Goal: Transaction & Acquisition: Purchase product/service

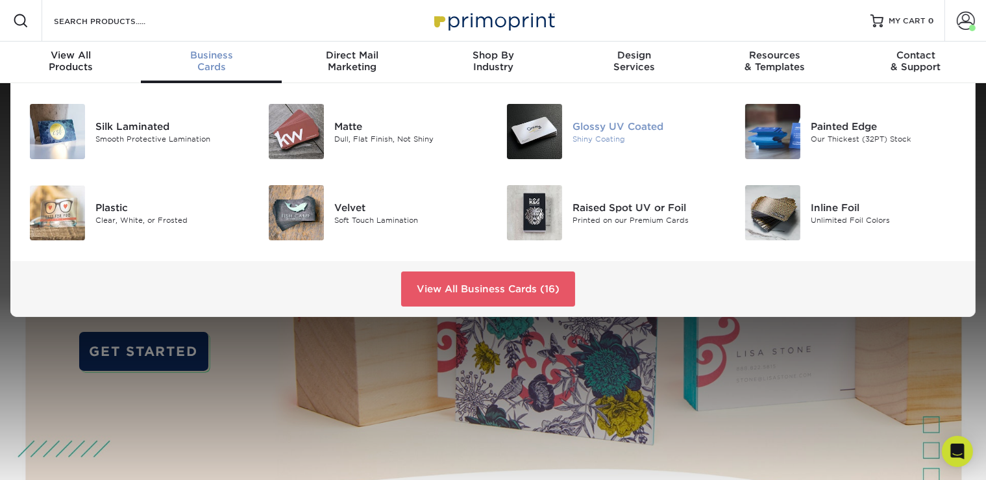
click at [604, 136] on div "Shiny Coating" at bounding box center [646, 138] width 149 height 11
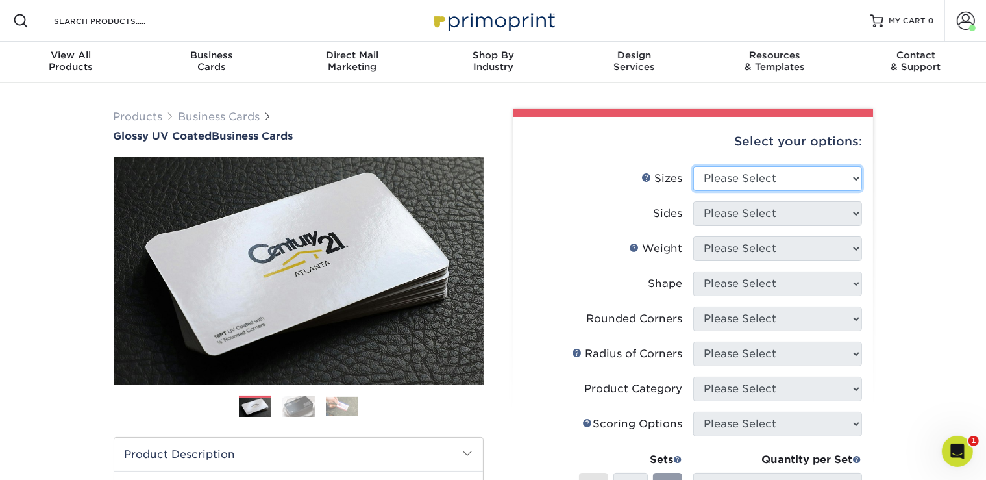
select select "2.00x3.50"
click option "2" x 3.5" - Standard" at bounding box center [0, 0] width 0 height 0
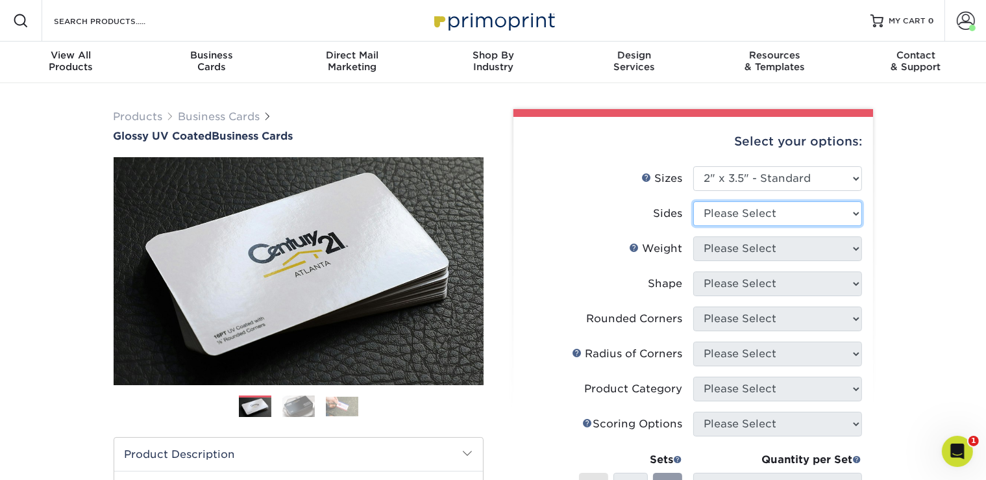
click at [693, 201] on select "Please Select Print Both Sides Print Front Only" at bounding box center [777, 213] width 169 height 25
select select "13abbda7-1d64-4f25-8bb2-c179b224825d"
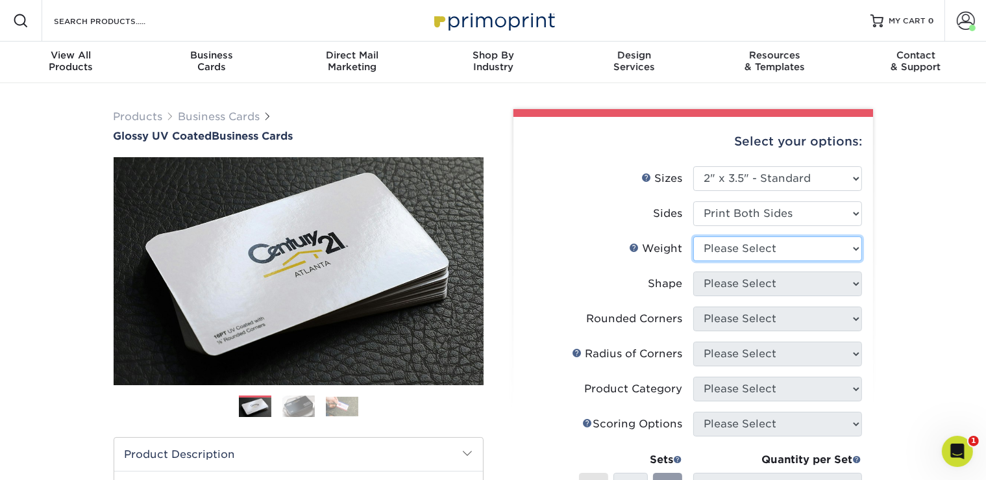
click at [693, 236] on select "Please Select 16PT 14PT" at bounding box center [777, 248] width 169 height 25
select select "16PT"
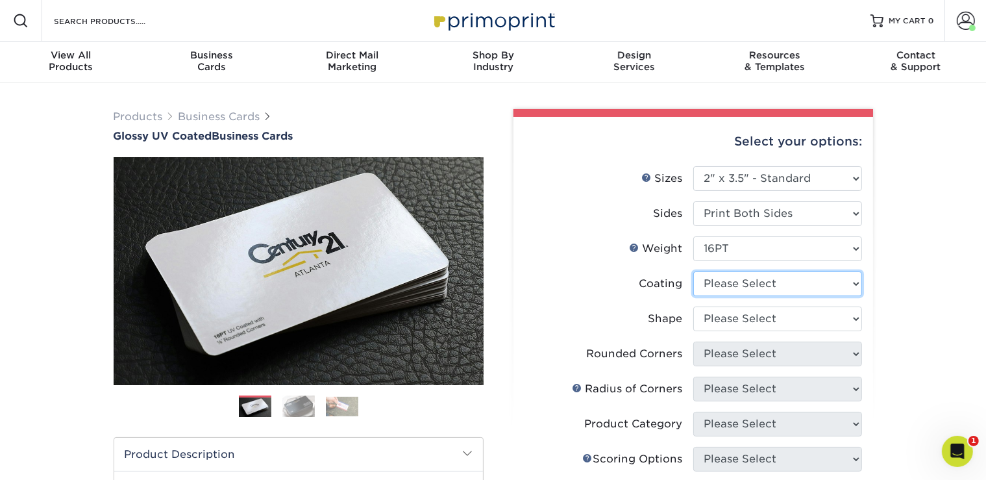
click at [693, 271] on select at bounding box center [777, 283] width 169 height 25
select select "ae367451-b2b8-45df-a344-0f05b6a12993"
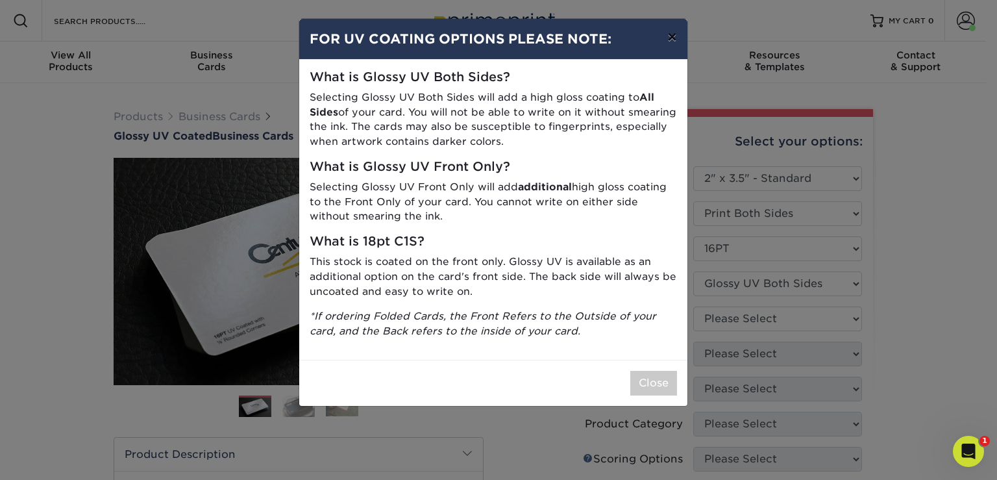
click at [677, 35] on button "×" at bounding box center [672, 37] width 30 height 36
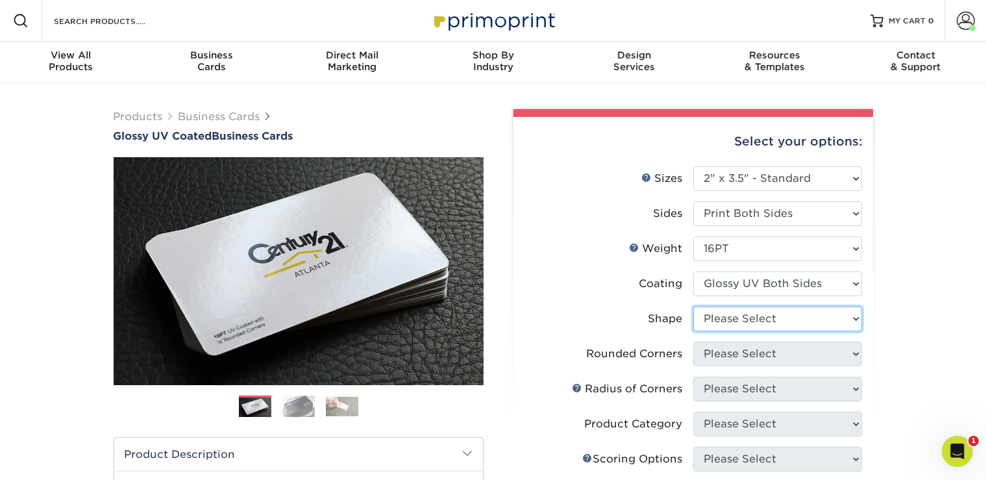
click at [693, 306] on select "Please Select Standard Oval" at bounding box center [777, 318] width 169 height 25
select select "standard"
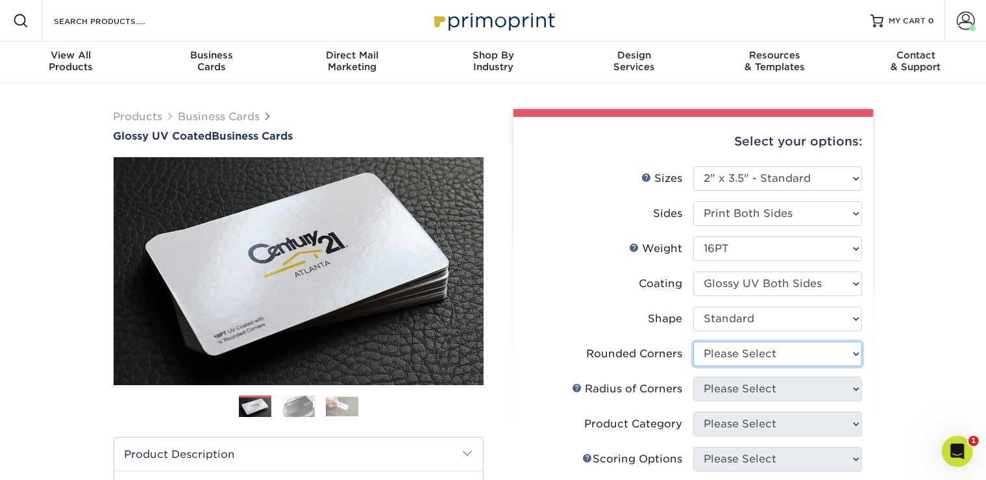
click at [693, 341] on select "Please Select Yes - Round 2 Corners Yes - Round 4 Corners No" at bounding box center [777, 353] width 169 height 25
select select "0"
click option "No" at bounding box center [0, 0] width 0 height 0
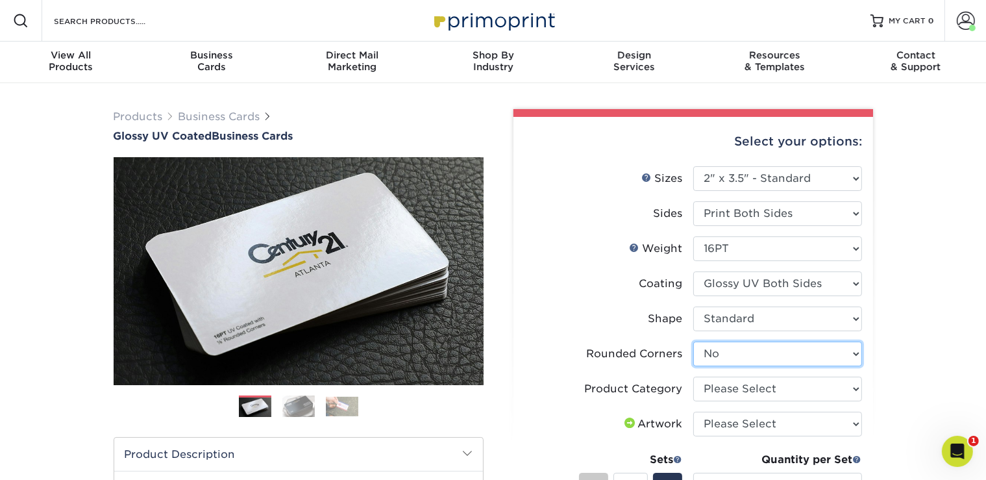
scroll to position [114, 0]
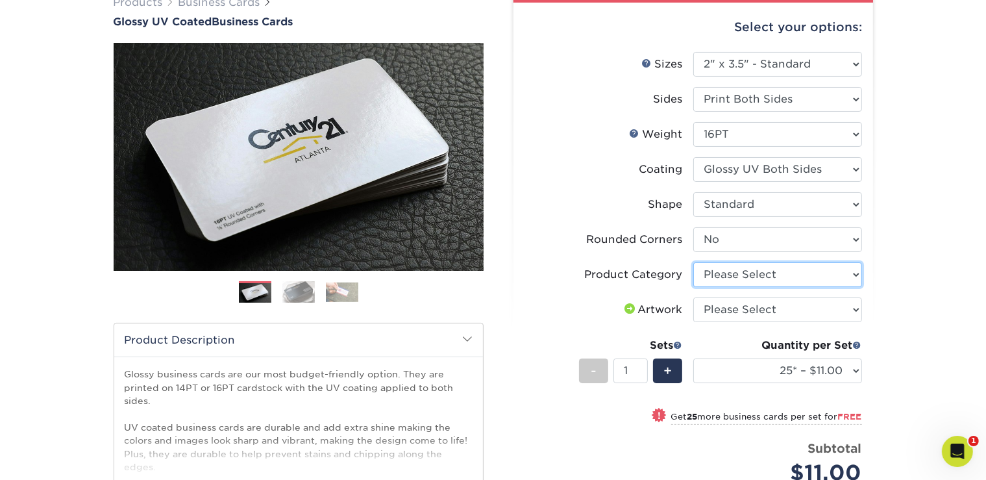
click at [693, 262] on select "Please Select Business Cards" at bounding box center [777, 274] width 169 height 25
select select "3b5148f1-0588-4f88-a218-97bcfdce65c1"
click option "Business Cards" at bounding box center [0, 0] width 0 height 0
click at [693, 297] on select "Please Select I will upload files I need a design - $100" at bounding box center [777, 309] width 169 height 25
select select "upload"
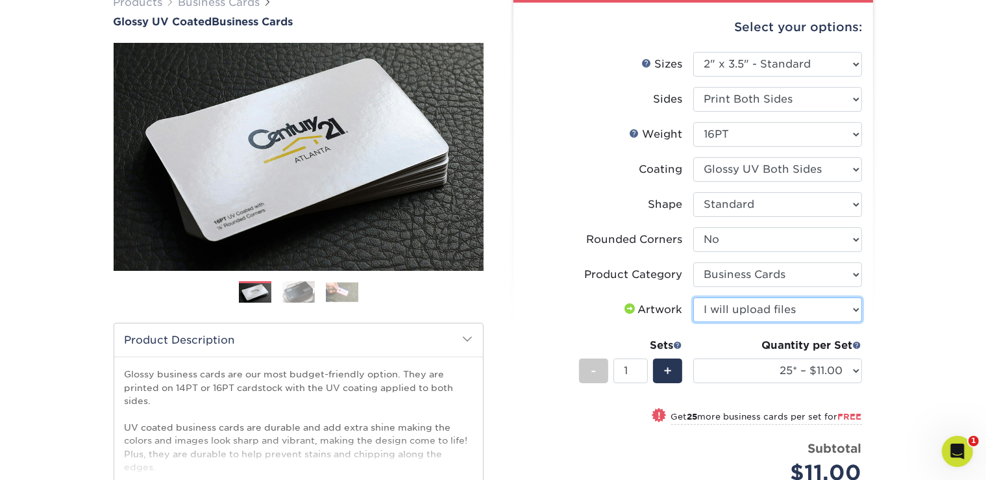
click option "I will upload files" at bounding box center [0, 0] width 0 height 0
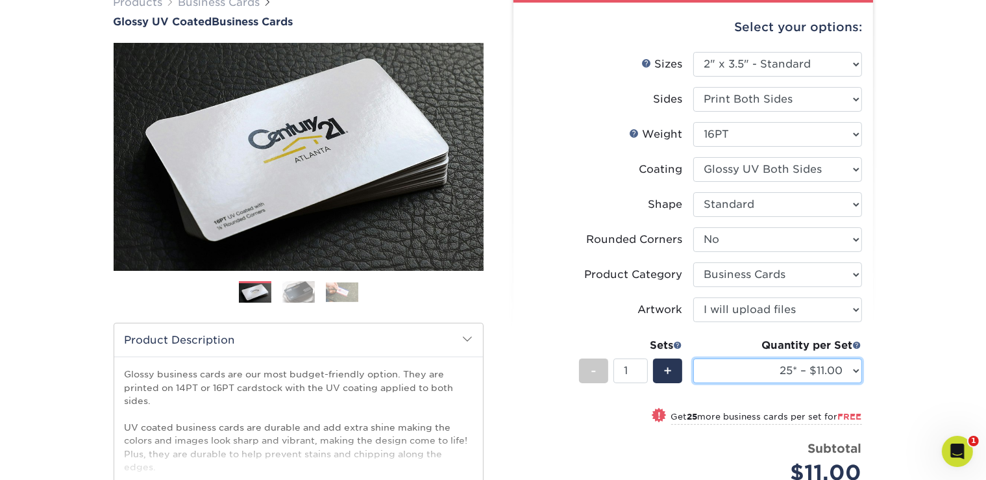
click at [693, 358] on select "25* – $11.00 50* – $11.00 100* – $11.00 250* – $20.00 500 – $39.00 1000 – $49.0…" at bounding box center [777, 370] width 169 height 25
select select "250* – $20.00"
click option "250* – $20.00" at bounding box center [0, 0] width 0 height 0
click at [646, 365] on input "2" at bounding box center [630, 370] width 34 height 25
click at [646, 365] on input "3" at bounding box center [630, 370] width 34 height 25
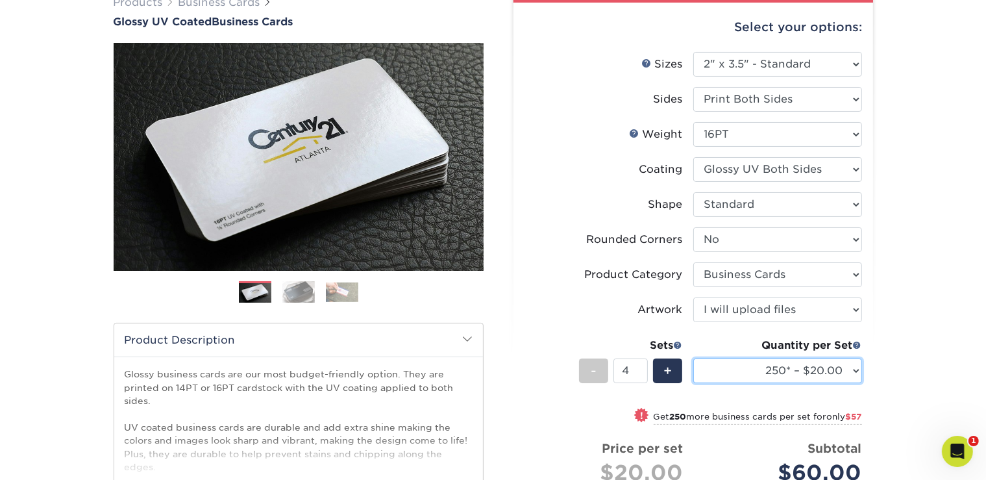
click at [646, 365] on input "4" at bounding box center [630, 370] width 34 height 25
click at [646, 365] on input "5" at bounding box center [630, 370] width 34 height 25
click at [646, 365] on input "6" at bounding box center [630, 370] width 34 height 25
click at [646, 365] on input "7" at bounding box center [630, 370] width 34 height 25
click at [646, 365] on input "8" at bounding box center [630, 370] width 34 height 25
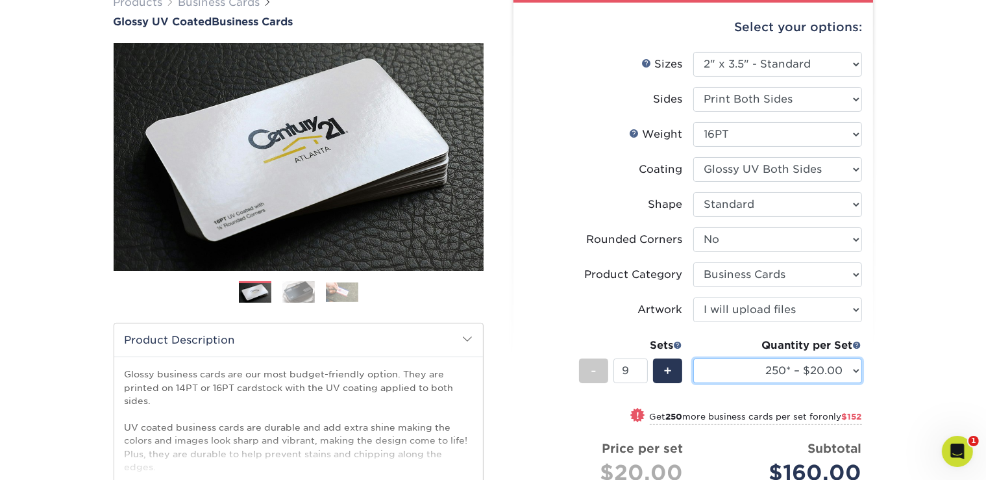
click at [646, 365] on input "9" at bounding box center [630, 370] width 34 height 25
click at [646, 365] on input "10" at bounding box center [630, 370] width 34 height 25
type input "11"
click at [646, 365] on input "11" at bounding box center [630, 370] width 34 height 25
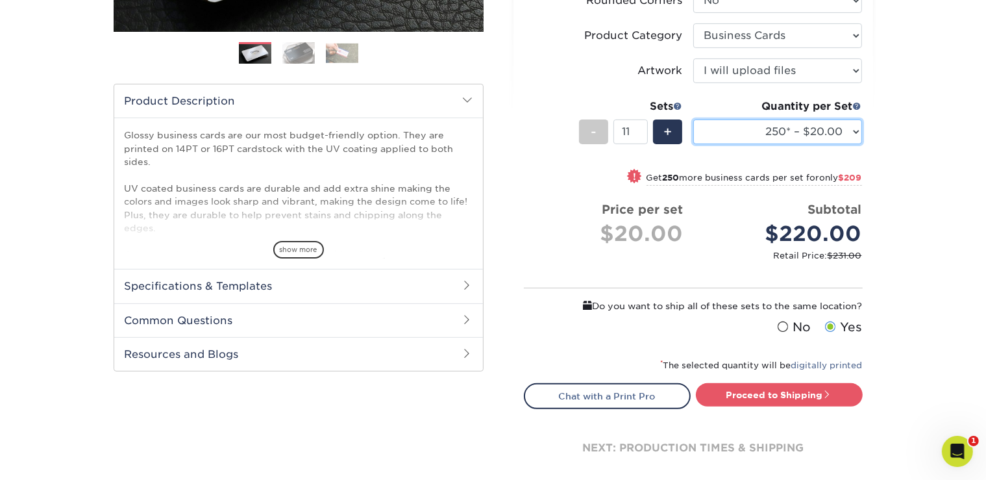
scroll to position [353, 0]
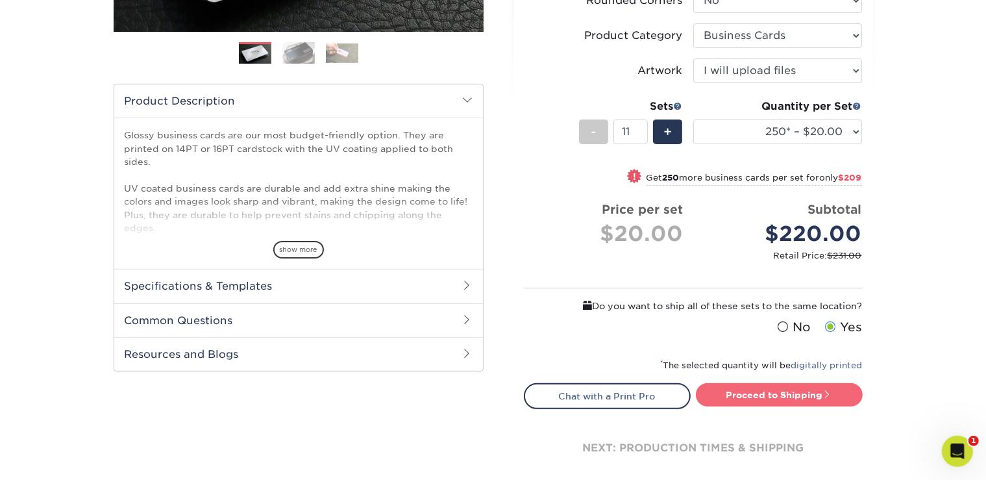
click at [812, 393] on link "Proceed to Shipping" at bounding box center [779, 394] width 167 height 23
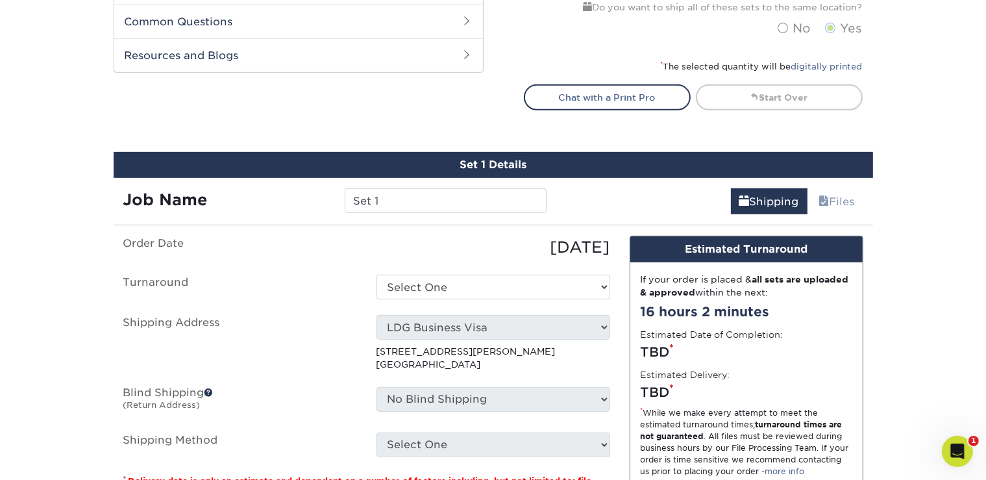
scroll to position [637, 0]
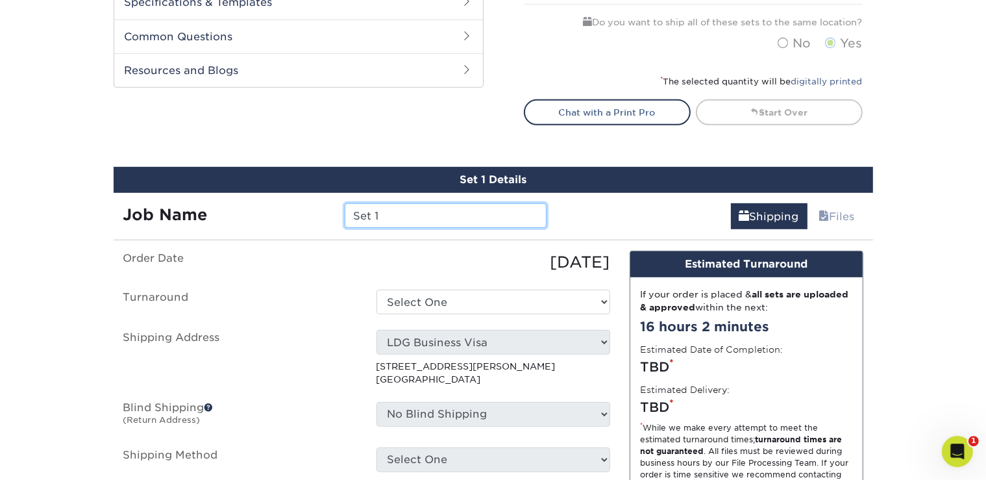
click at [409, 210] on input "Set 1" at bounding box center [446, 215] width 202 height 25
drag, startPoint x: 409, startPoint y: 210, endPoint x: 318, endPoint y: 210, distance: 90.9
click at [345, 210] on input "Set 1" at bounding box center [446, 215] width 202 height 25
click at [352, 215] on input "[PERSON_NAME]" at bounding box center [446, 215] width 202 height 25
type input "Redline - [PERSON_NAME]"
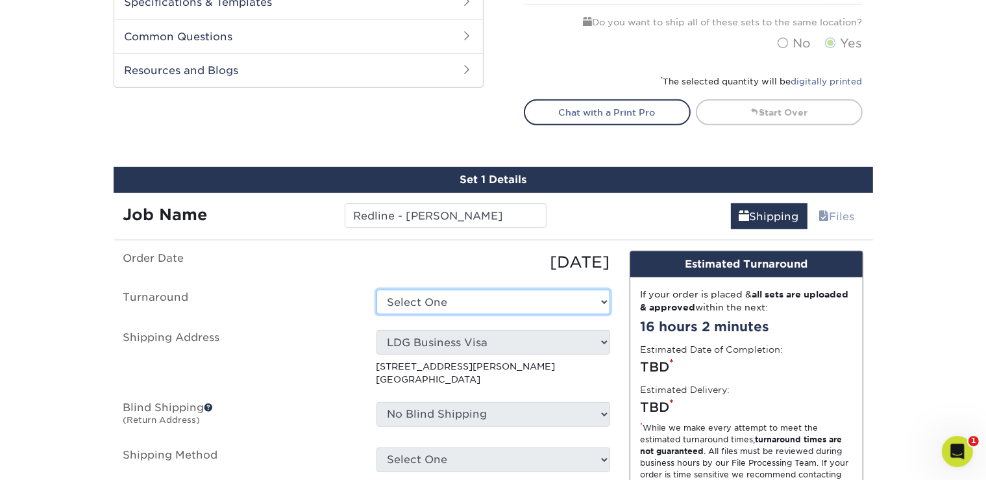
click at [376, 289] on select "Select One 2-4 Business Days 2 Day Next Business Day" at bounding box center [493, 301] width 234 height 25
select select "6166188b-2f9f-4f00-9b95-4d4d27bd6181"
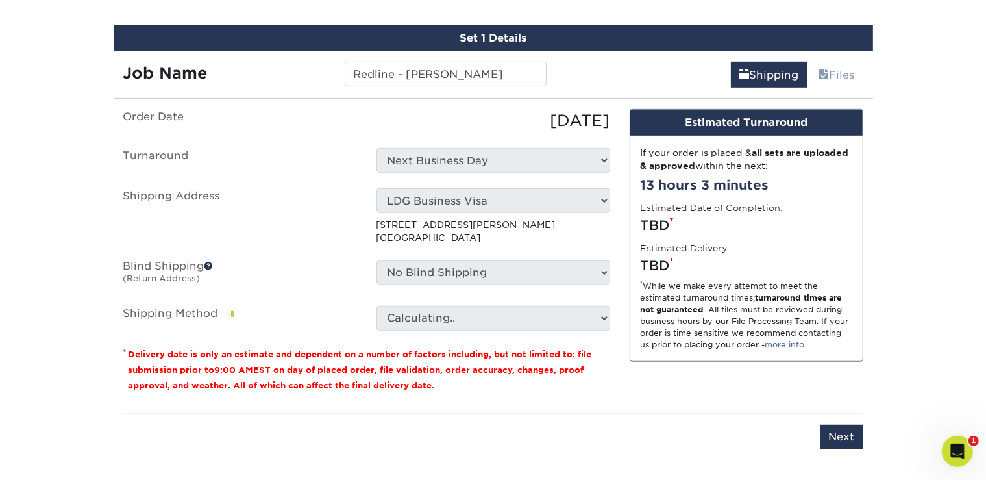
scroll to position [779, 0]
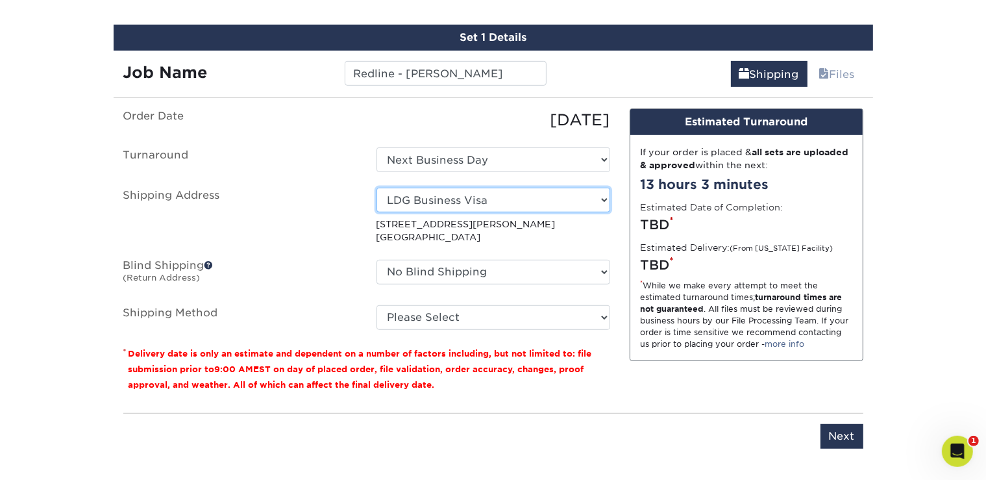
click at [376, 188] on select "Select One [PERSON_NAME] CLEANING At Home Tax Service Cal Electro, Inc Chantal …" at bounding box center [493, 200] width 234 height 25
select select "10042"
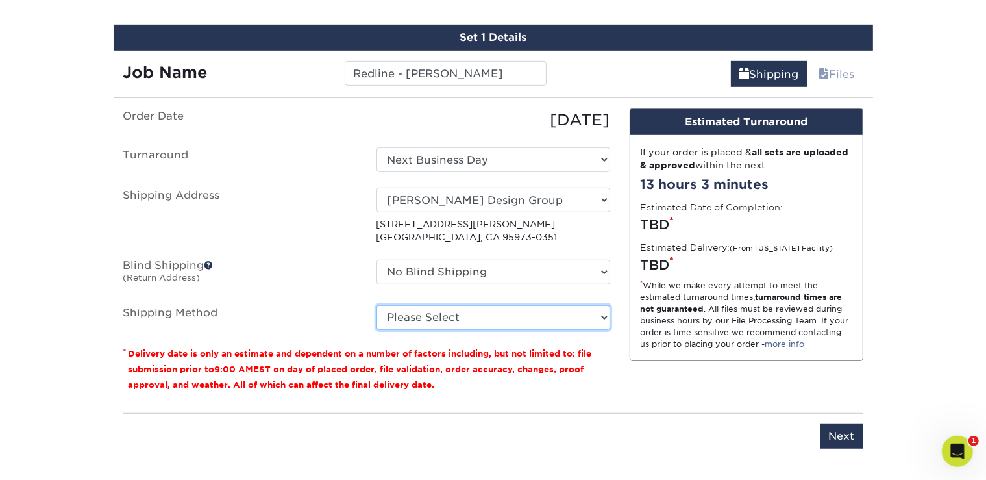
click at [376, 305] on select "Please Select Ground Shipping (+$26.23) 3 Day Shipping Service (+$27.83) 2 Day …" at bounding box center [493, 317] width 234 height 25
select select "03"
click option "Ground Shipping (+$26.23)" at bounding box center [0, 0] width 0 height 0
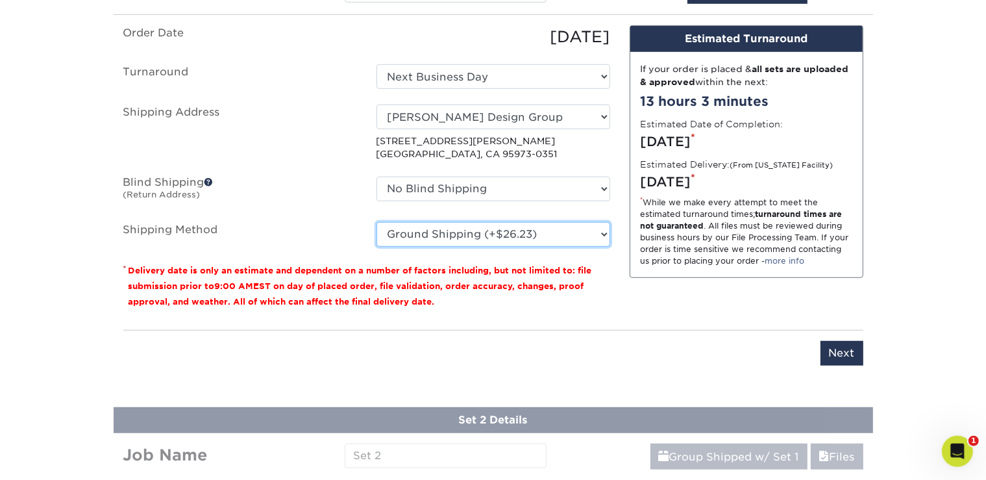
scroll to position [860, 0]
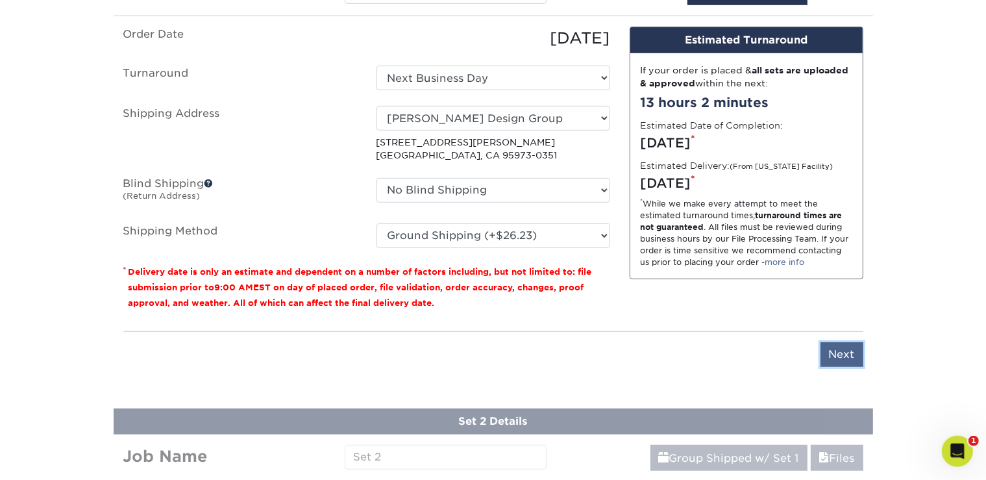
click at [855, 358] on input "Next" at bounding box center [841, 354] width 43 height 25
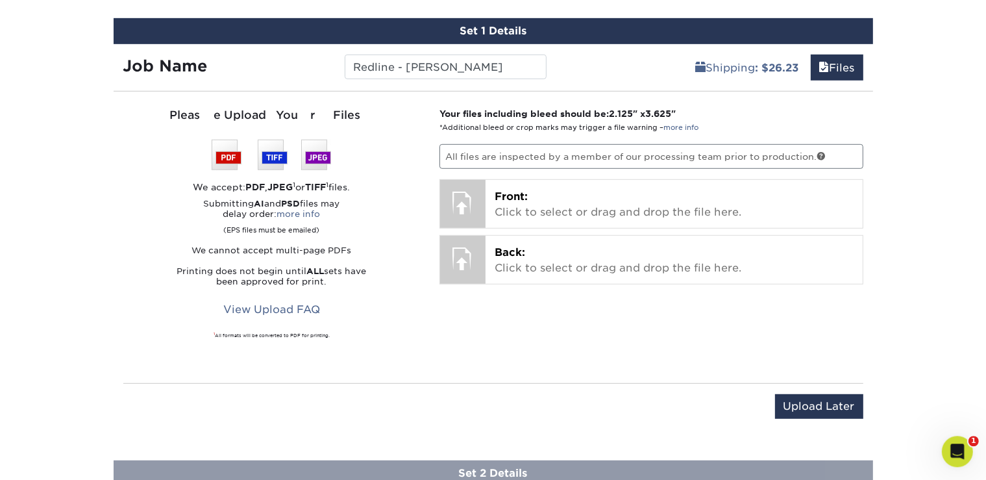
scroll to position [785, 0]
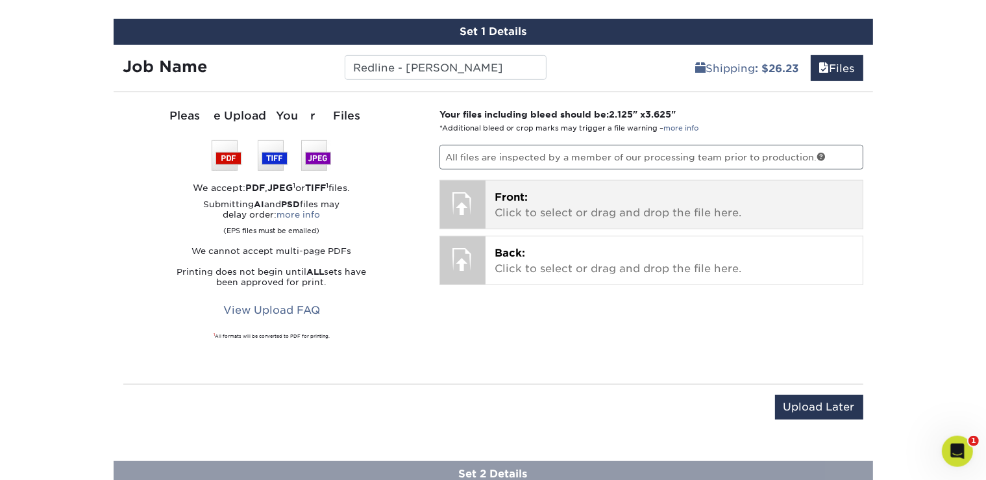
click at [520, 213] on p "Front: Click to select or drag and drop the file here." at bounding box center [673, 204] width 359 height 31
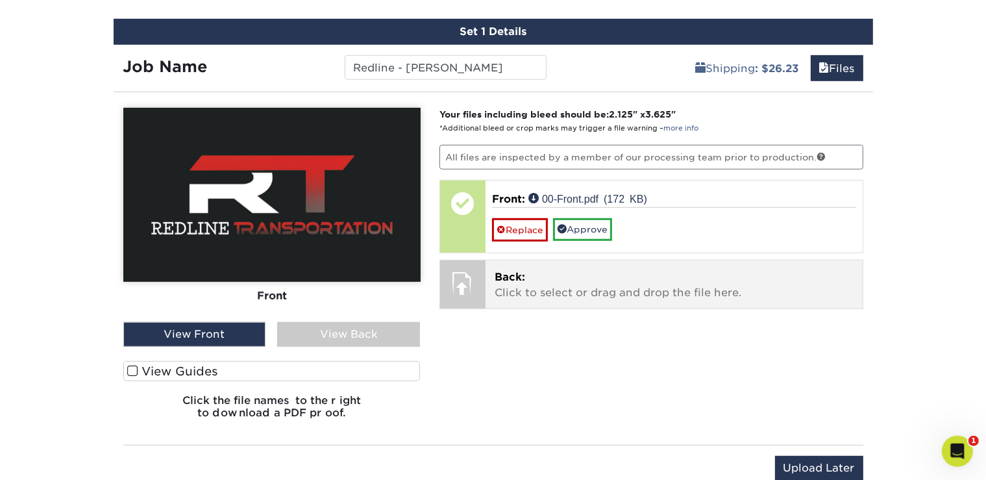
click at [527, 287] on p "Back: Click to select or drag and drop the file here." at bounding box center [673, 284] width 359 height 31
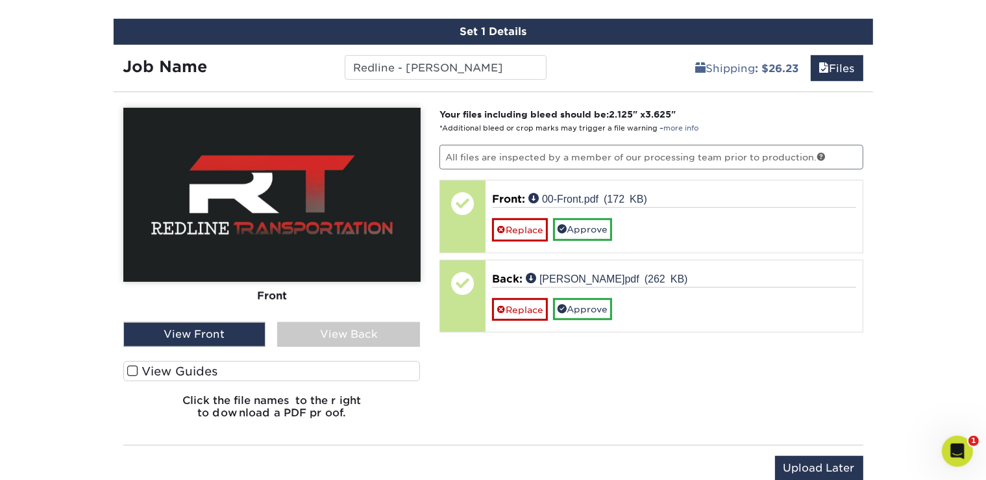
click at [152, 372] on label "View Guides" at bounding box center [271, 371] width 297 height 20
click at [0, 0] on input "View Guides" at bounding box center [0, 0] width 0 height 0
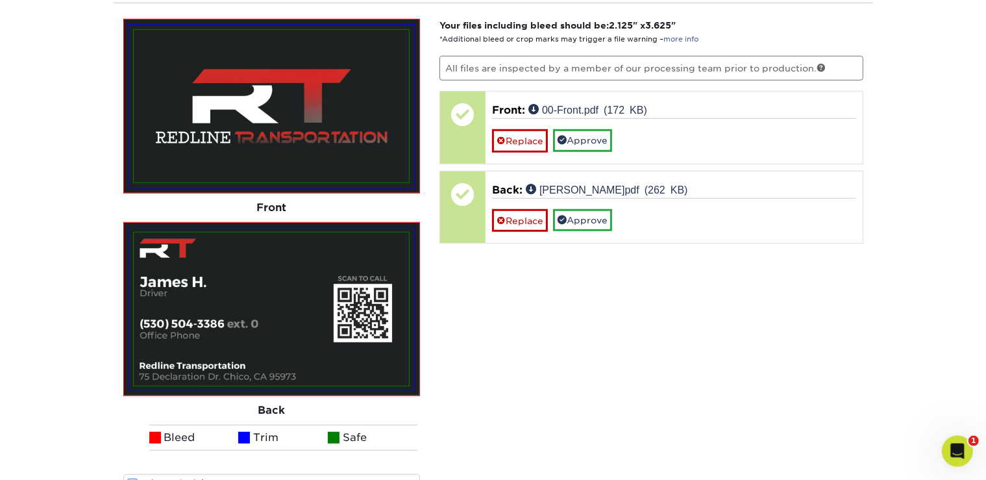
scroll to position [868, 0]
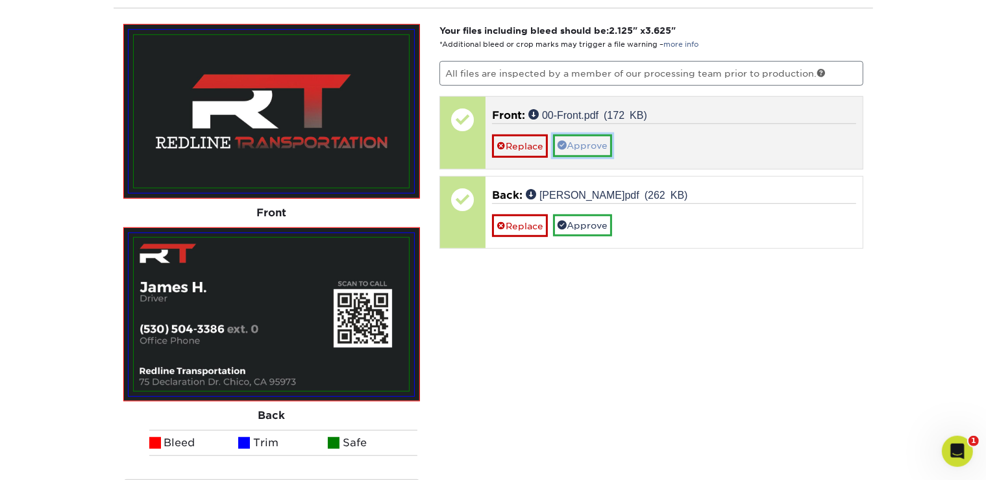
click at [585, 134] on link "Approve" at bounding box center [582, 145] width 59 height 22
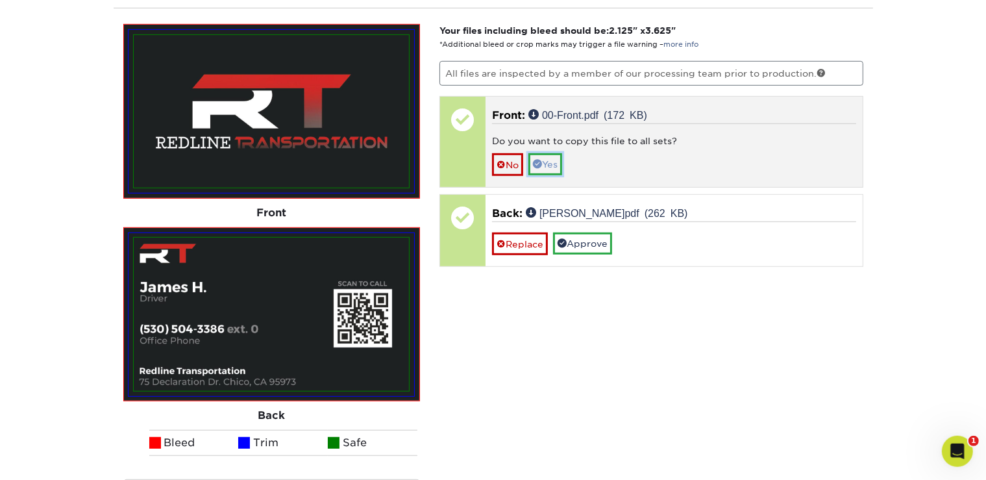
click at [553, 165] on link "Yes" at bounding box center [545, 164] width 34 height 22
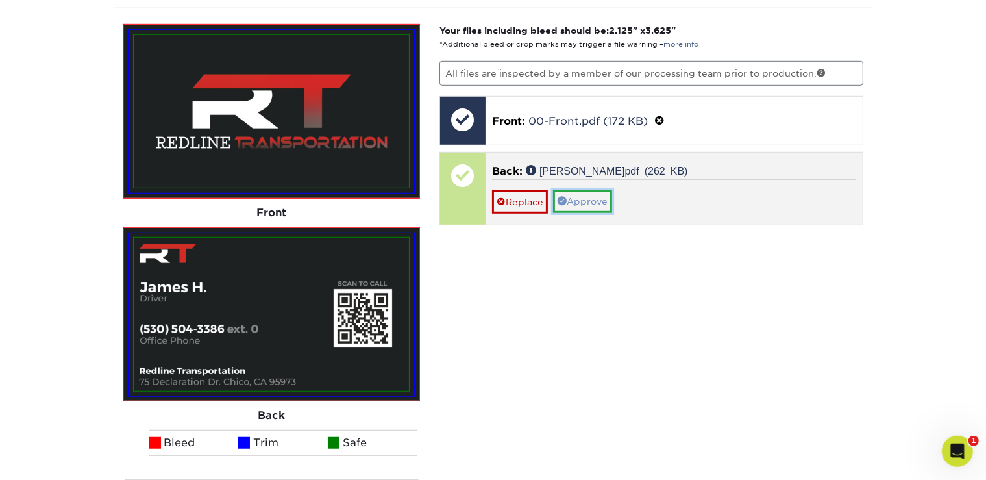
click at [591, 193] on link "Approve" at bounding box center [582, 201] width 59 height 22
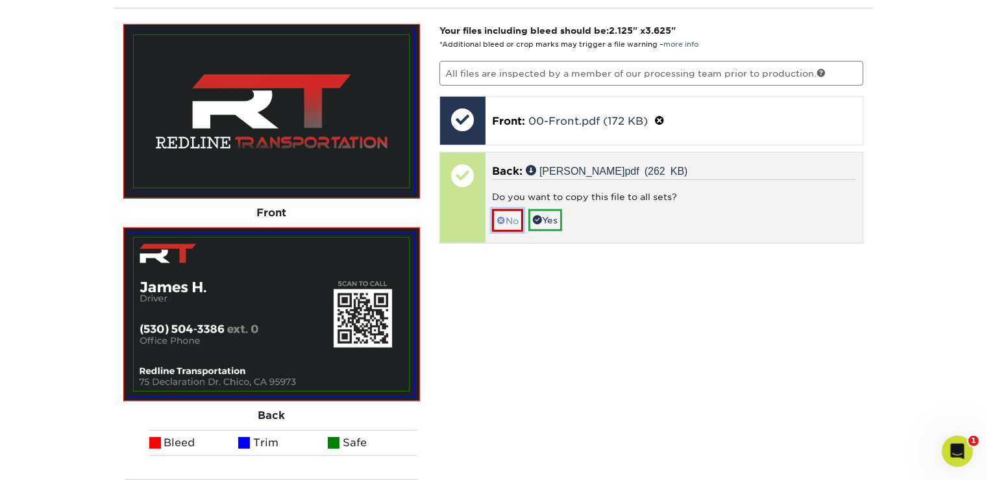
click at [513, 214] on link "No" at bounding box center [507, 220] width 31 height 23
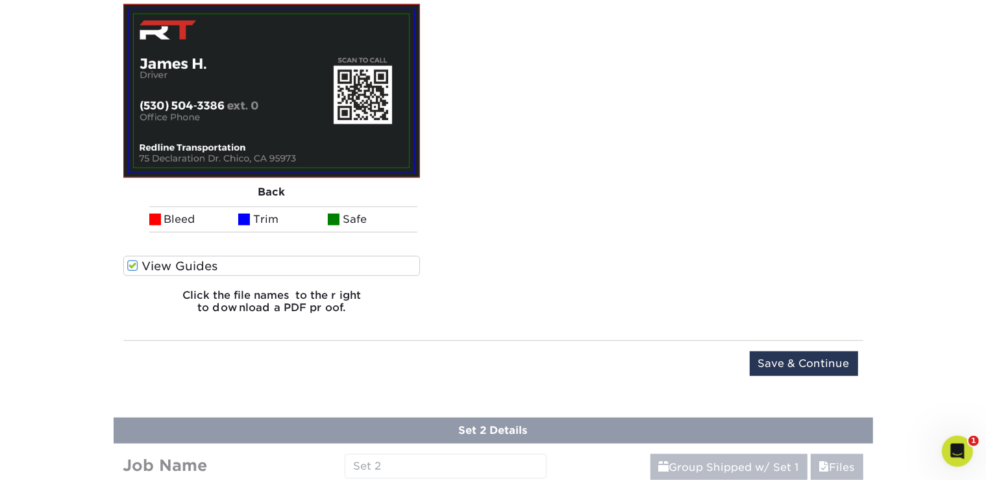
scroll to position [1093, 0]
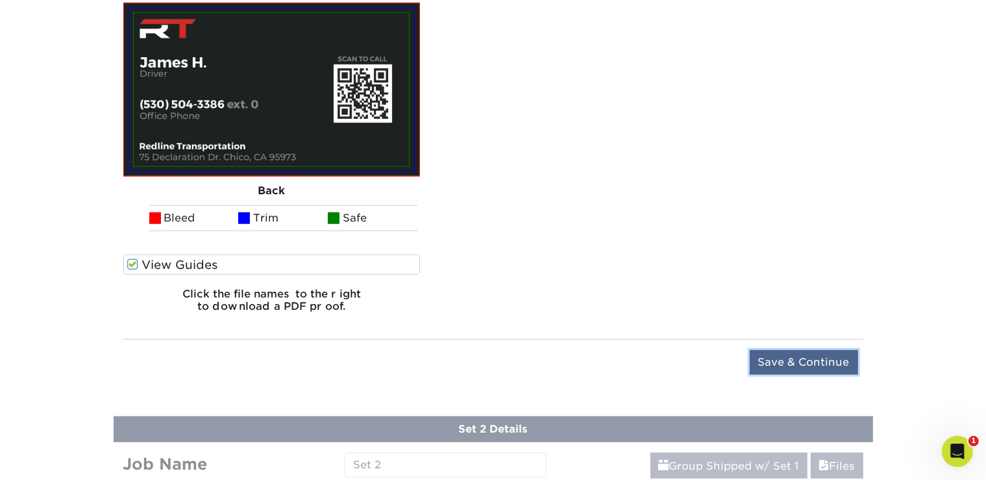
click at [835, 367] on input "Save & Continue" at bounding box center [804, 362] width 108 height 25
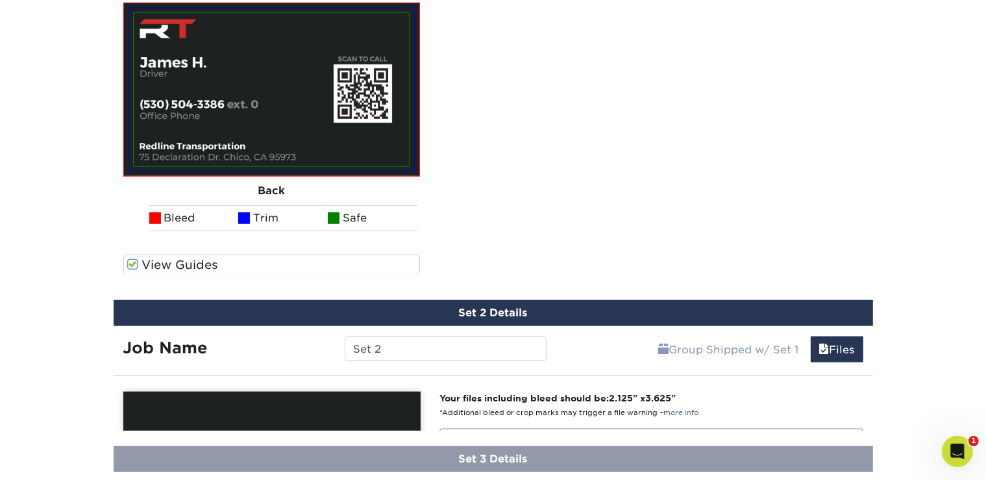
scroll to position [918, 0]
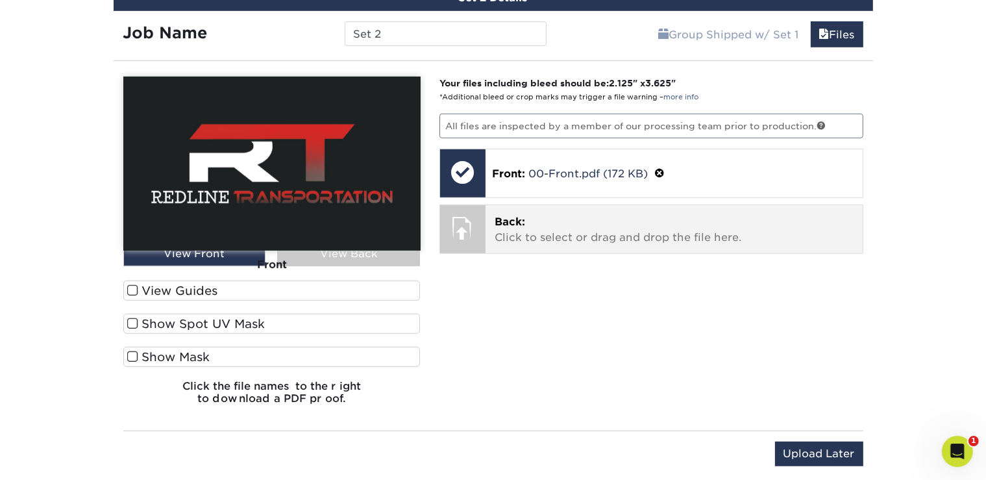
click at [581, 233] on p "Back: Click to select or drag and drop the file here." at bounding box center [673, 229] width 359 height 31
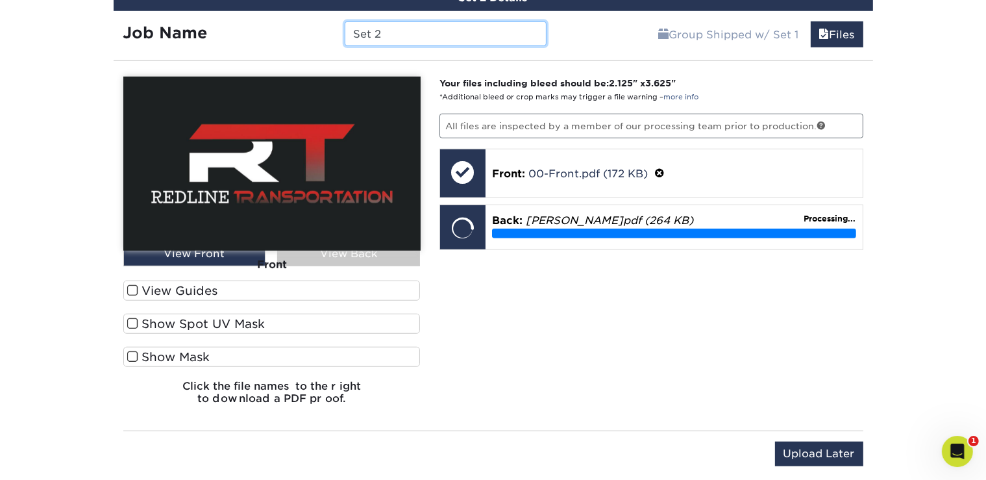
drag, startPoint x: 417, startPoint y: 29, endPoint x: 335, endPoint y: 29, distance: 81.8
click at [345, 29] on input "Set 2" at bounding box center [446, 33] width 202 height 25
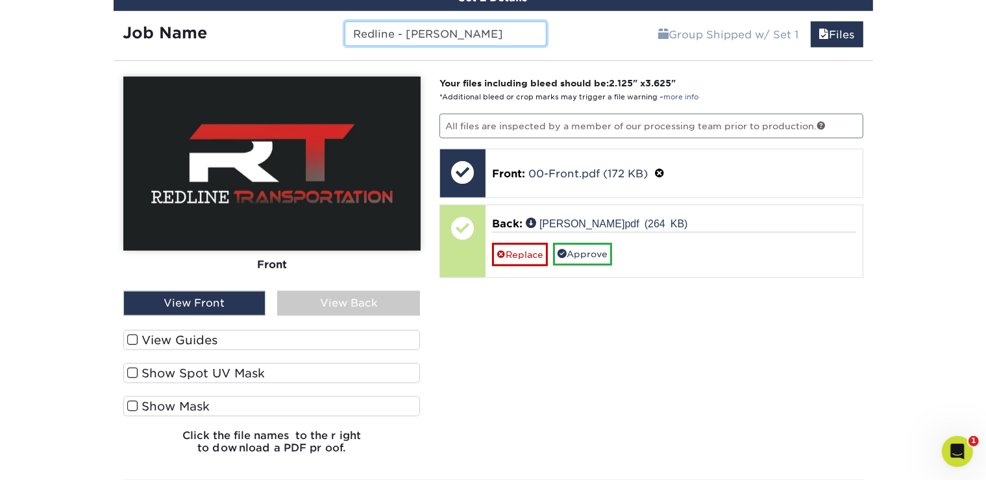
type input "Redline - [PERSON_NAME]"
click at [347, 299] on div "View Back" at bounding box center [348, 303] width 143 height 25
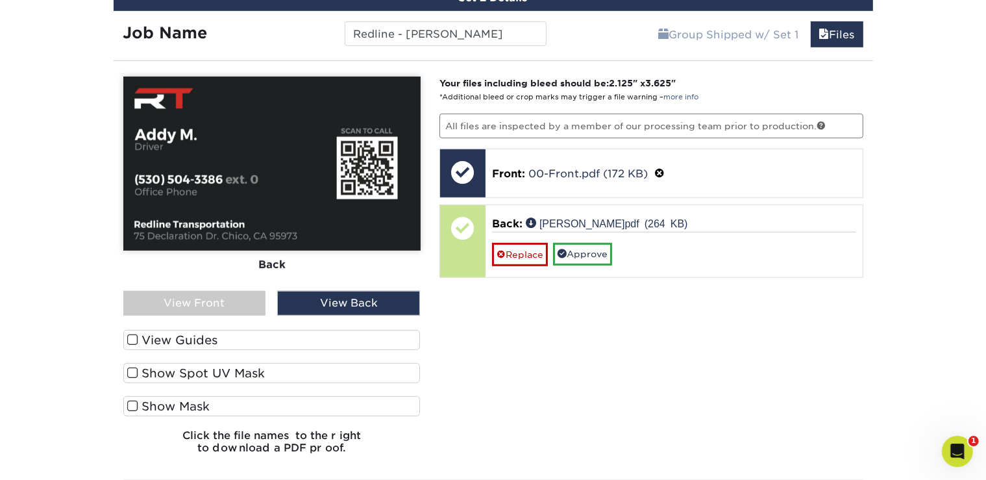
click at [308, 352] on div "View Guides" at bounding box center [271, 343] width 297 height 27
click at [308, 339] on label "View Guides" at bounding box center [271, 340] width 297 height 20
click at [0, 0] on input "View Guides" at bounding box center [0, 0] width 0 height 0
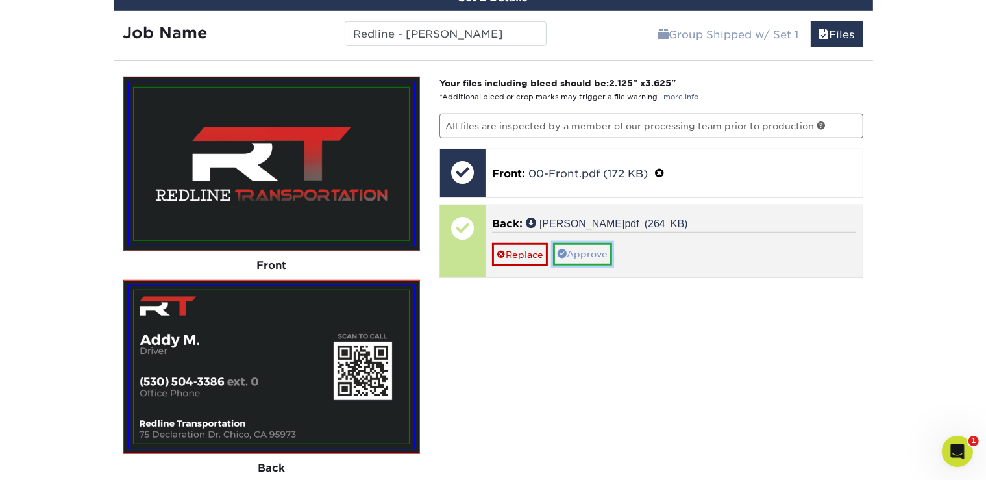
click at [570, 252] on link "Approve" at bounding box center [582, 254] width 59 height 22
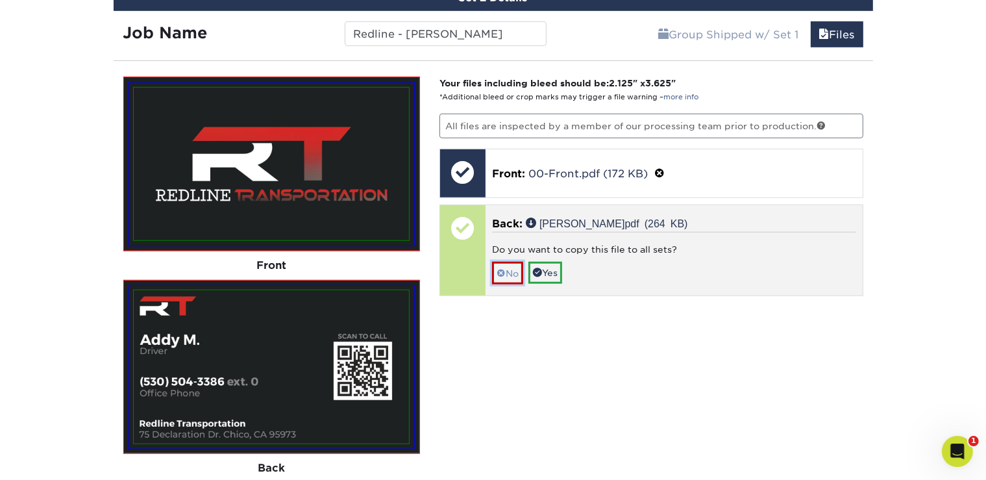
click at [502, 268] on span at bounding box center [500, 273] width 9 height 10
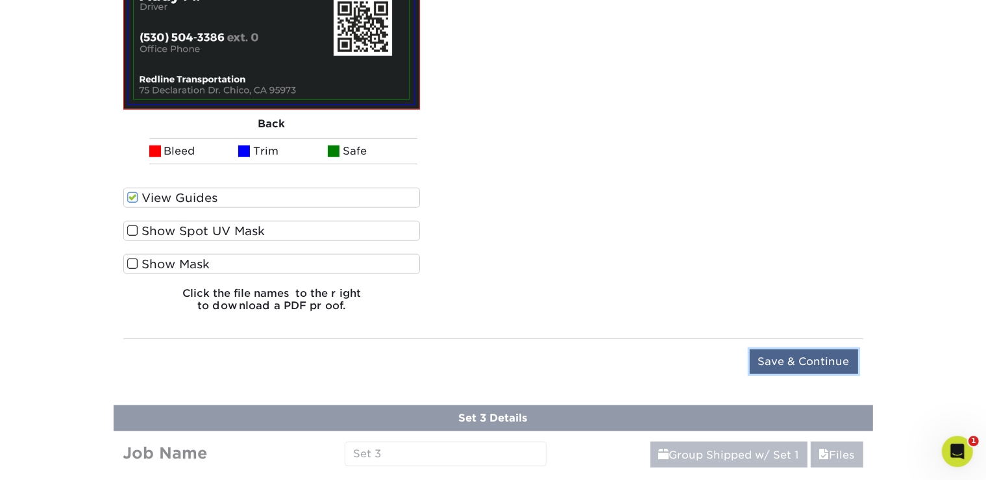
click at [840, 354] on input "Save & Continue" at bounding box center [804, 361] width 108 height 25
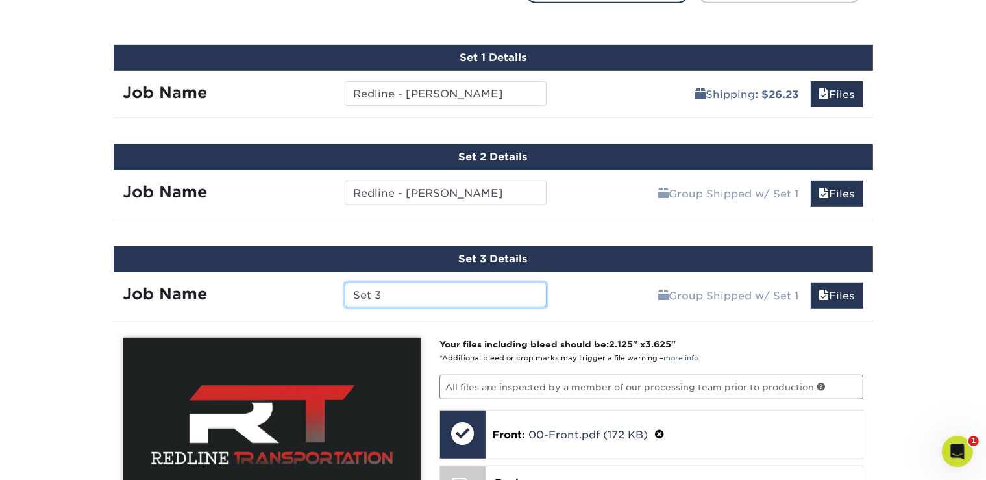
scroll to position [763, 0]
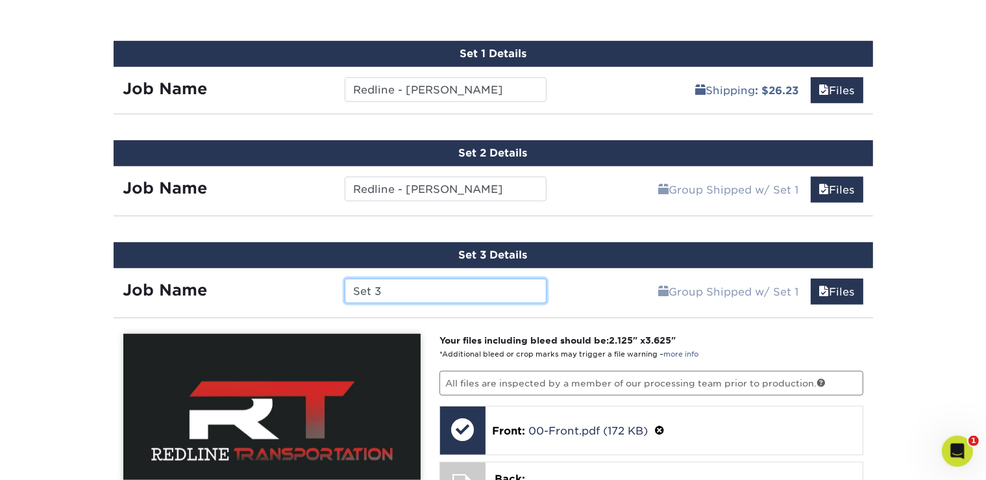
drag, startPoint x: 422, startPoint y: 283, endPoint x: 336, endPoint y: 285, distance: 86.3
click at [345, 285] on input "Set 3" at bounding box center [446, 290] width 202 height 25
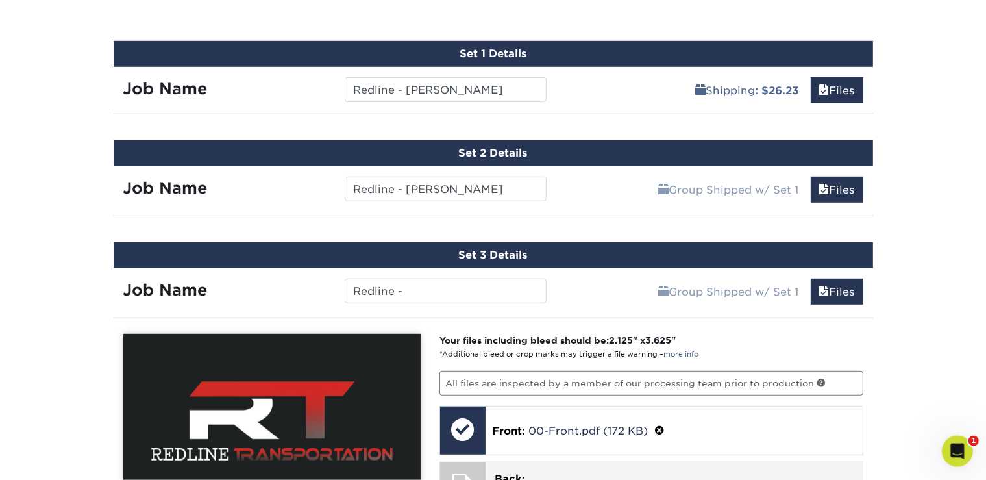
click at [554, 471] on p "Back: Click to select or drag and drop the file here." at bounding box center [673, 486] width 359 height 31
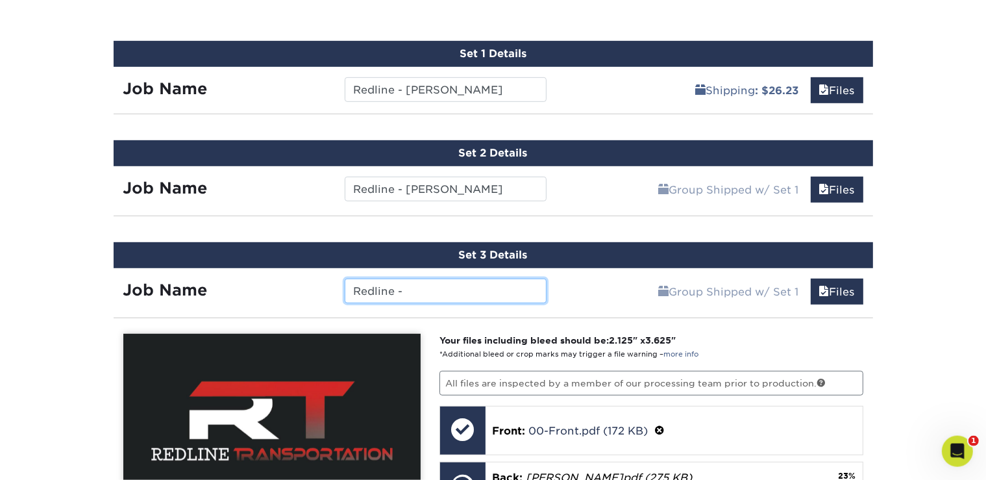
click at [424, 285] on input "Redline -" at bounding box center [446, 290] width 202 height 25
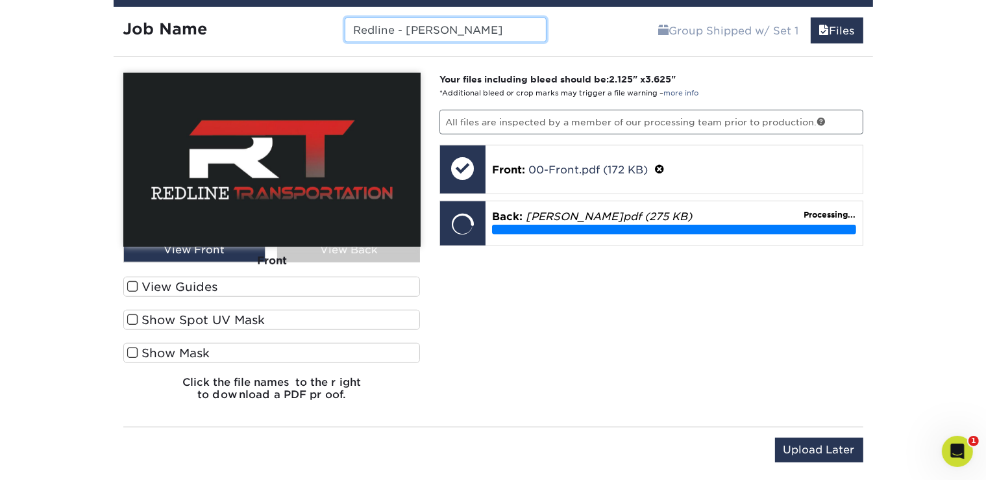
scroll to position [1034, 0]
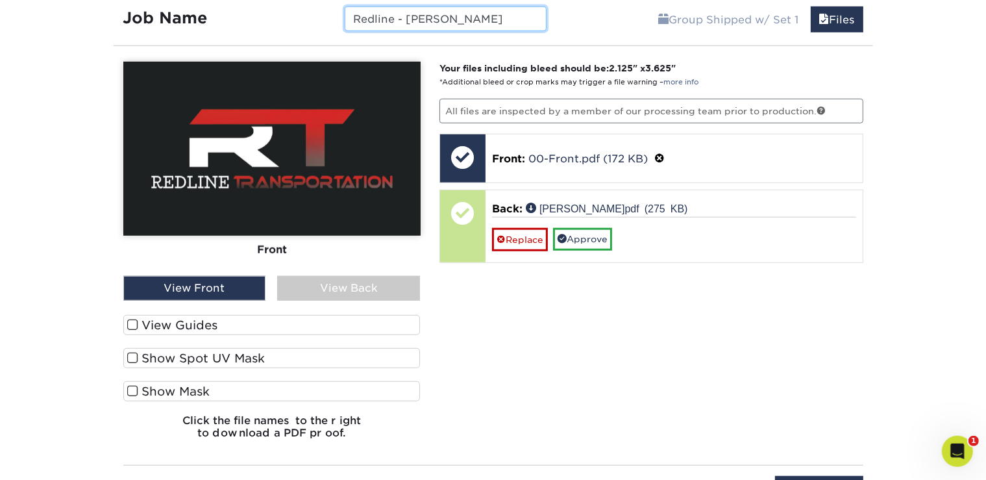
type input "Redline - Amanjeet S"
click at [334, 282] on div "View Back" at bounding box center [348, 288] width 143 height 25
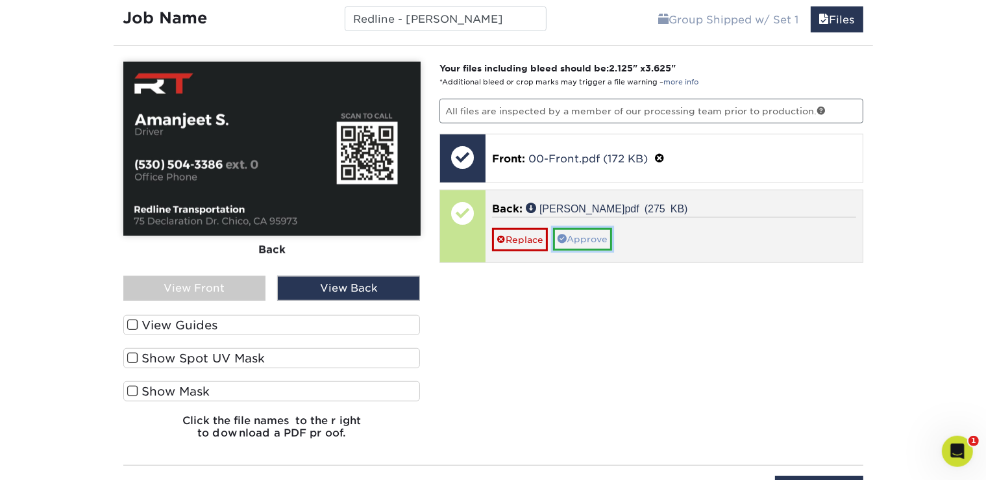
click at [578, 238] on link "Approve" at bounding box center [582, 239] width 59 height 22
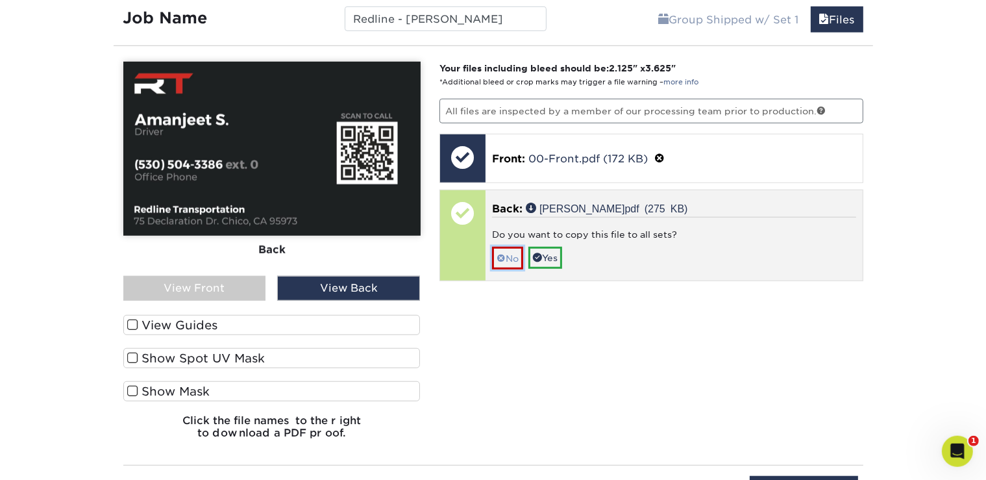
click at [511, 251] on link "No" at bounding box center [507, 258] width 31 height 23
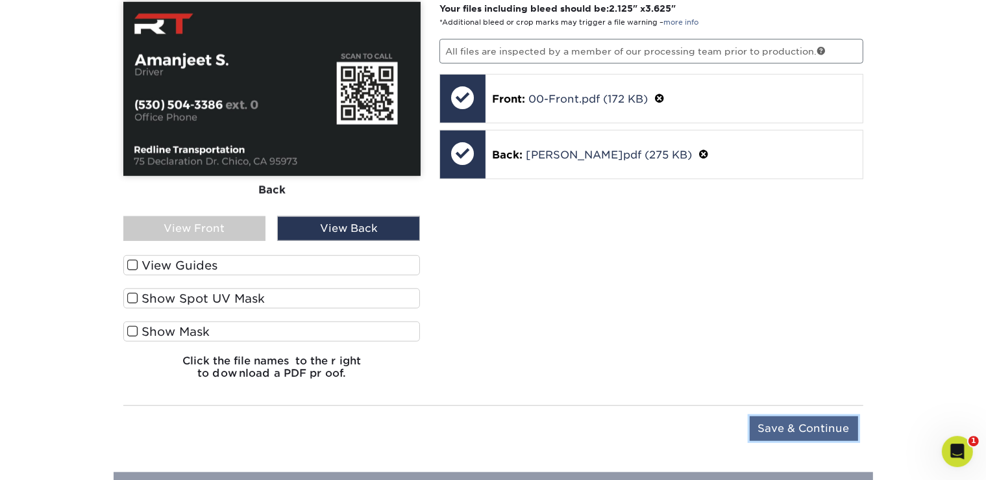
click at [798, 417] on input "Save & Continue" at bounding box center [804, 428] width 108 height 25
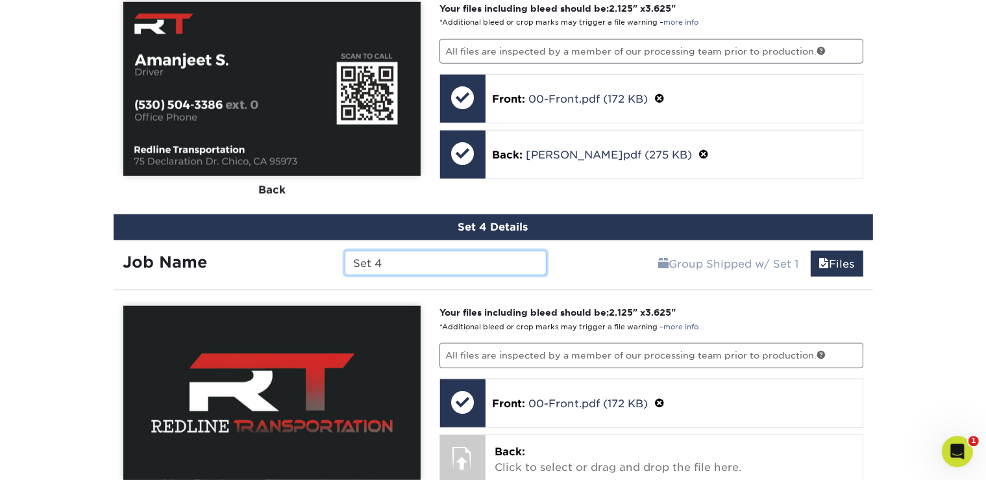
scroll to position [1089, 0]
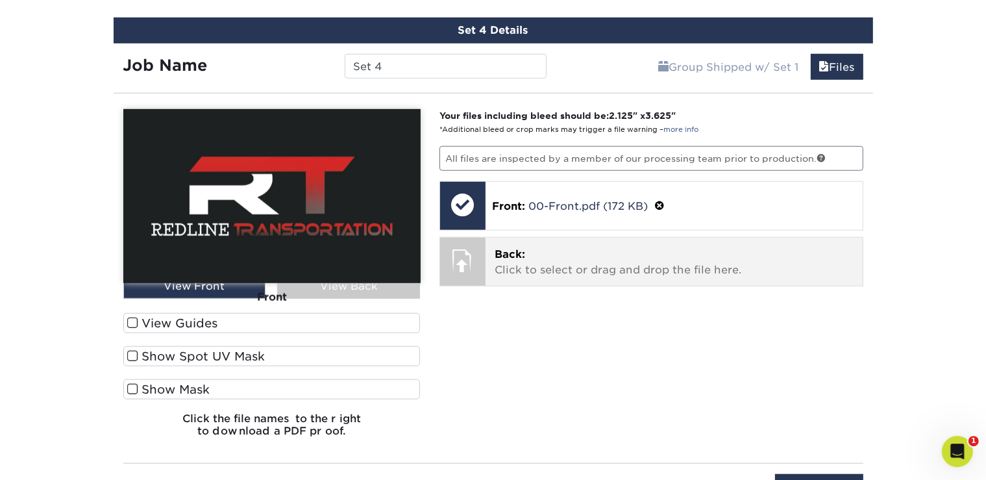
click at [557, 262] on p "Back: Click to select or drag and drop the file here." at bounding box center [673, 262] width 359 height 31
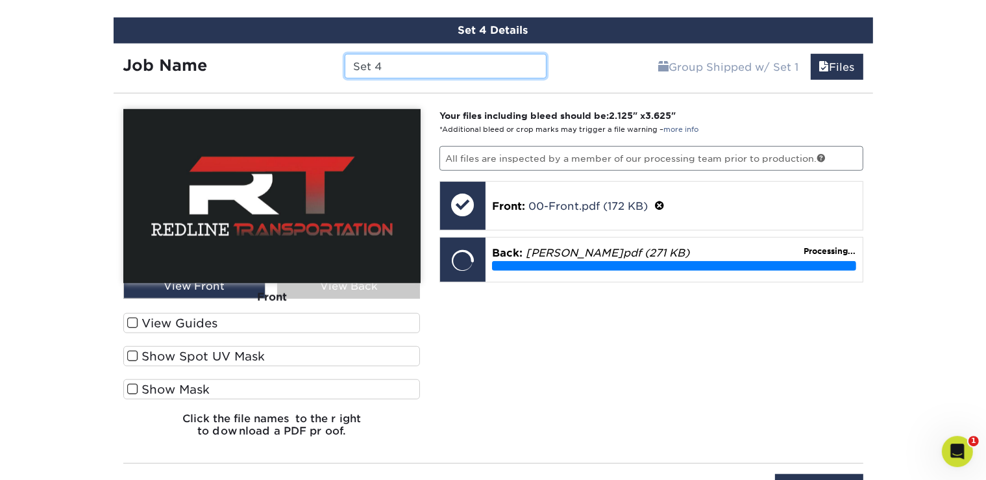
drag, startPoint x: 393, startPoint y: 63, endPoint x: 308, endPoint y: 62, distance: 84.4
click at [345, 62] on input "Set 4" at bounding box center [446, 66] width 202 height 25
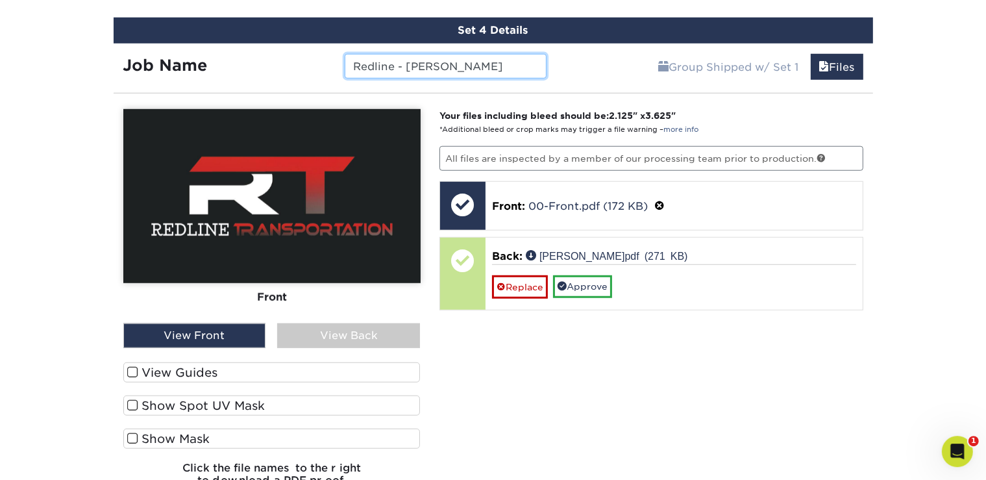
type input "Redline - Angelina M"
click at [343, 330] on div "View Back" at bounding box center [348, 335] width 143 height 25
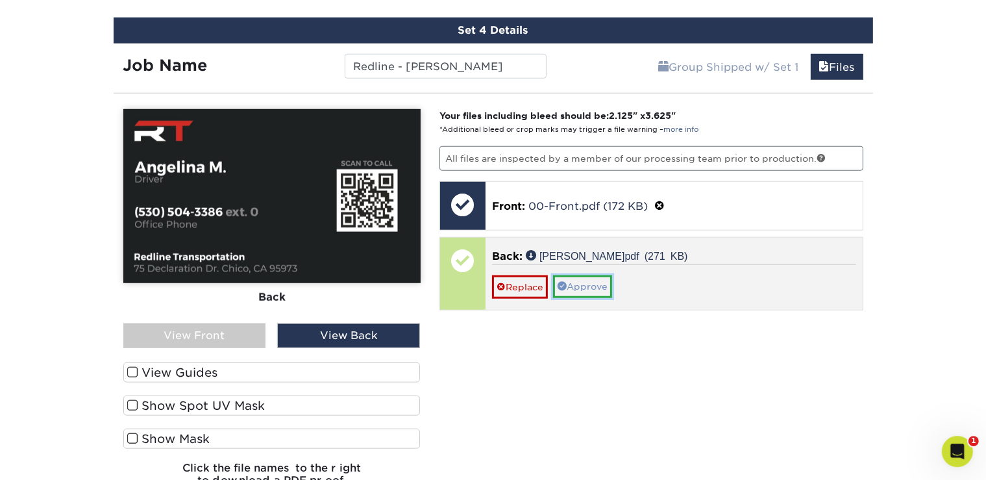
click at [590, 284] on link "Approve" at bounding box center [582, 286] width 59 height 22
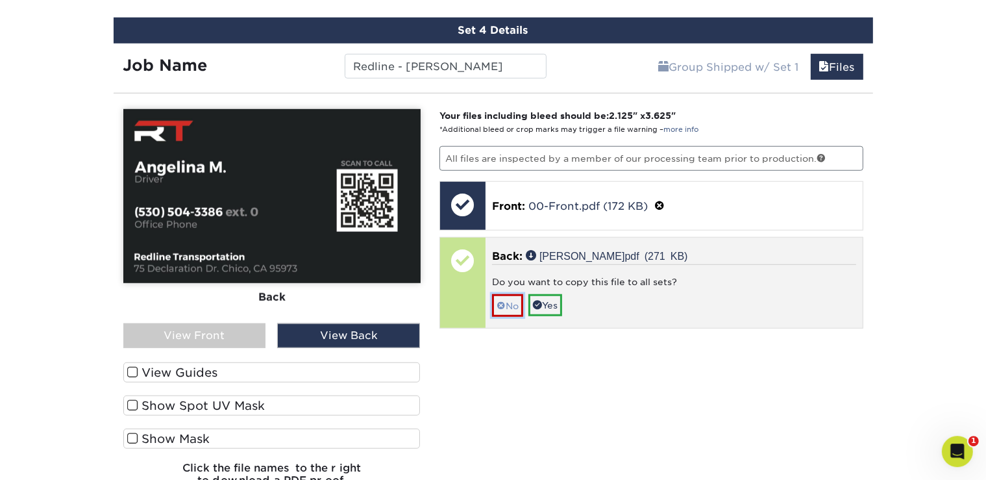
click at [511, 300] on link "No" at bounding box center [507, 305] width 31 height 23
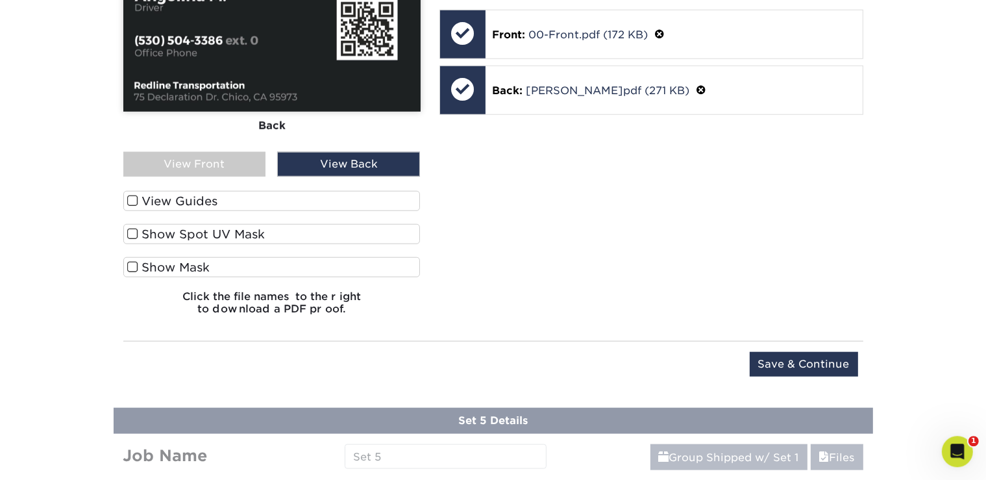
scroll to position [1265, 0]
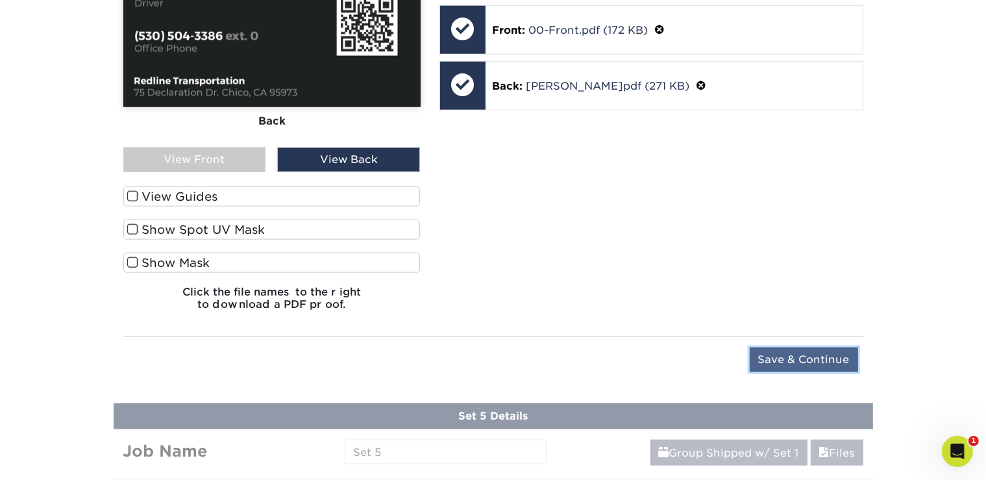
click at [812, 356] on input "Save & Continue" at bounding box center [804, 359] width 108 height 25
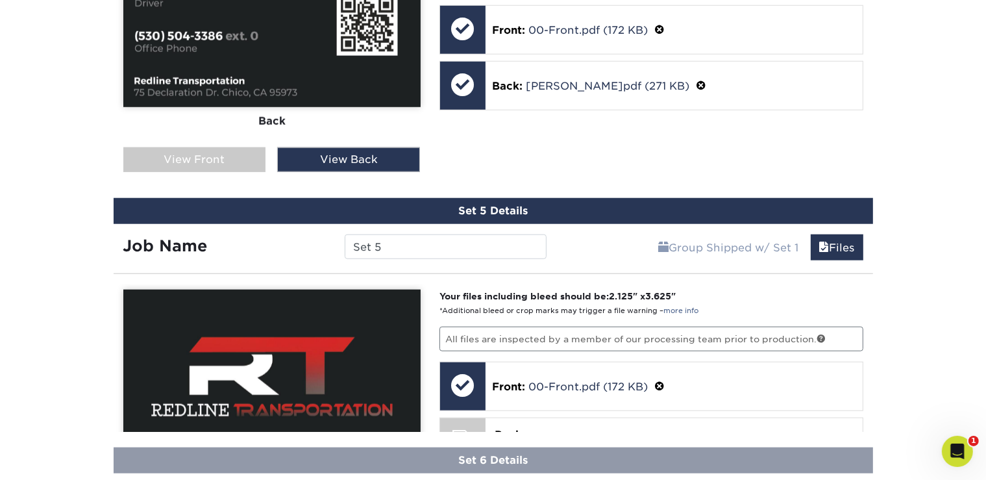
scroll to position [1200, 0]
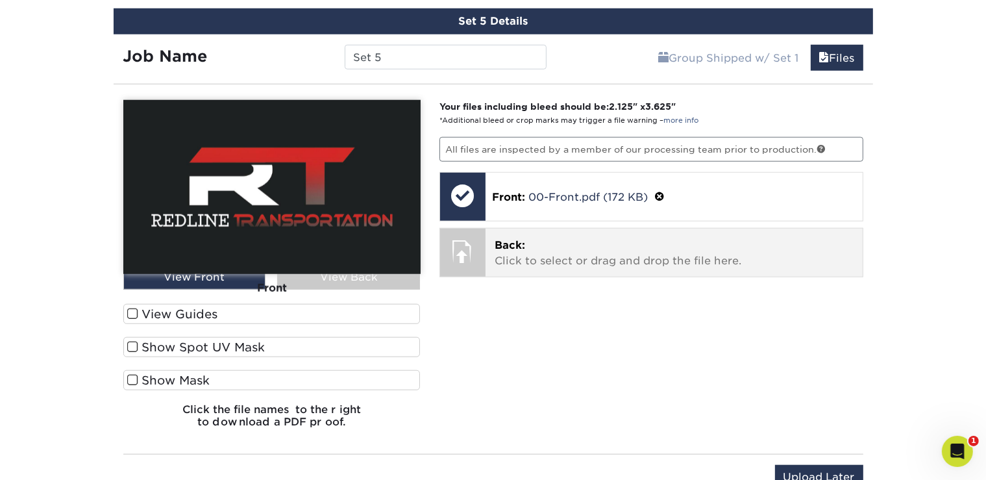
click at [524, 250] on p "Back: Click to select or drag and drop the file here." at bounding box center [673, 253] width 359 height 31
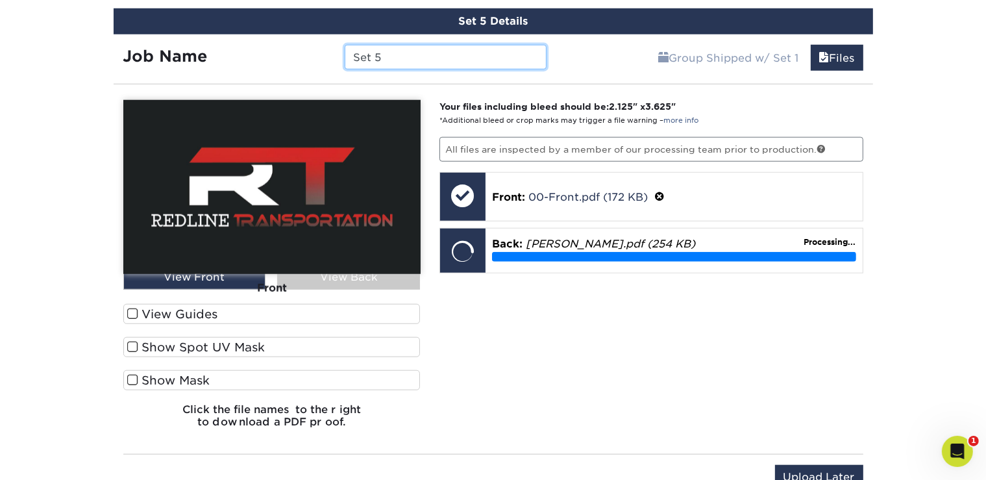
drag, startPoint x: 402, startPoint y: 54, endPoint x: 318, endPoint y: 59, distance: 84.5
click at [345, 59] on input "Set 5" at bounding box center [446, 57] width 202 height 25
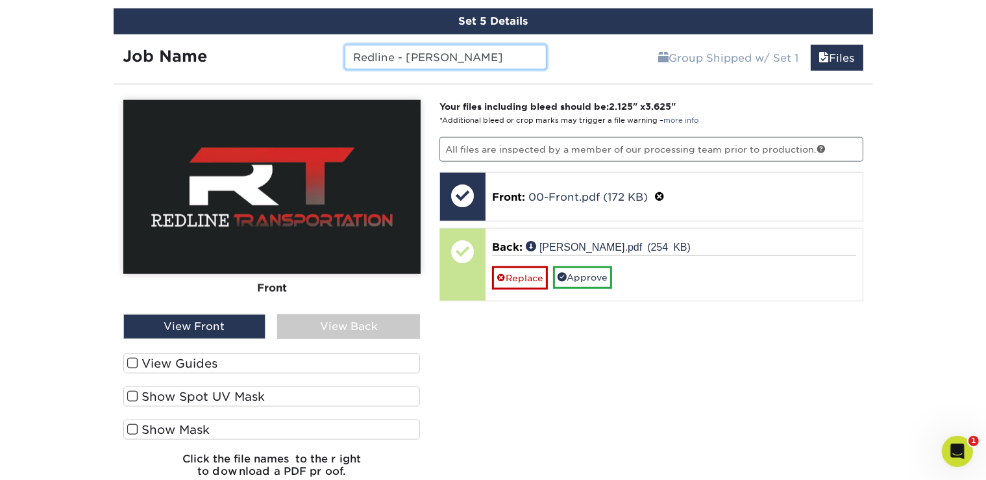
type input "Redline - [PERSON_NAME]"
click at [352, 317] on div "View Back" at bounding box center [348, 326] width 143 height 25
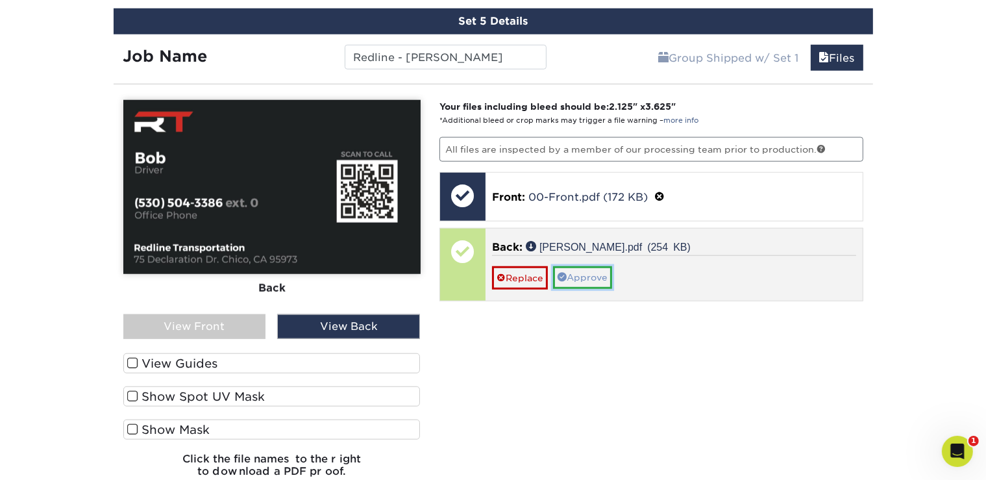
click at [588, 267] on link "Approve" at bounding box center [582, 277] width 59 height 22
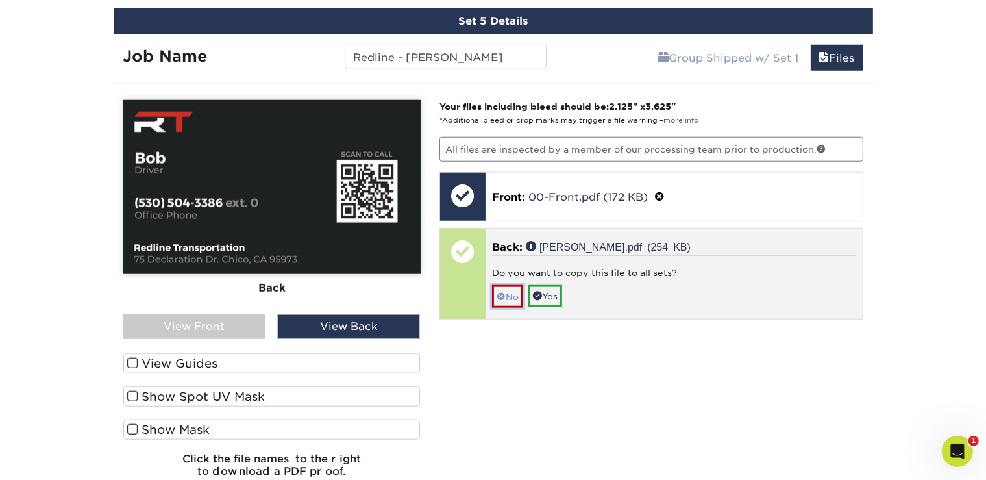
click at [503, 291] on span at bounding box center [500, 296] width 9 height 10
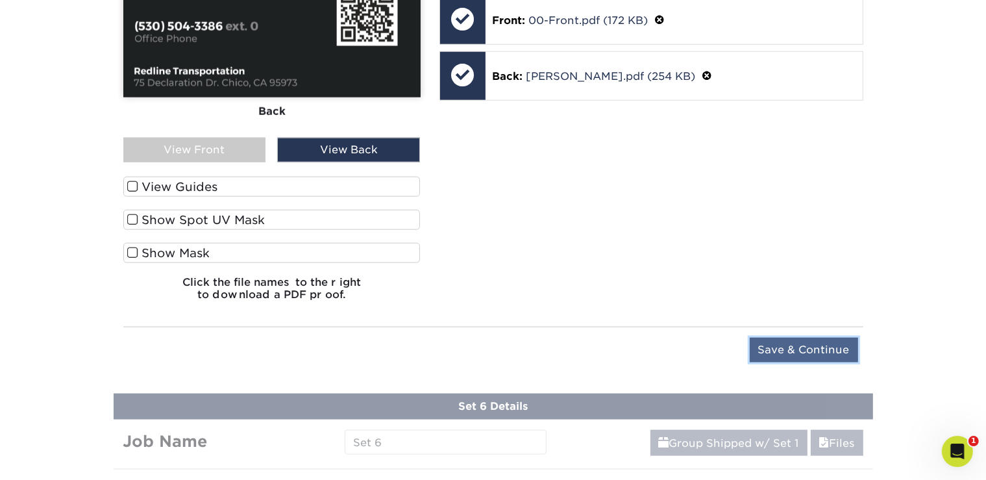
click at [808, 345] on input "Save & Continue" at bounding box center [804, 349] width 108 height 25
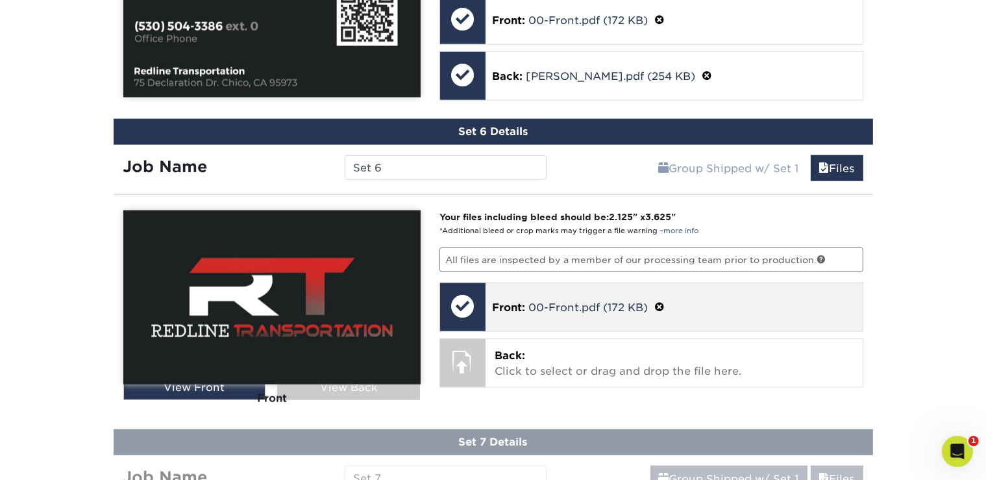
scroll to position [1311, 0]
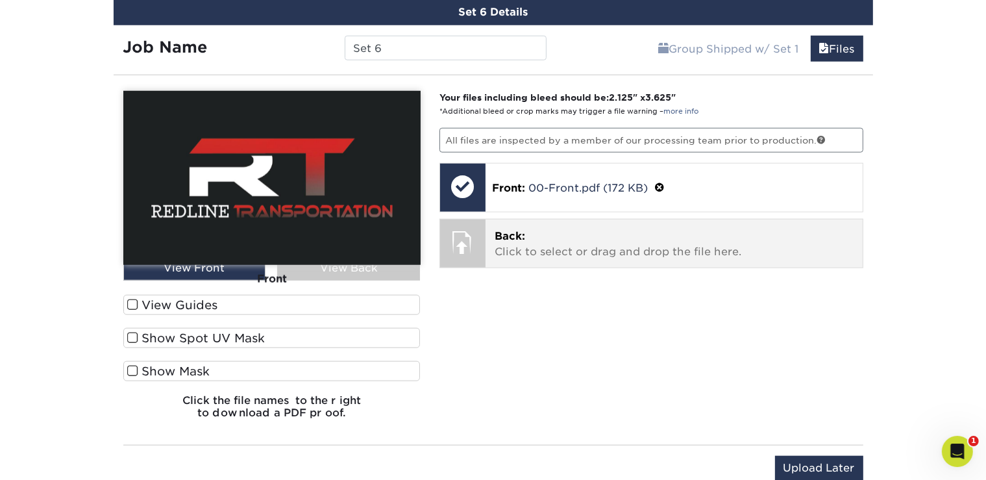
click at [519, 236] on p "Back: Click to select or drag and drop the file here." at bounding box center [673, 243] width 359 height 31
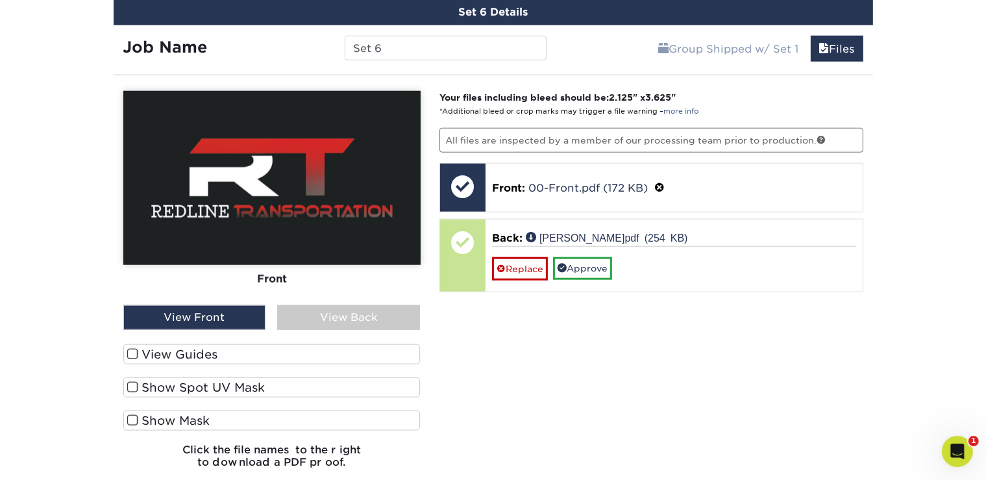
click at [341, 311] on div "View Back" at bounding box center [348, 317] width 143 height 25
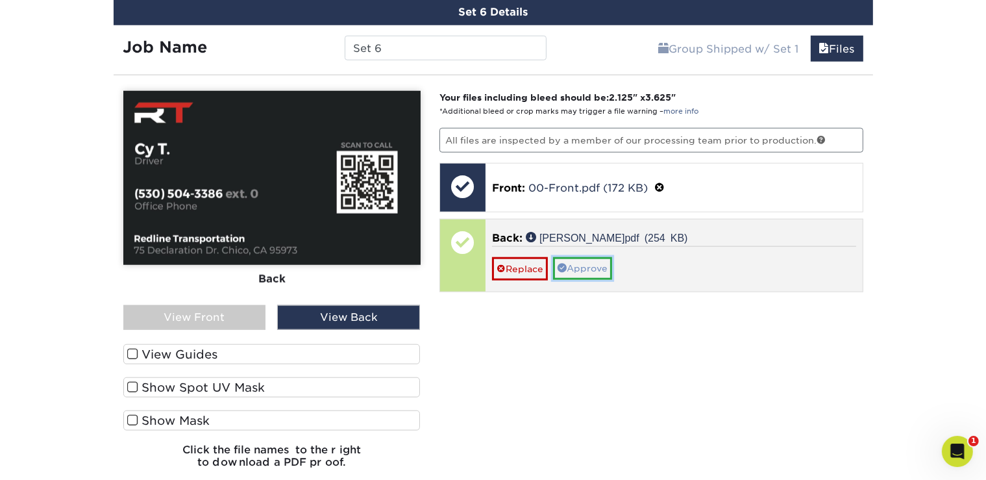
click at [585, 258] on link "Approve" at bounding box center [582, 268] width 59 height 22
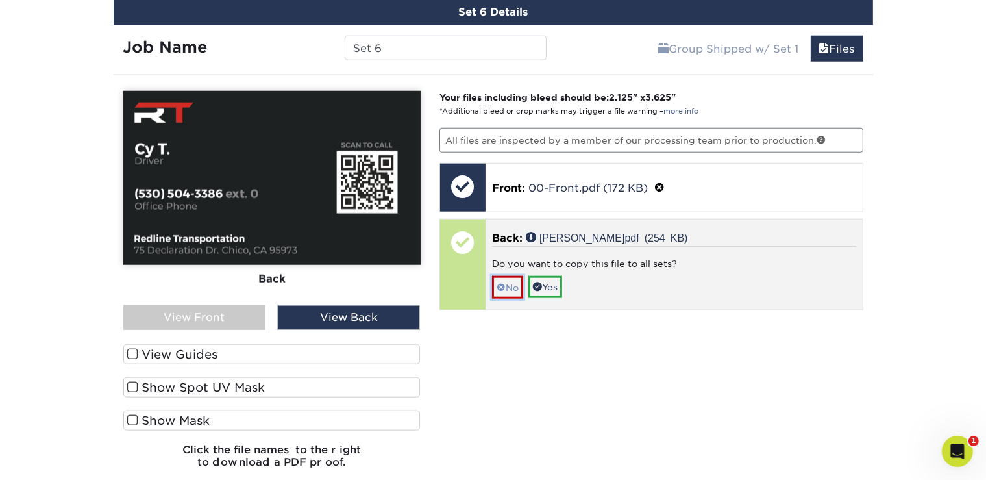
click at [508, 278] on link "No" at bounding box center [507, 287] width 31 height 23
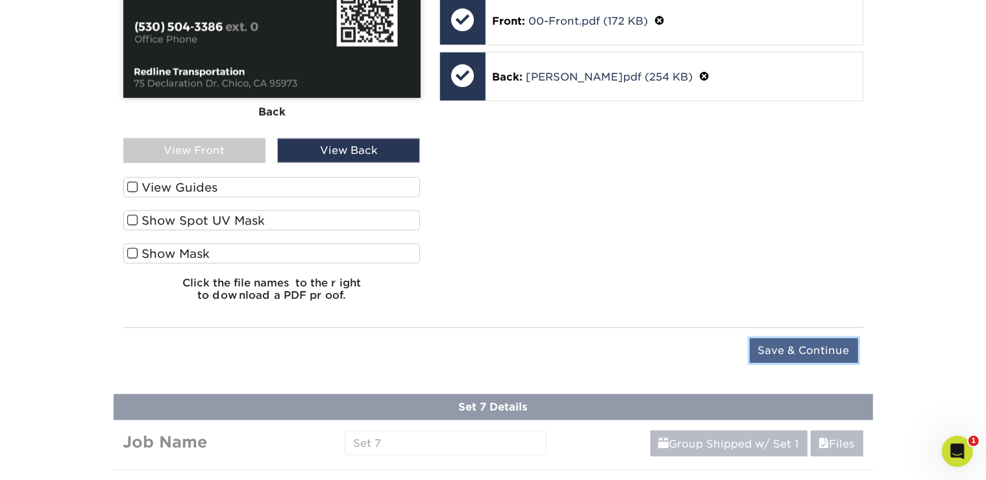
click at [788, 343] on input "Save & Continue" at bounding box center [804, 350] width 108 height 25
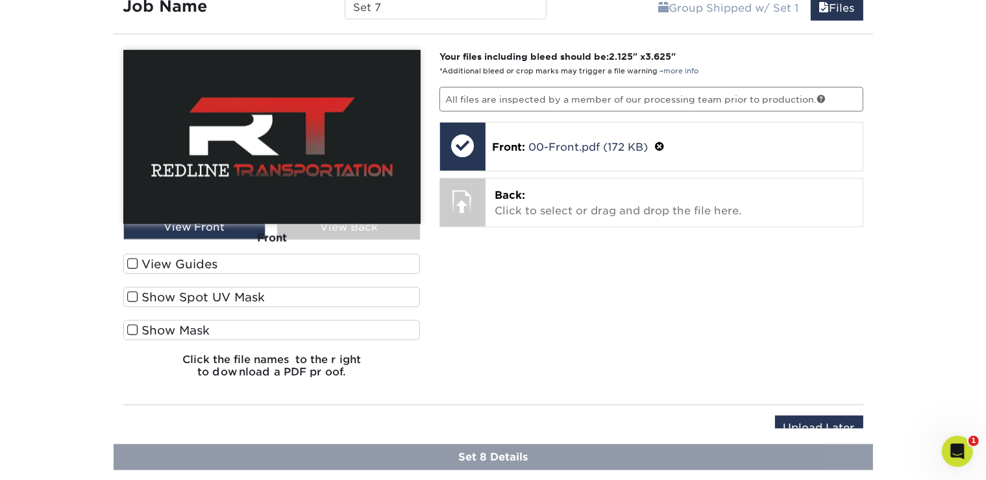
scroll to position [1397, 0]
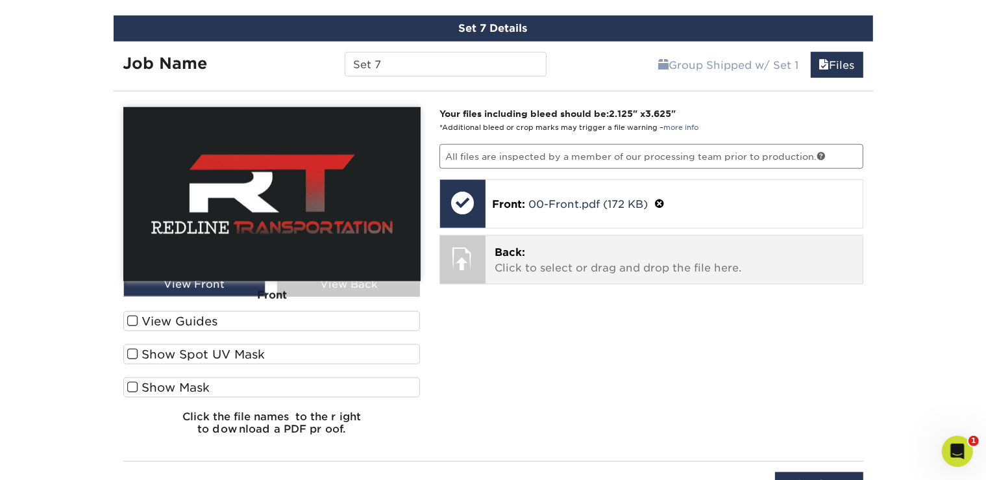
click at [519, 256] on p "Back: Click to select or drag and drop the file here." at bounding box center [673, 260] width 359 height 31
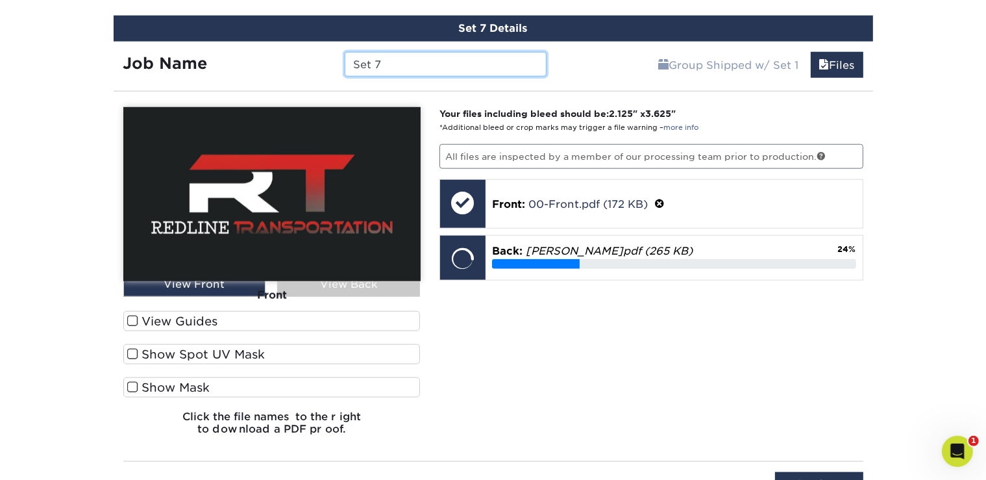
click at [408, 63] on input "Set 7" at bounding box center [446, 64] width 202 height 25
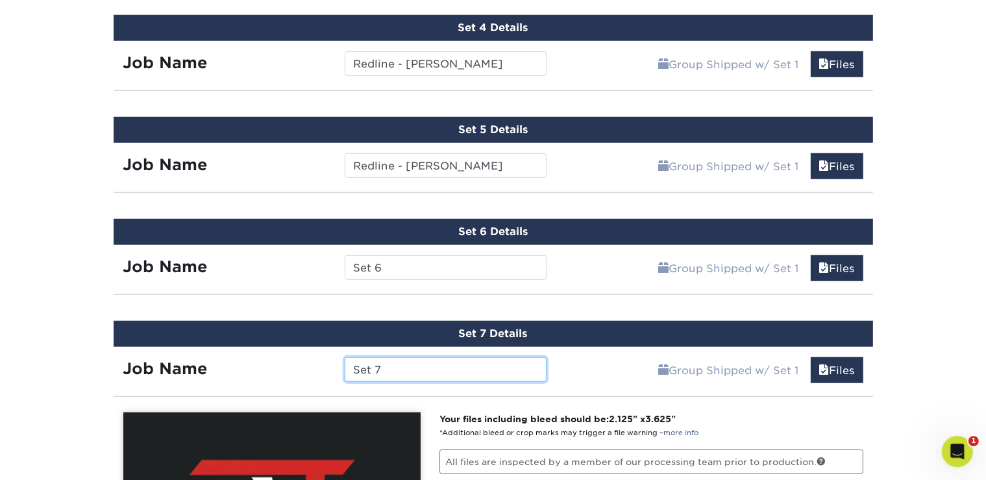
scroll to position [1078, 0]
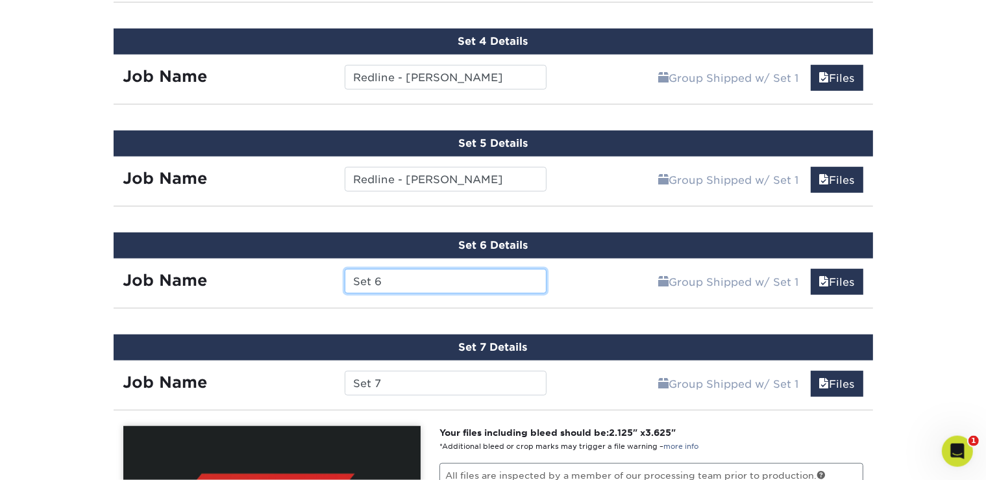
click at [391, 275] on input "Set 6" at bounding box center [446, 281] width 202 height 25
drag, startPoint x: 391, startPoint y: 275, endPoint x: 305, endPoint y: 276, distance: 86.3
click at [345, 276] on input "Set 6" at bounding box center [446, 281] width 202 height 25
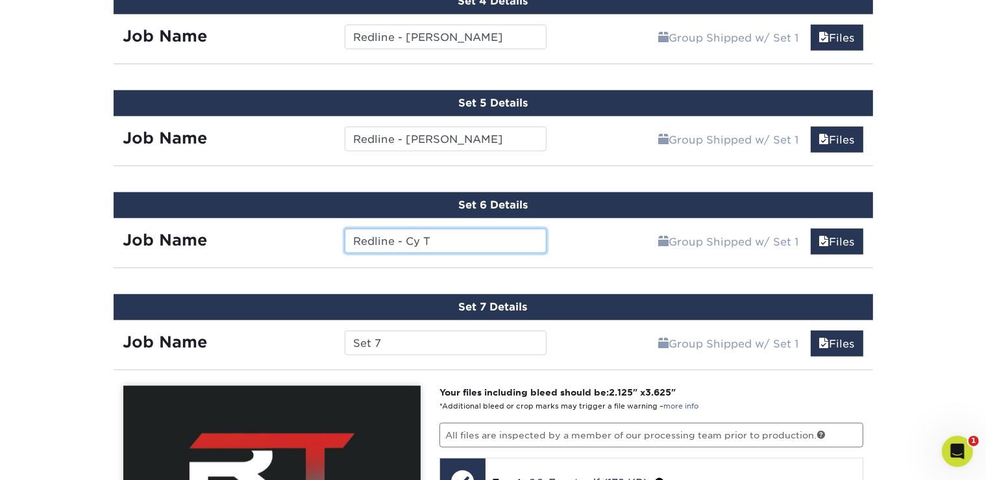
scroll to position [1119, 0]
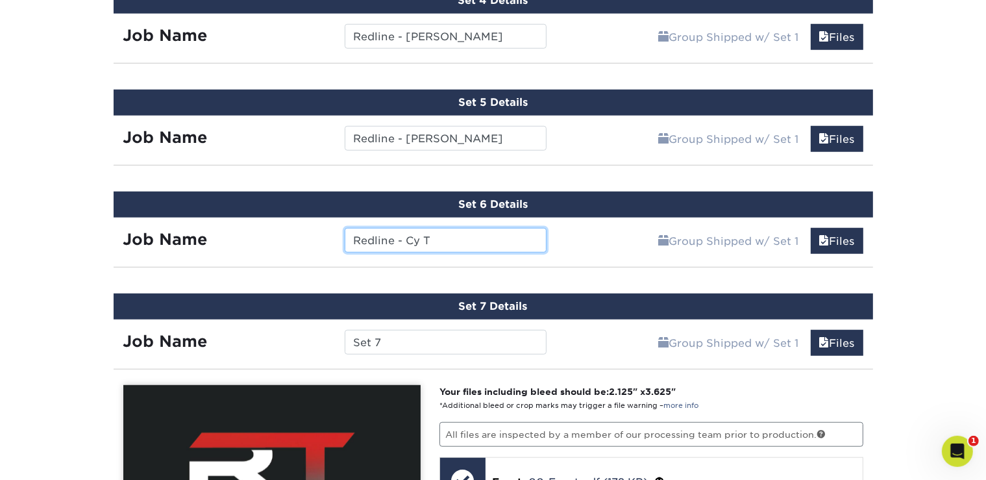
type input "Redline - Cy T"
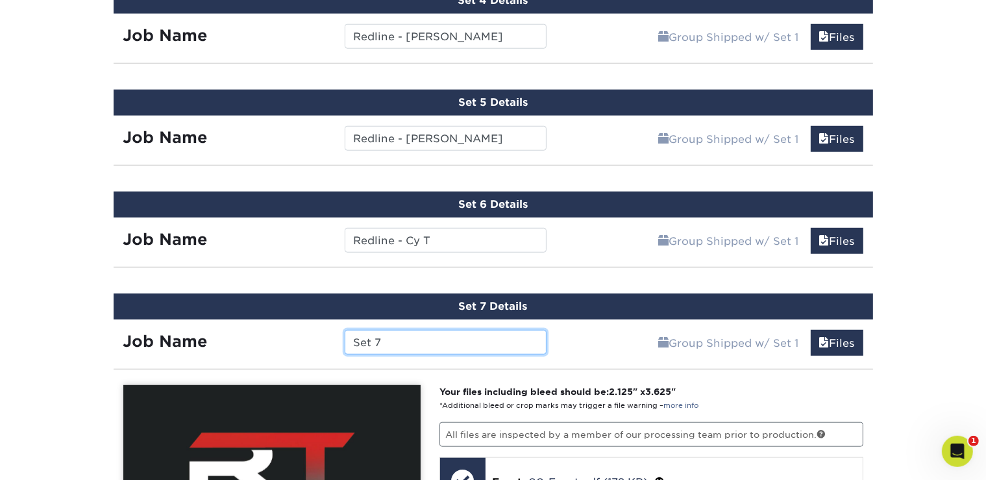
drag, startPoint x: 449, startPoint y: 344, endPoint x: 347, endPoint y: 346, distance: 102.6
click at [347, 346] on input "Set 7" at bounding box center [446, 342] width 202 height 25
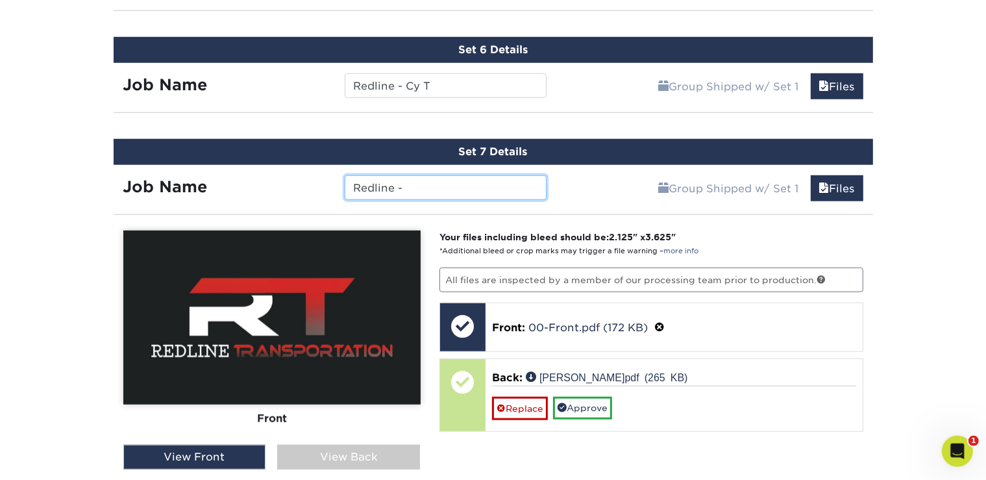
scroll to position [1275, 0]
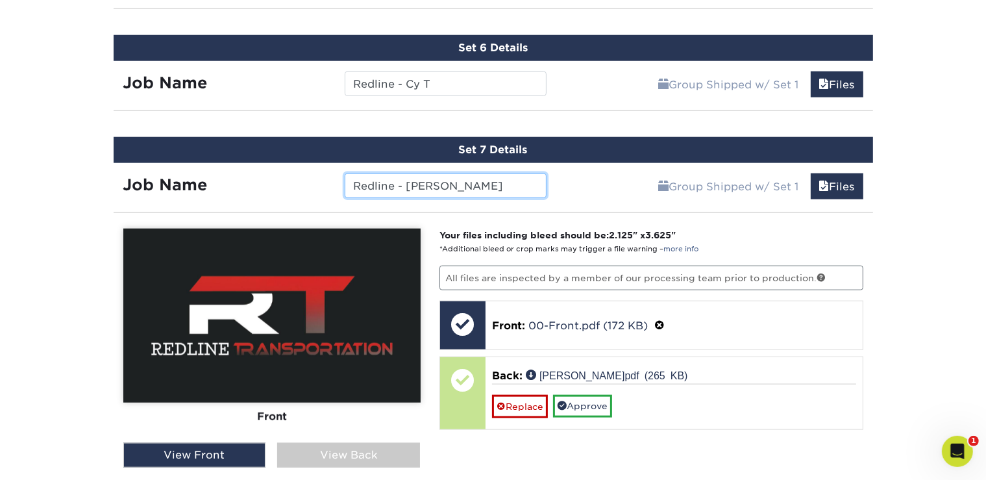
type input "Redline - Gagan K"
click at [358, 452] on div "View Back" at bounding box center [348, 455] width 143 height 25
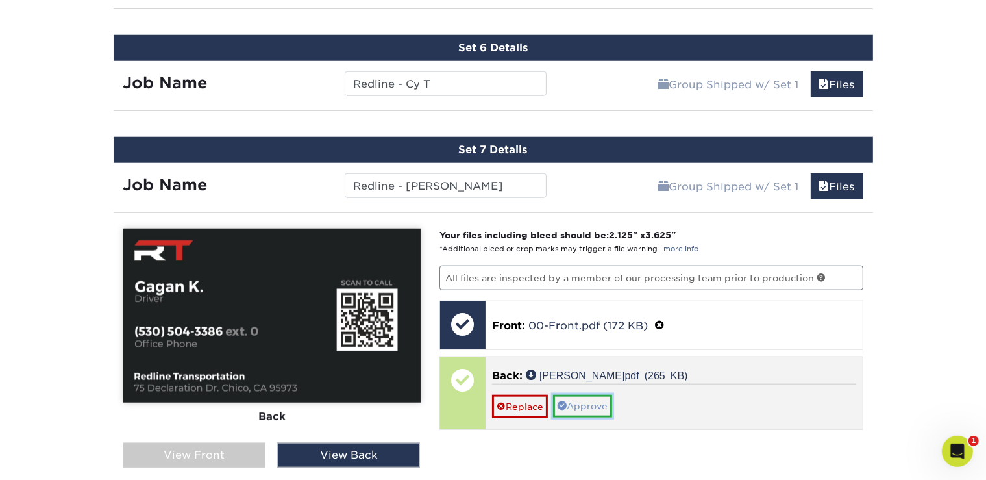
click at [572, 398] on link "Approve" at bounding box center [582, 406] width 59 height 22
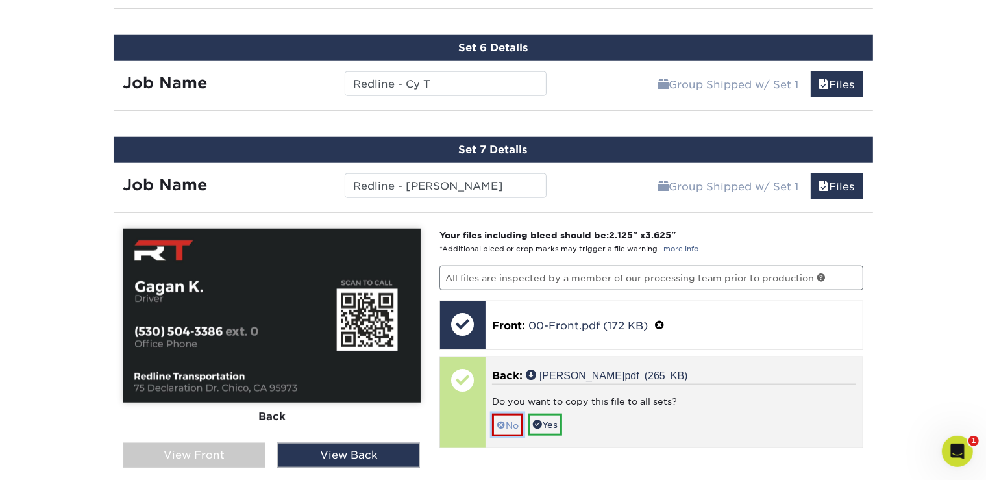
click at [507, 416] on link "No" at bounding box center [507, 424] width 31 height 23
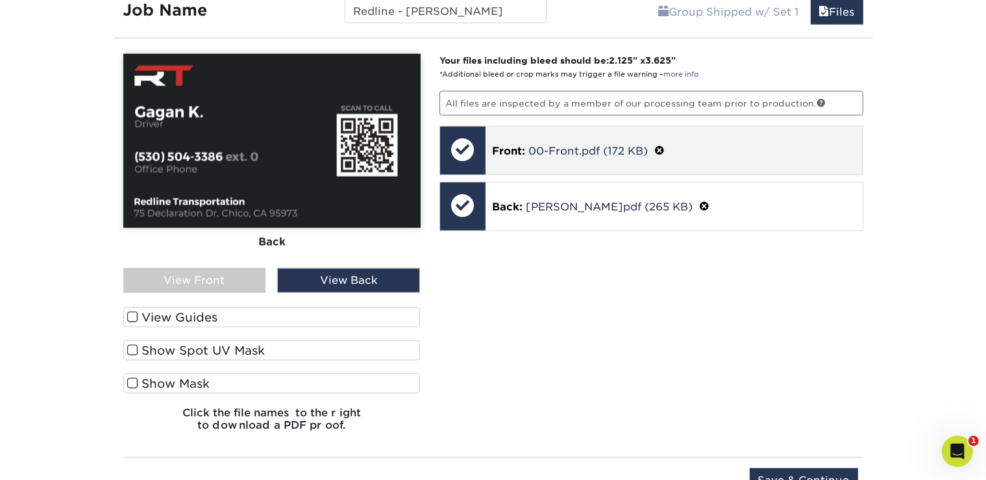
scroll to position [1622, 0]
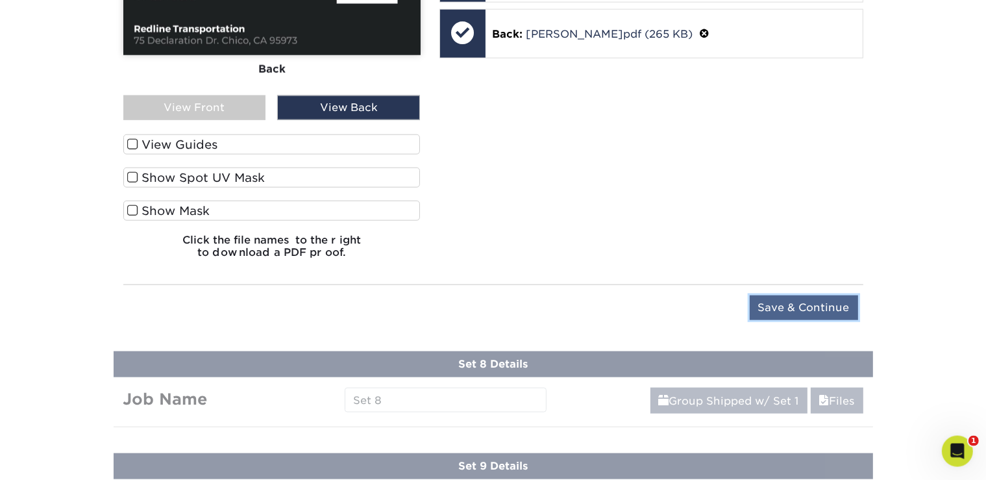
click at [793, 305] on input "Save & Continue" at bounding box center [804, 307] width 108 height 25
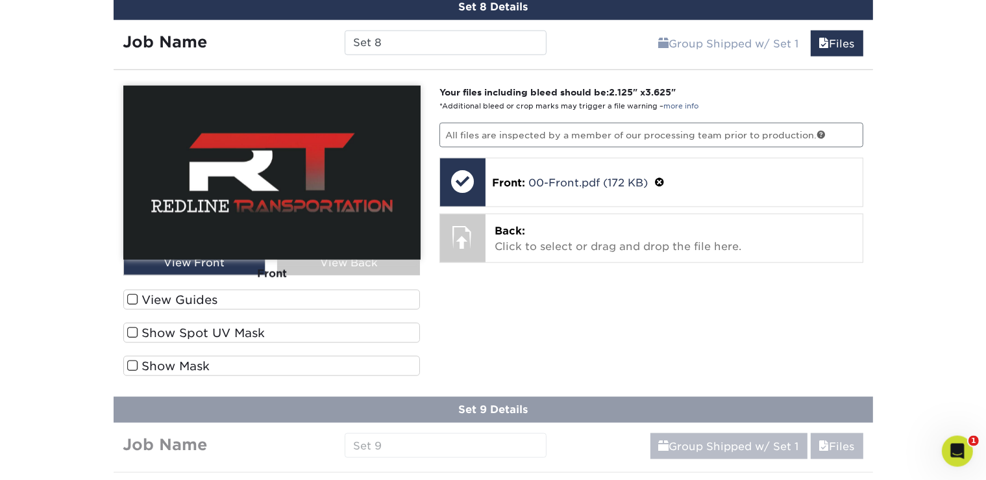
scroll to position [1520, 0]
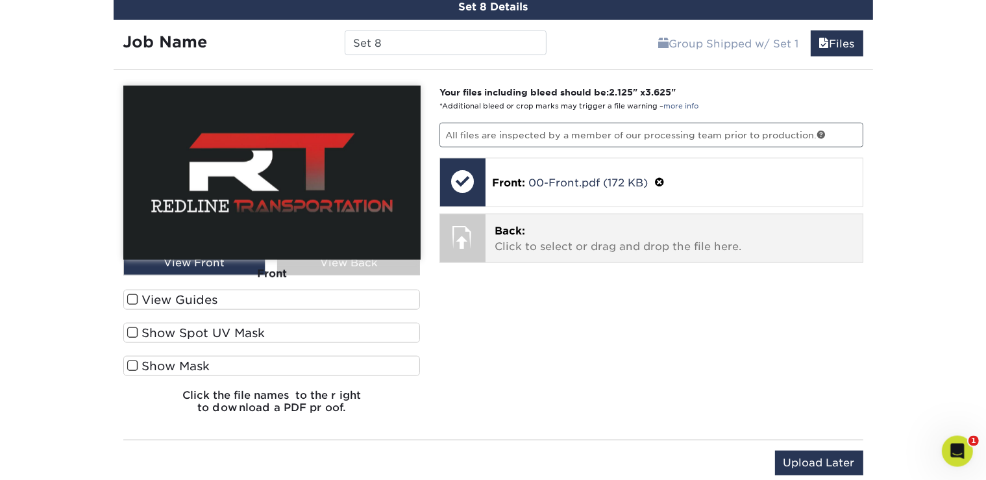
click at [500, 239] on p "Back: Click to select or drag and drop the file here." at bounding box center [673, 238] width 359 height 31
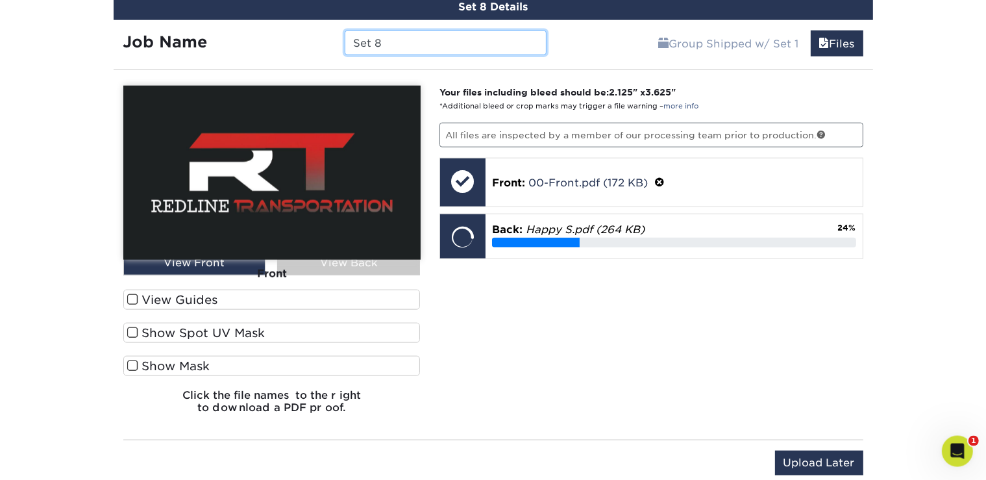
drag, startPoint x: 402, startPoint y: 43, endPoint x: 304, endPoint y: 36, distance: 98.9
click at [345, 36] on input "Set 8" at bounding box center [446, 43] width 202 height 25
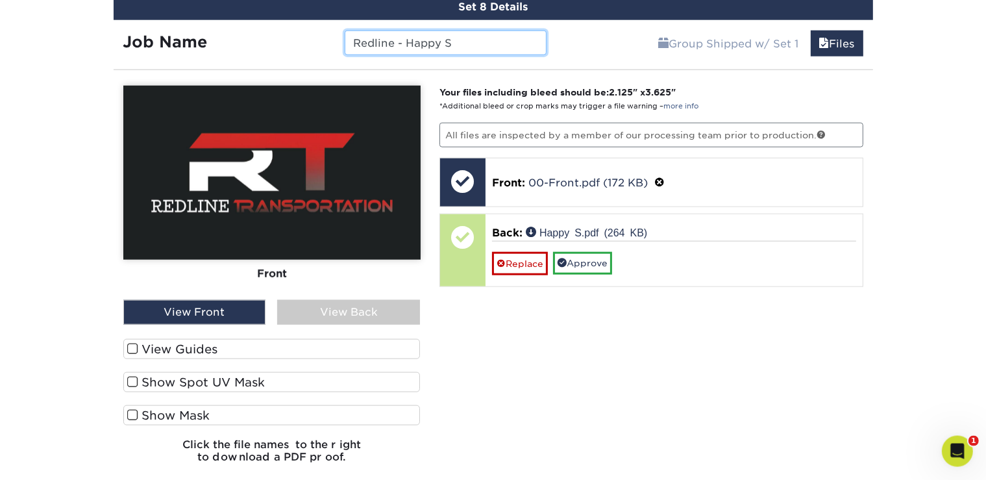
type input "Redline - Happy S"
click at [356, 301] on div "View Back" at bounding box center [348, 312] width 143 height 25
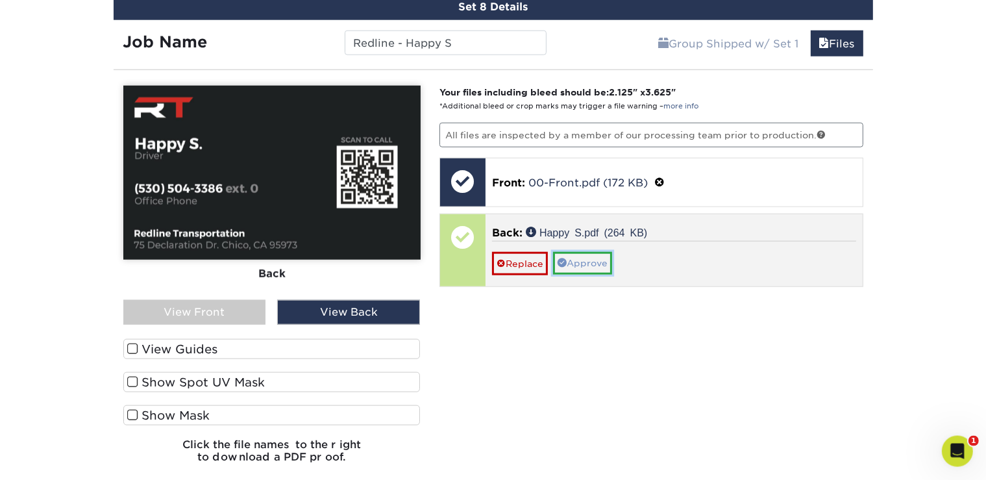
click at [588, 257] on link "Approve" at bounding box center [582, 263] width 59 height 22
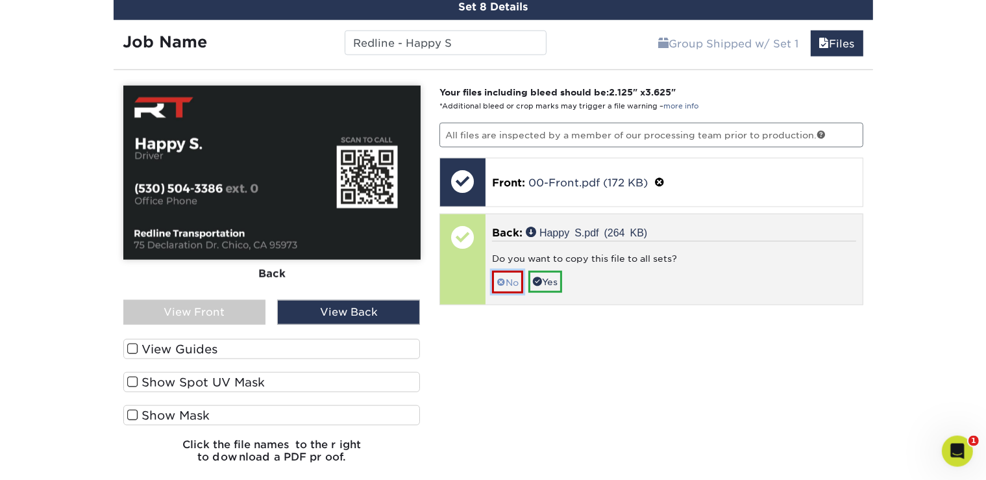
click at [497, 277] on span at bounding box center [500, 282] width 9 height 10
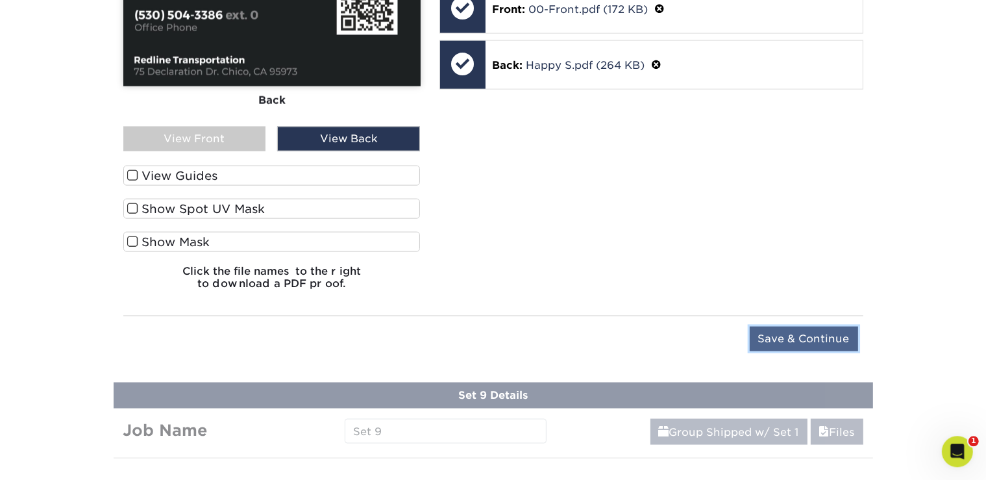
click at [811, 328] on input "Save & Continue" at bounding box center [804, 338] width 108 height 25
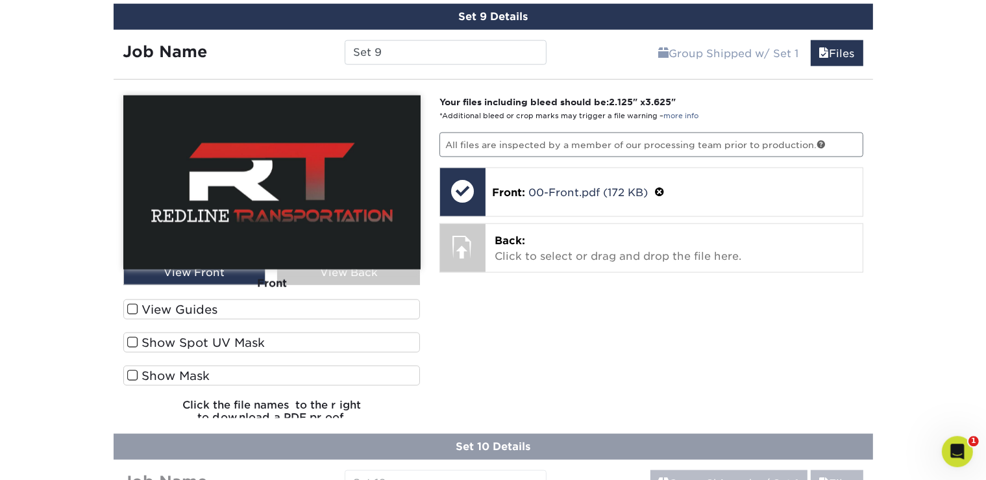
scroll to position [1613, 0]
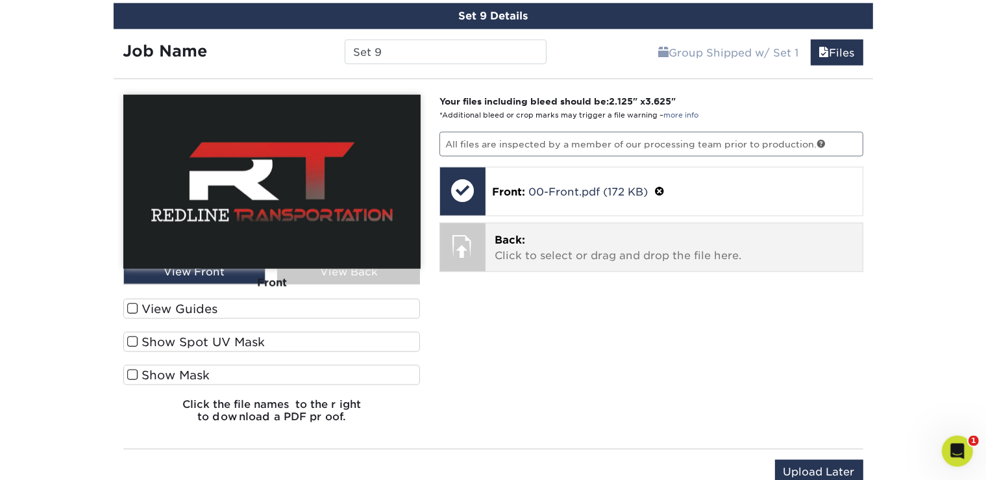
click at [526, 243] on p "Back: Click to select or drag and drop the file here." at bounding box center [673, 247] width 359 height 31
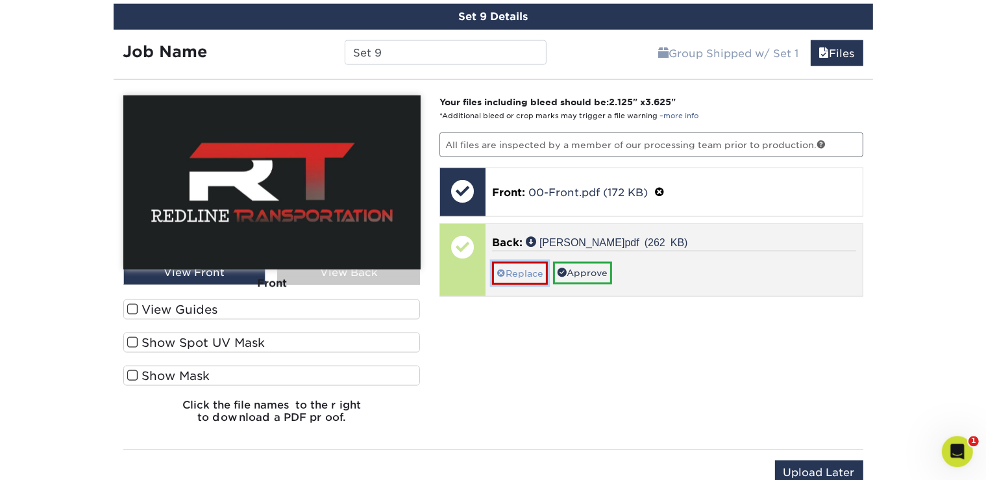
click at [518, 269] on link "Replace" at bounding box center [520, 272] width 56 height 23
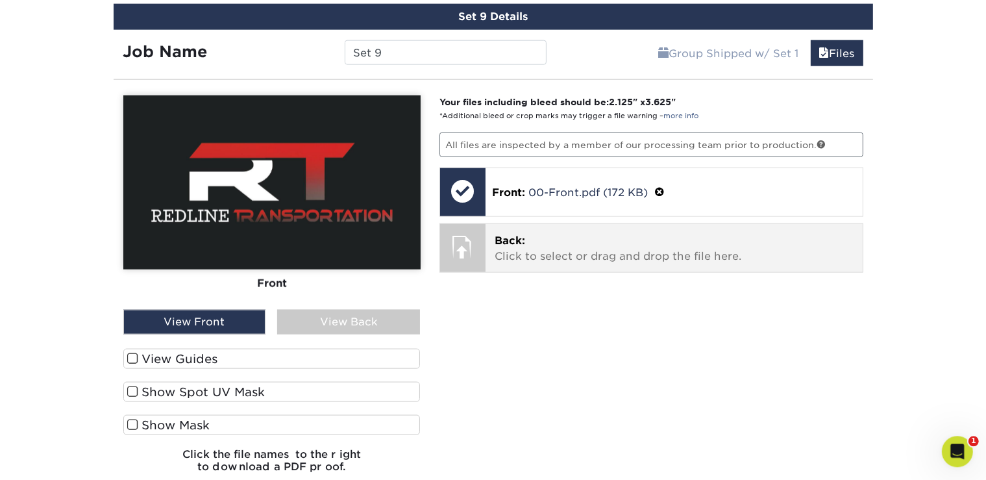
click at [526, 249] on p "Back: Click to select or drag and drop the file here." at bounding box center [673, 247] width 359 height 31
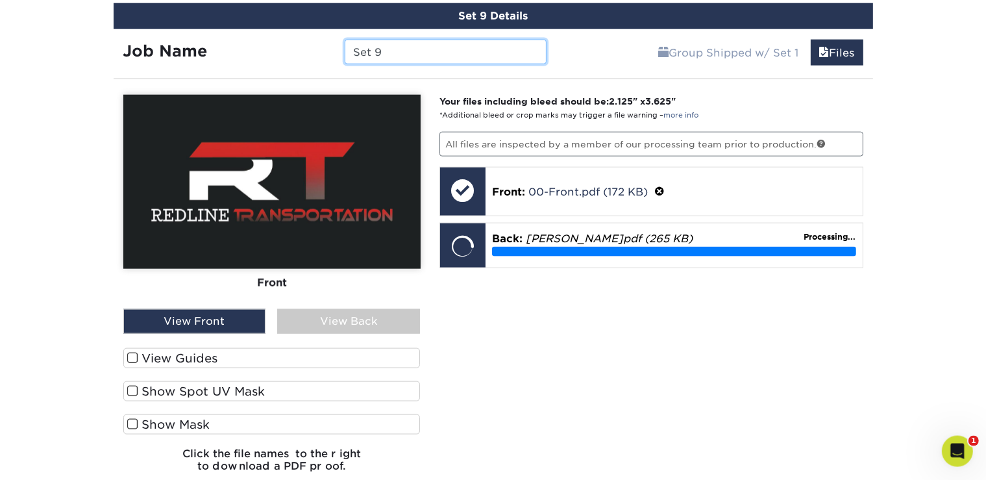
drag, startPoint x: 425, startPoint y: 46, endPoint x: 321, endPoint y: 44, distance: 103.8
click at [345, 44] on input "Set 9" at bounding box center [446, 52] width 202 height 25
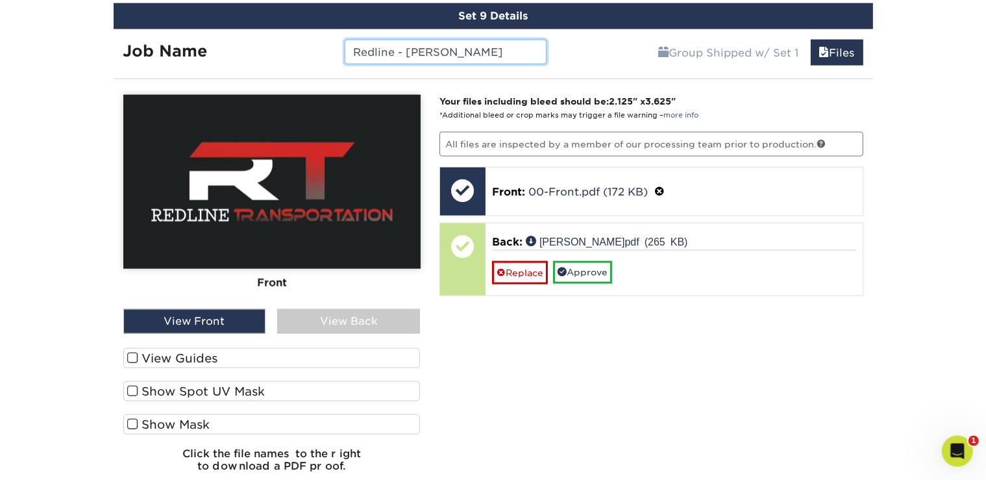
type input "Redline - Miguel R"
click at [323, 315] on div "View Back" at bounding box center [348, 321] width 143 height 25
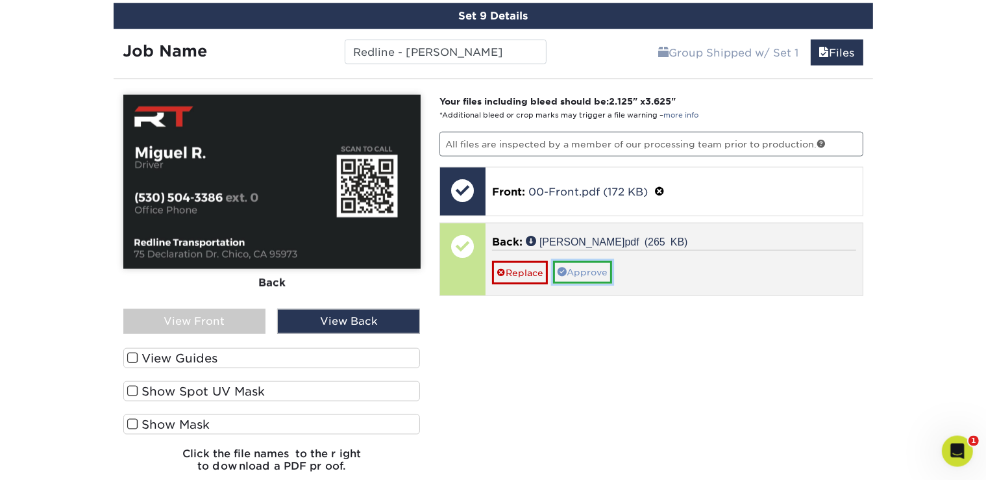
click at [594, 262] on link "Approve" at bounding box center [582, 272] width 59 height 22
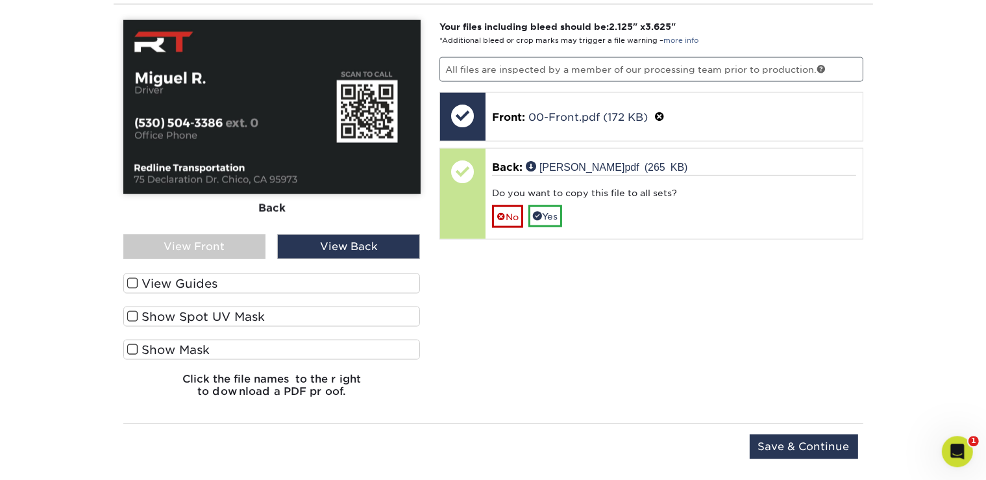
scroll to position [1714, 0]
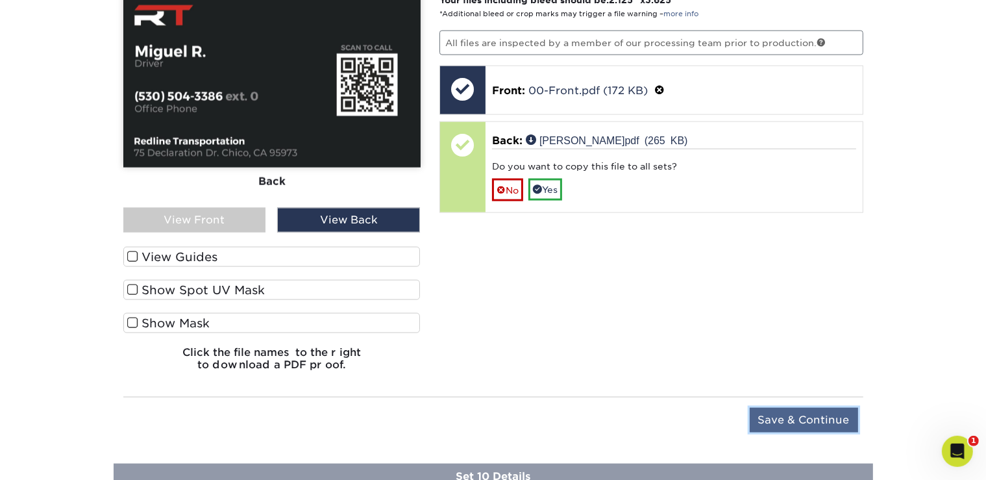
click at [779, 409] on input "Save & Continue" at bounding box center [804, 420] width 108 height 25
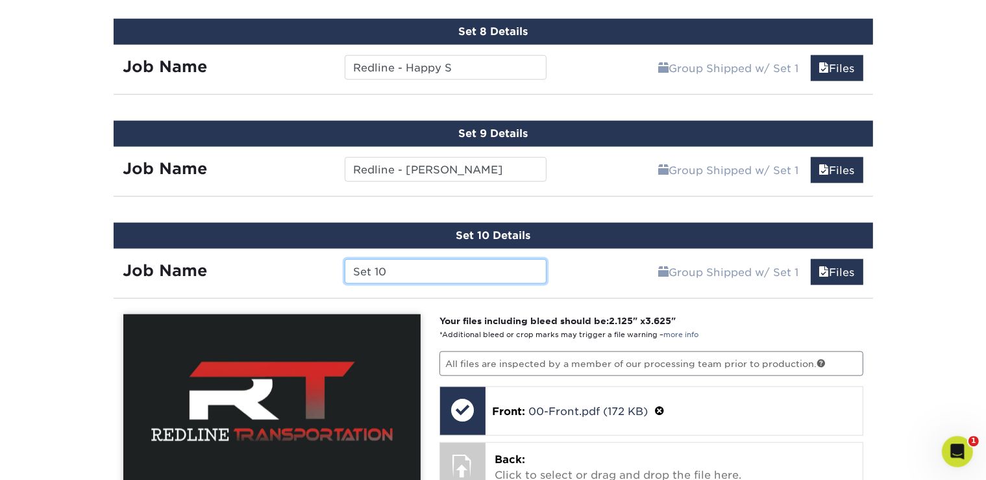
scroll to position [1495, 0]
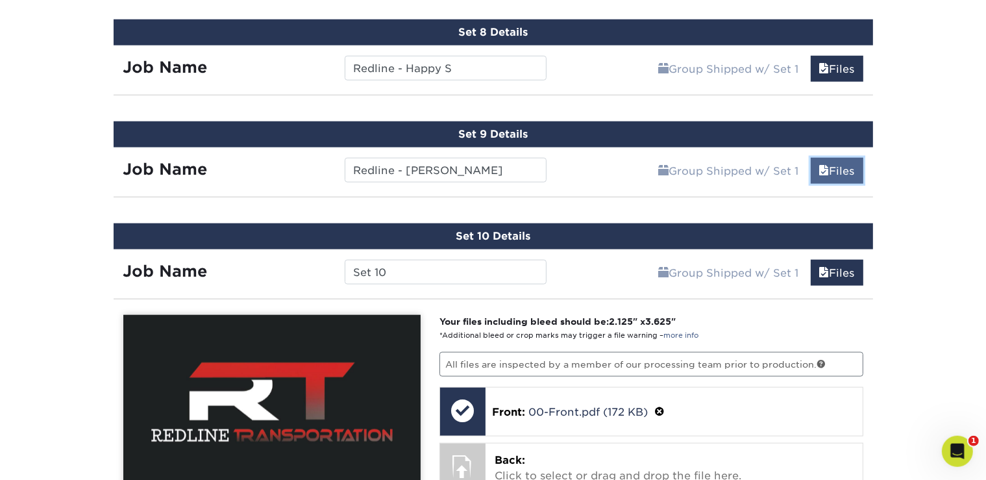
click at [831, 158] on link "Files" at bounding box center [837, 171] width 53 height 26
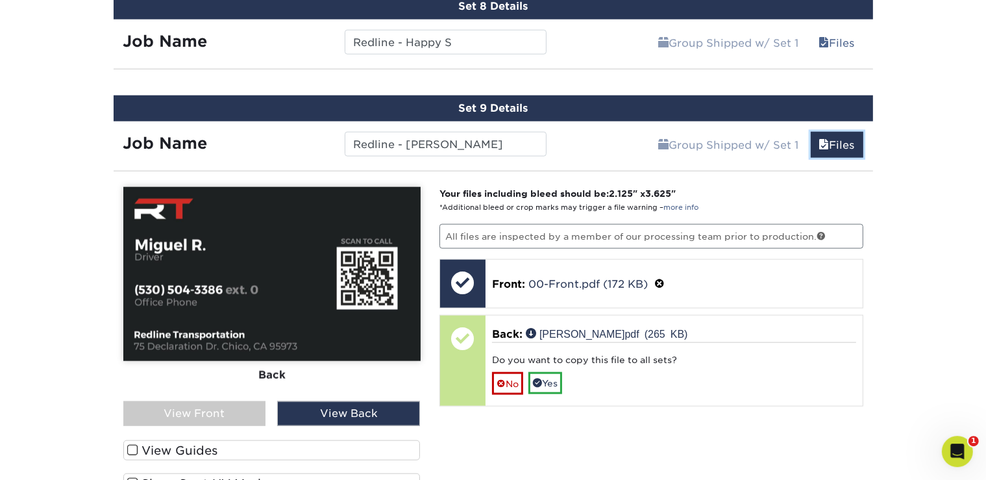
scroll to position [1522, 0]
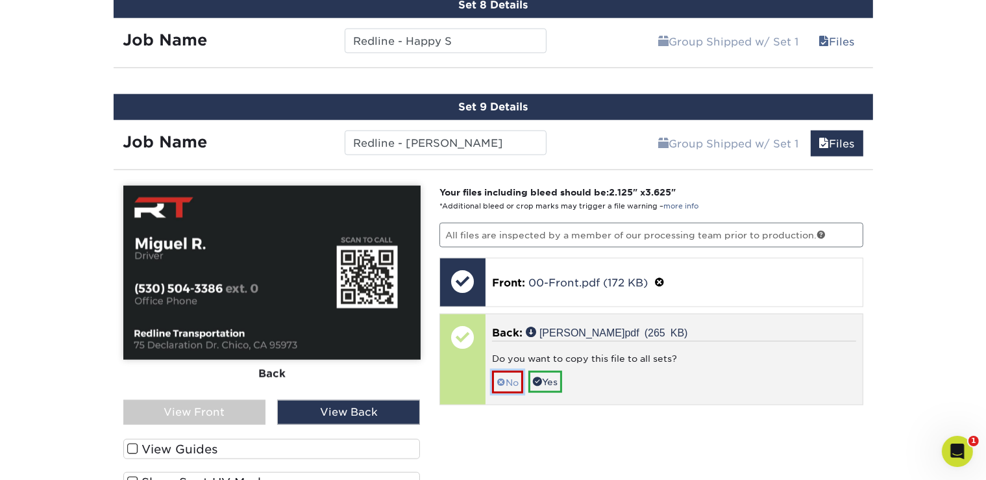
click at [502, 377] on span at bounding box center [500, 382] width 9 height 10
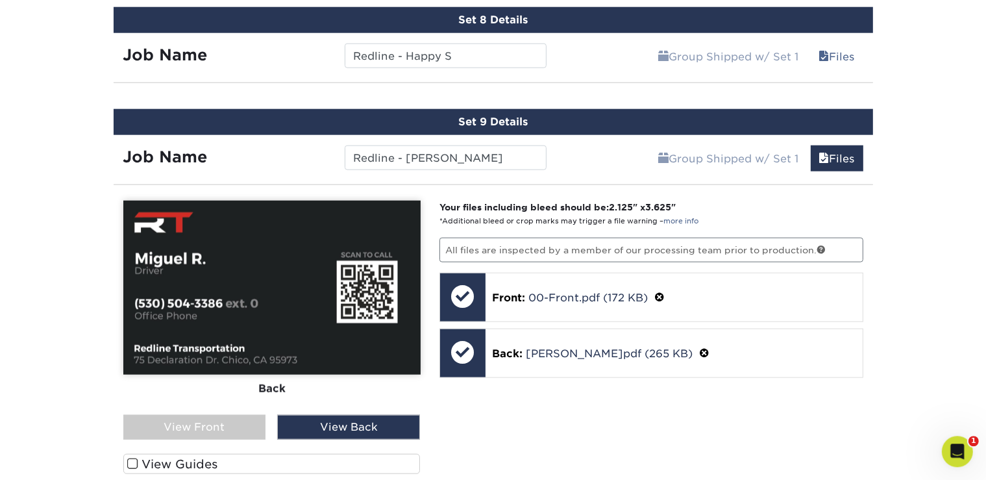
scroll to position [1506, 0]
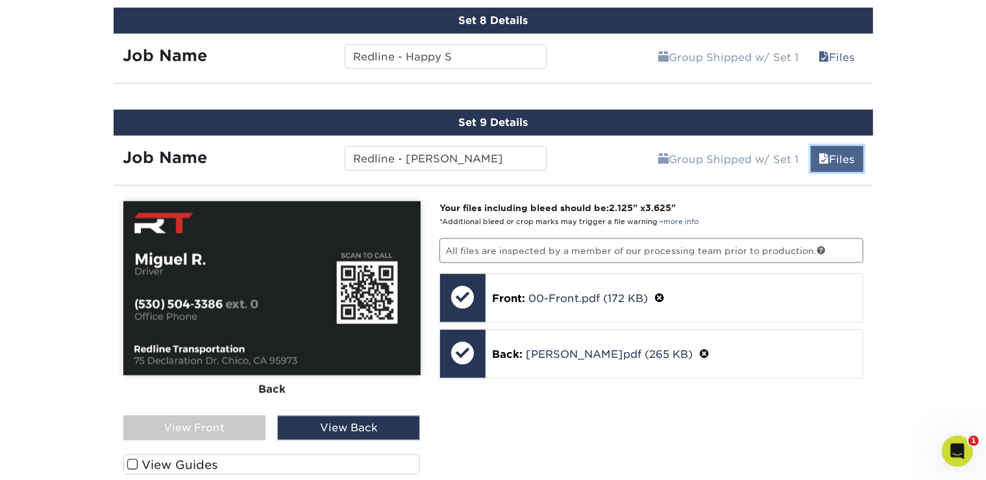
click at [832, 146] on link "Files" at bounding box center [837, 159] width 53 height 26
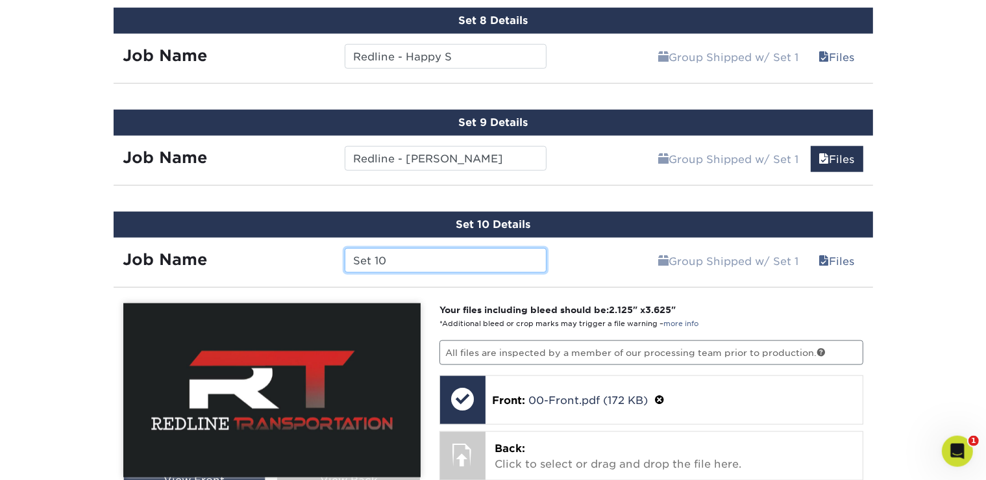
click at [465, 254] on input "Set 10" at bounding box center [446, 260] width 202 height 25
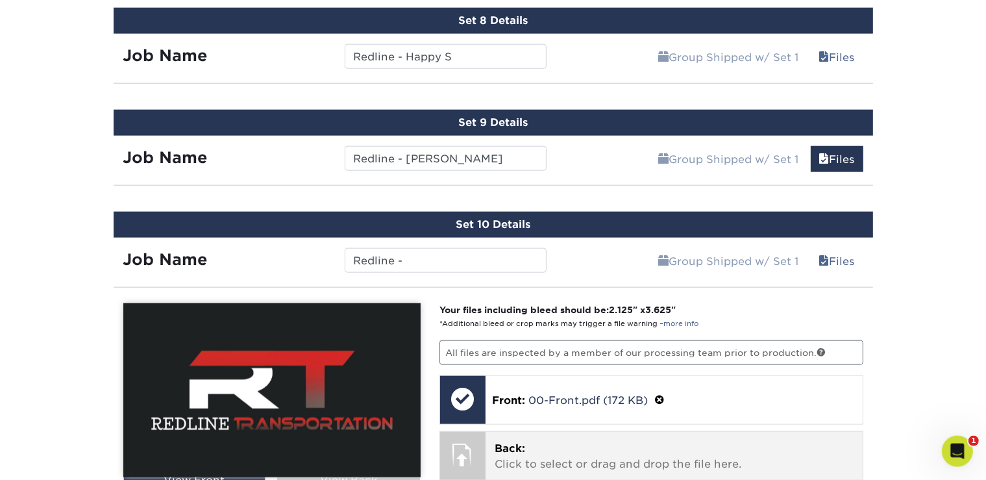
click at [537, 448] on p "Back: Click to select or drag and drop the file here." at bounding box center [673, 456] width 359 height 31
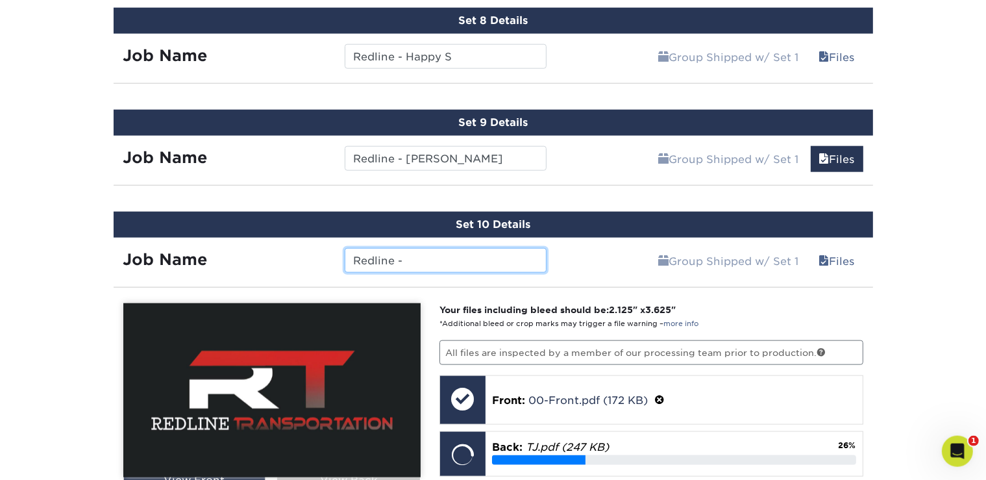
click at [465, 257] on input "Redline -" at bounding box center [446, 260] width 202 height 25
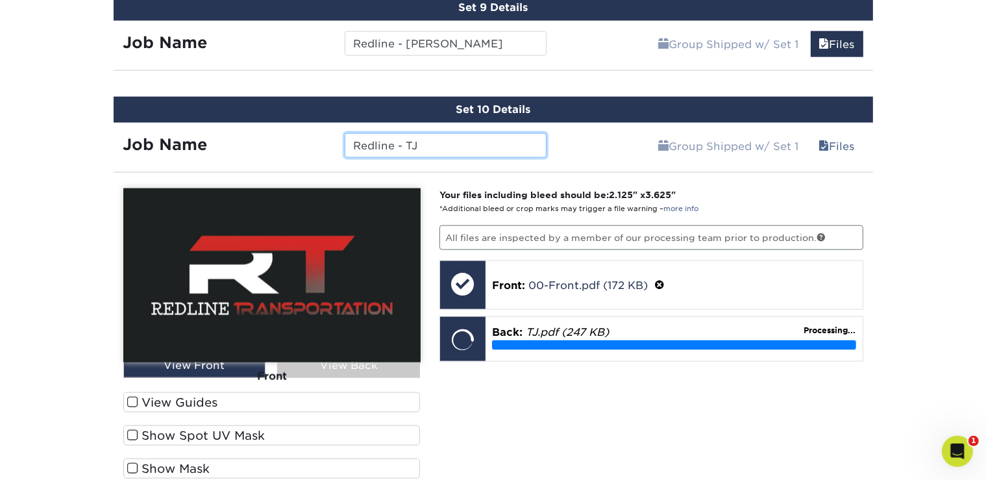
scroll to position [1622, 0]
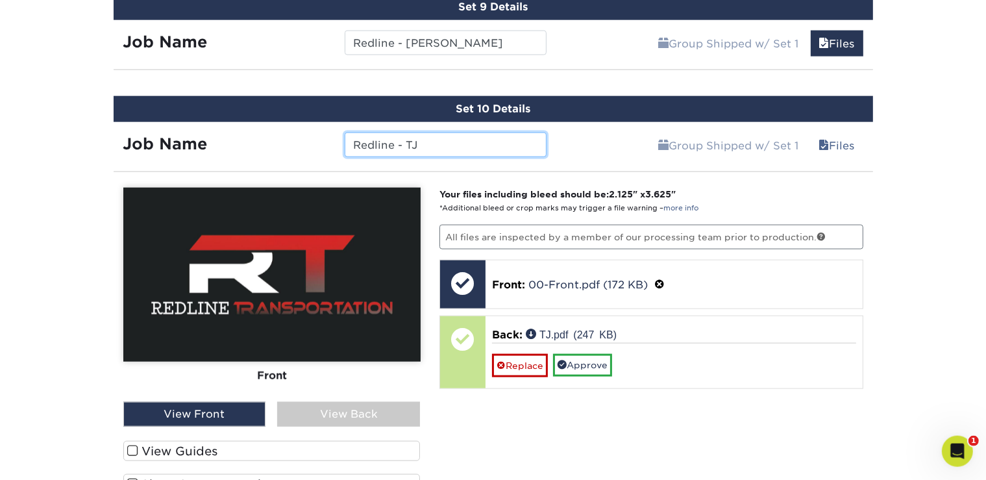
type input "Redline - TJ"
click at [360, 404] on div "View Back" at bounding box center [348, 414] width 143 height 25
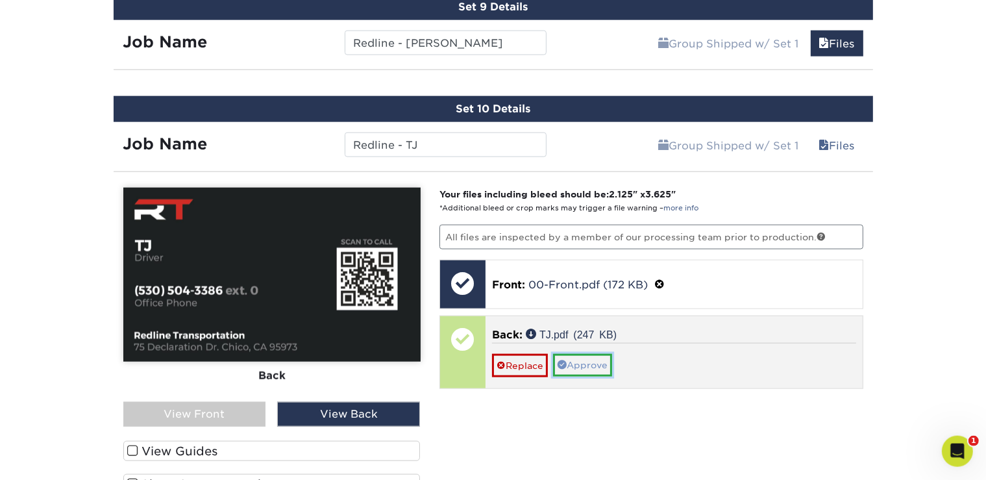
click at [580, 354] on link "Approve" at bounding box center [582, 365] width 59 height 22
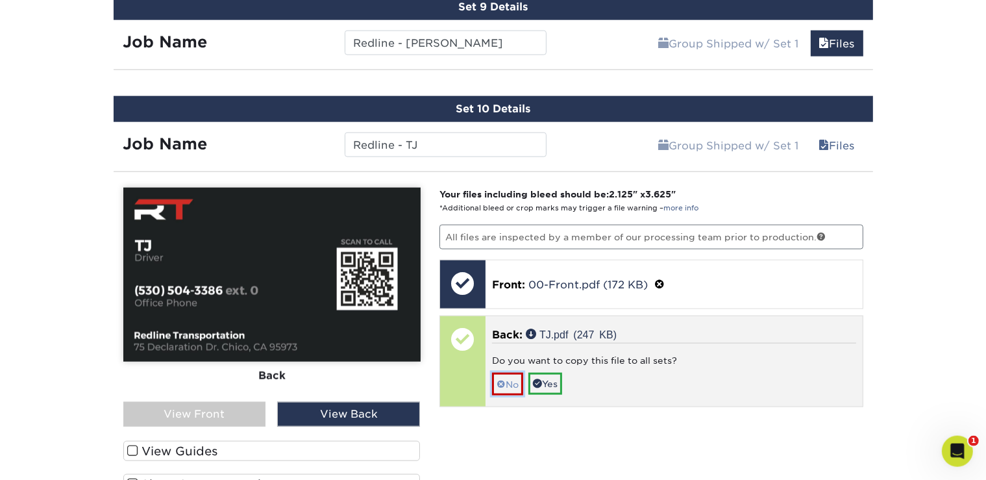
click at [518, 378] on link "No" at bounding box center [507, 383] width 31 height 23
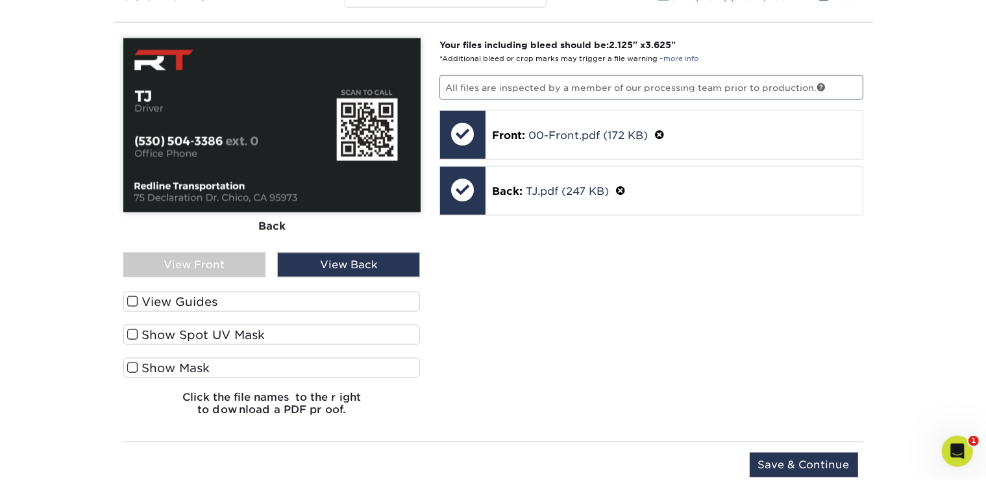
scroll to position [1820, 0]
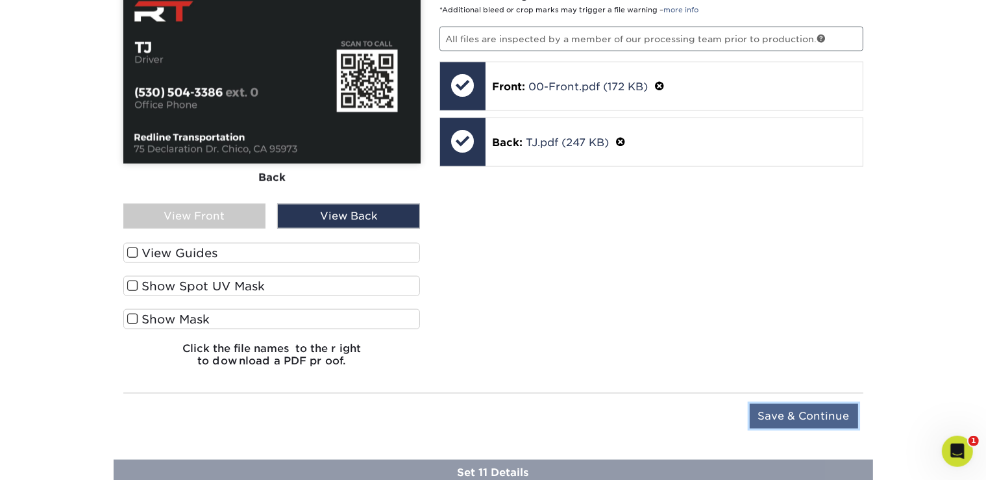
click at [801, 406] on input "Save & Continue" at bounding box center [804, 416] width 108 height 25
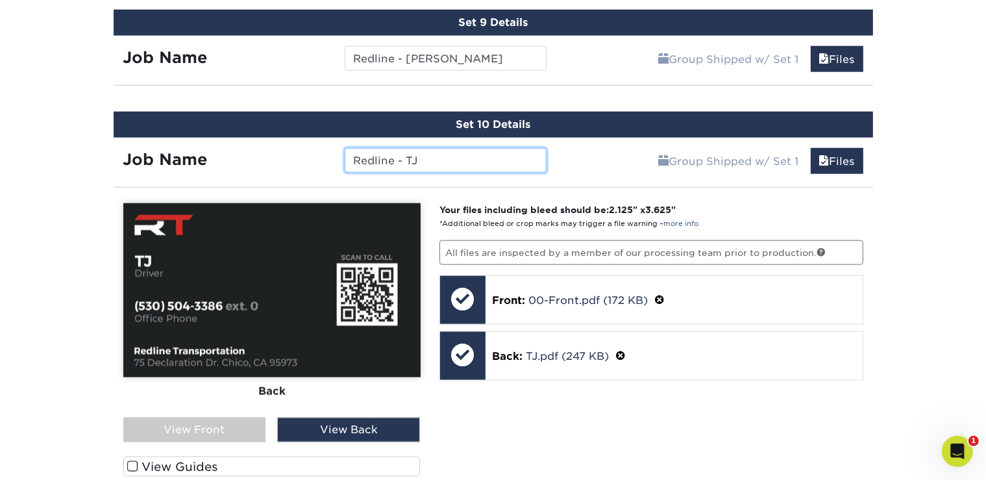
scroll to position [1604, 0]
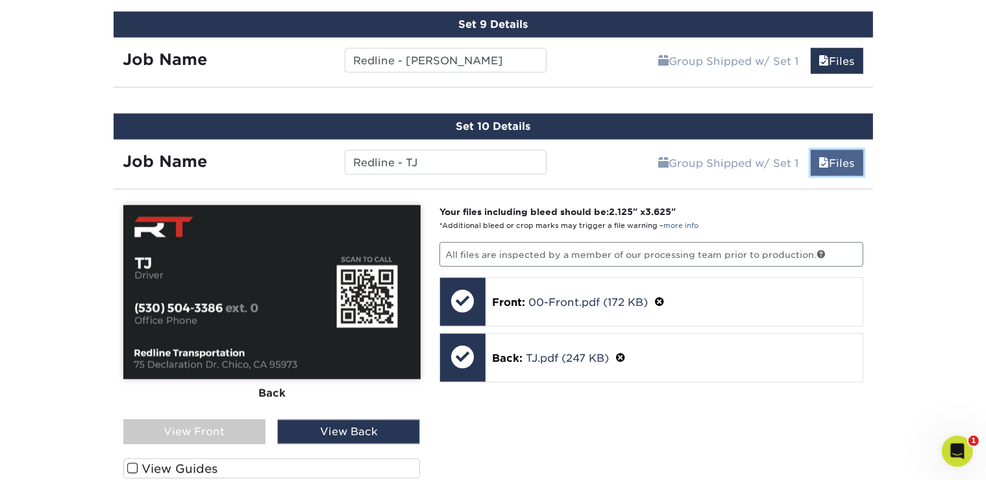
click at [851, 157] on link "Files" at bounding box center [837, 163] width 53 height 26
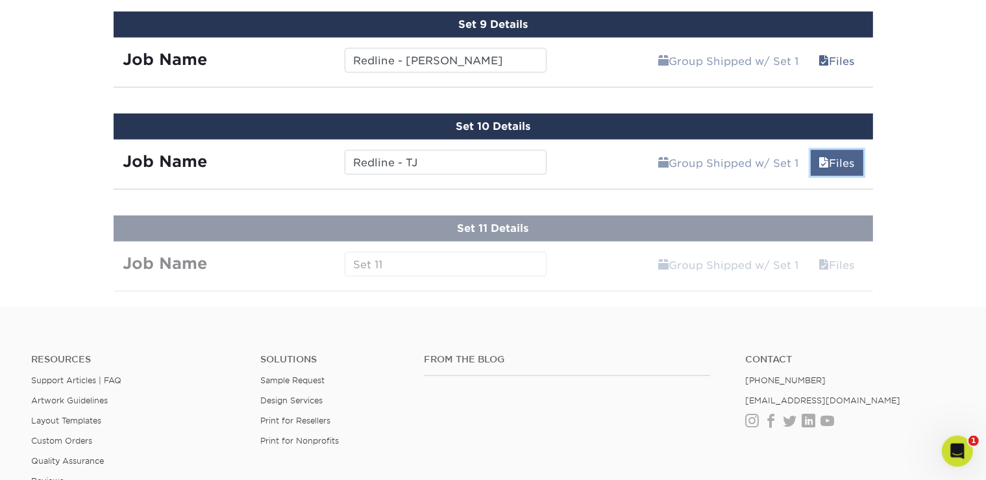
click at [815, 150] on link "Files" at bounding box center [837, 163] width 53 height 26
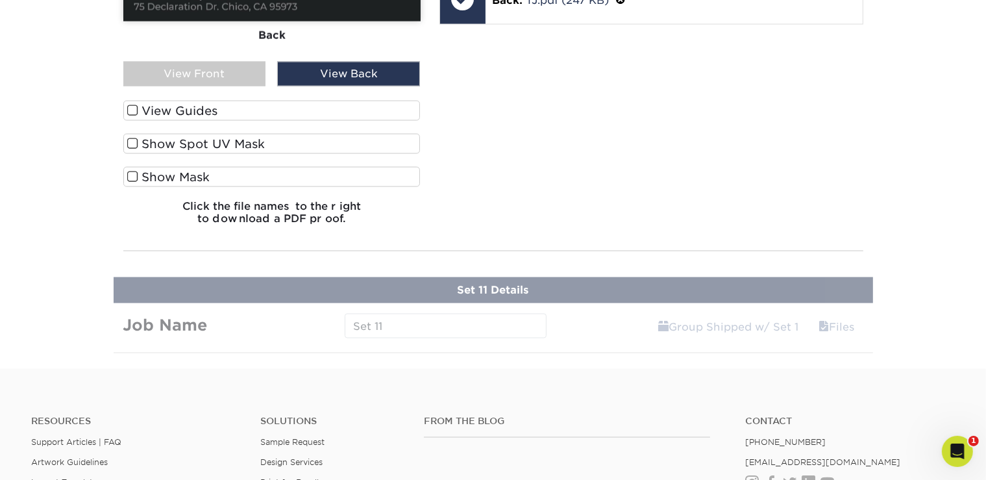
scroll to position [1961, 0]
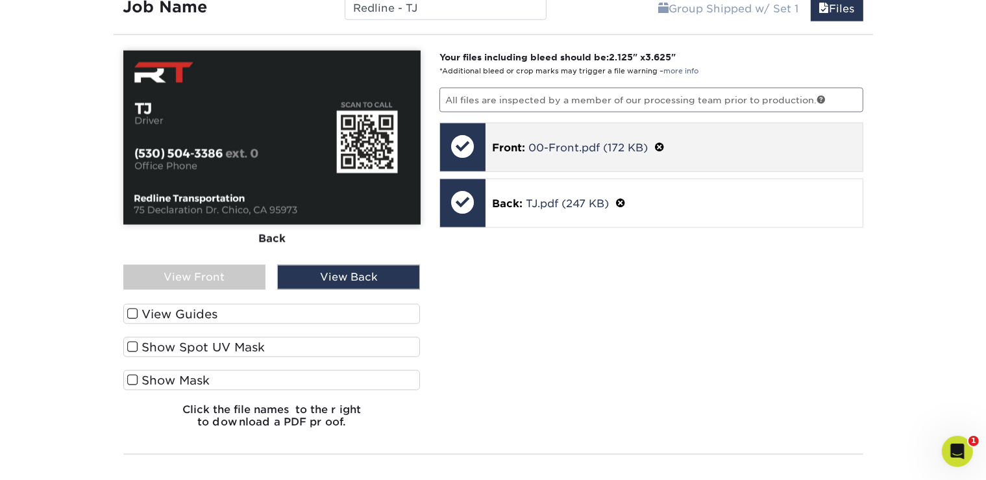
scroll to position [1759, 0]
click at [576, 152] on div "Front: 00-Front.pdf (172 KB)" at bounding box center [673, 147] width 377 height 48
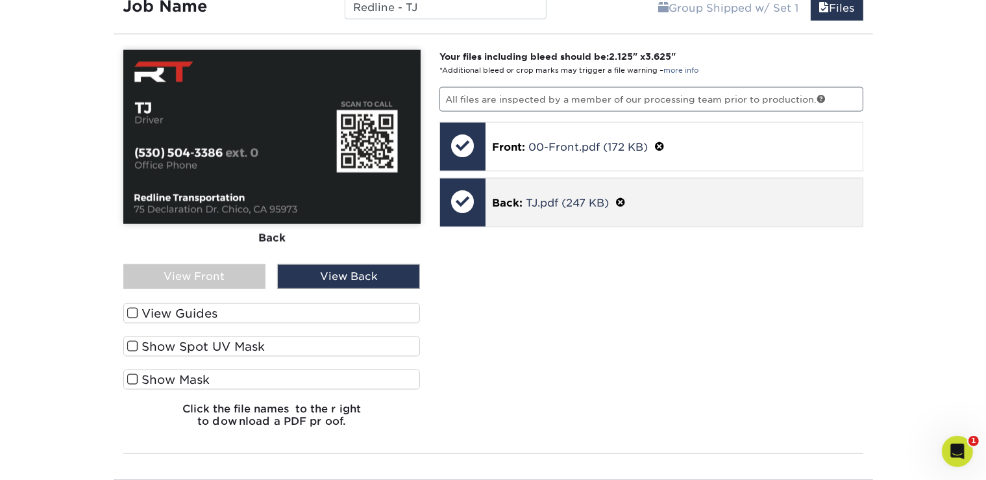
click at [523, 210] on div "Back: TJ.pdf (247 KB)" at bounding box center [673, 202] width 377 height 48
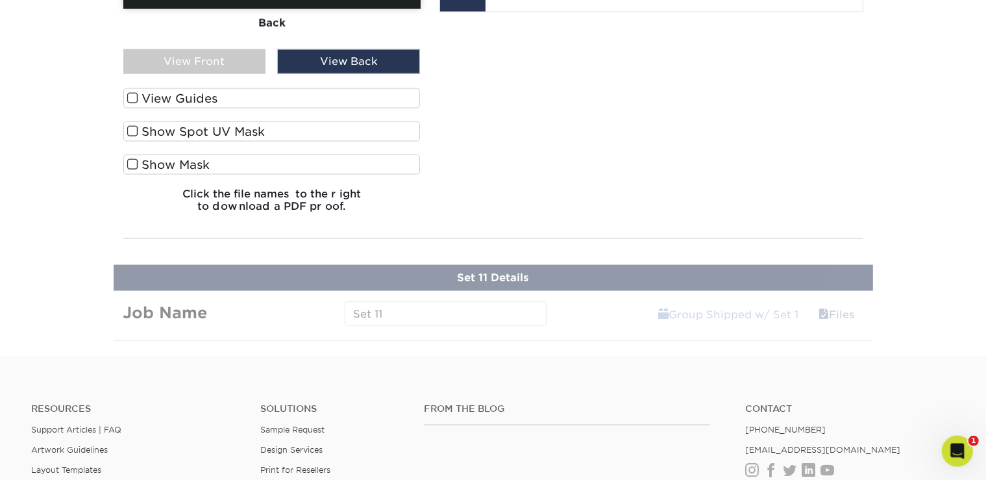
scroll to position [1968, 0]
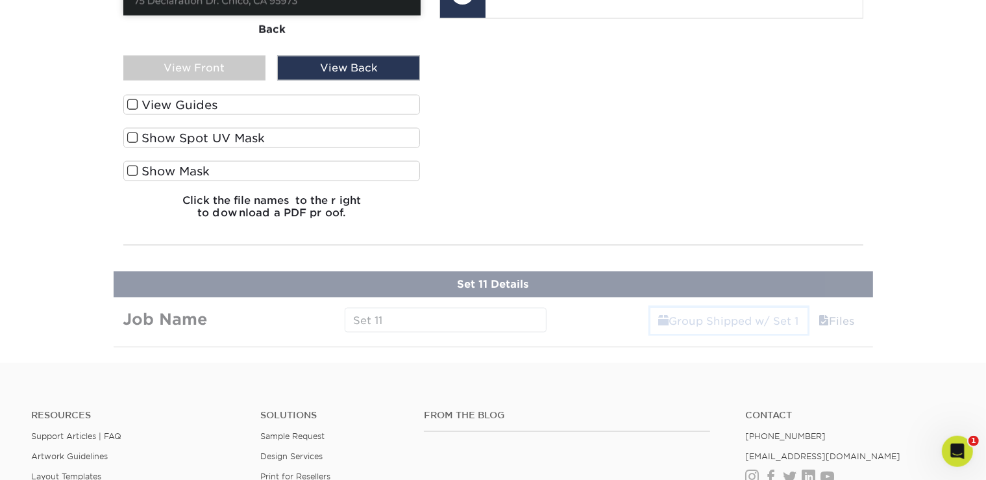
click at [705, 317] on link "Group Shipped w/ Set 1" at bounding box center [728, 321] width 157 height 26
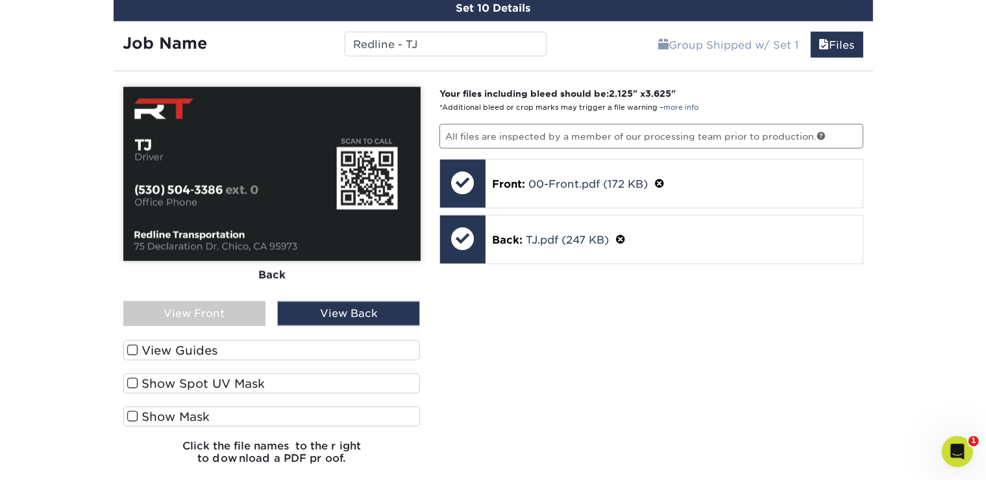
scroll to position [1724, 0]
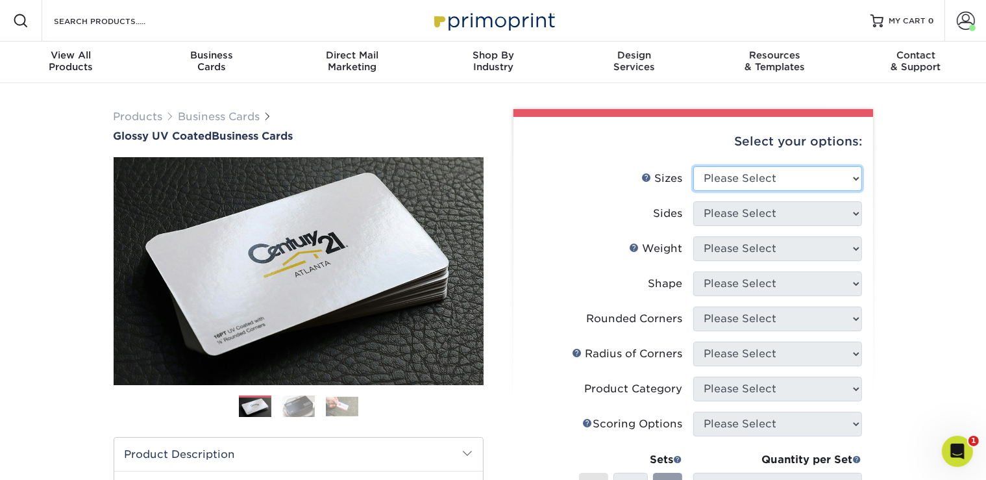
click at [693, 166] on select "Please Select 1.5" x 3.5" - Mini 1.75" x 3.5" - Mini 2" x 2" - Square 2" x 3" -…" at bounding box center [777, 178] width 169 height 25
select select "2.00x3.50"
click option "2" x 3.5" - Standard" at bounding box center [0, 0] width 0 height 0
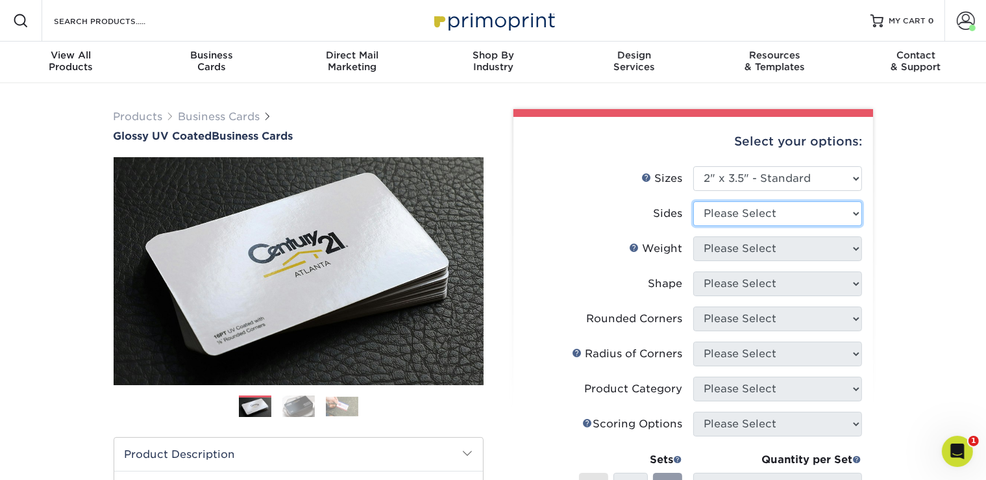
click at [693, 201] on select "Please Select Print Both Sides Print Front Only" at bounding box center [777, 213] width 169 height 25
select select "13abbda7-1d64-4f25-8bb2-c179b224825d"
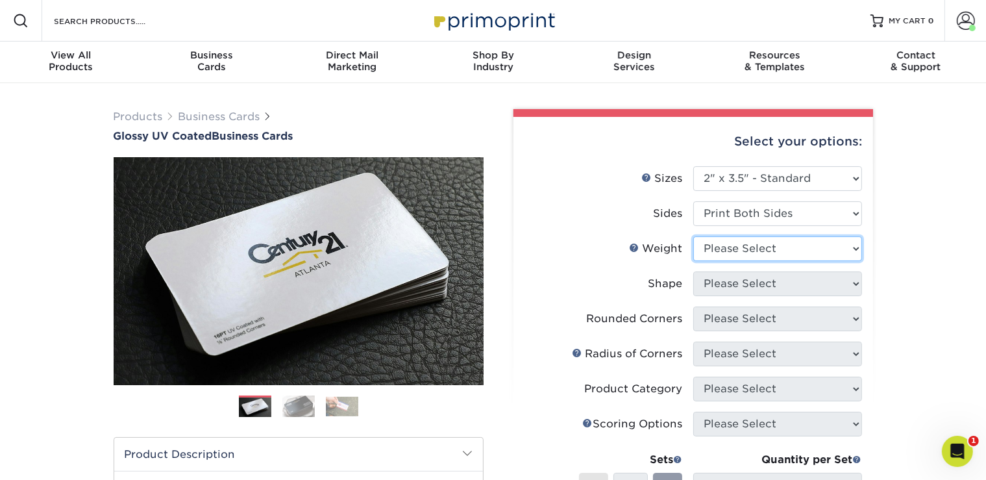
click at [693, 236] on select "Please Select 16PT 14PT" at bounding box center [777, 248] width 169 height 25
select select "16PT"
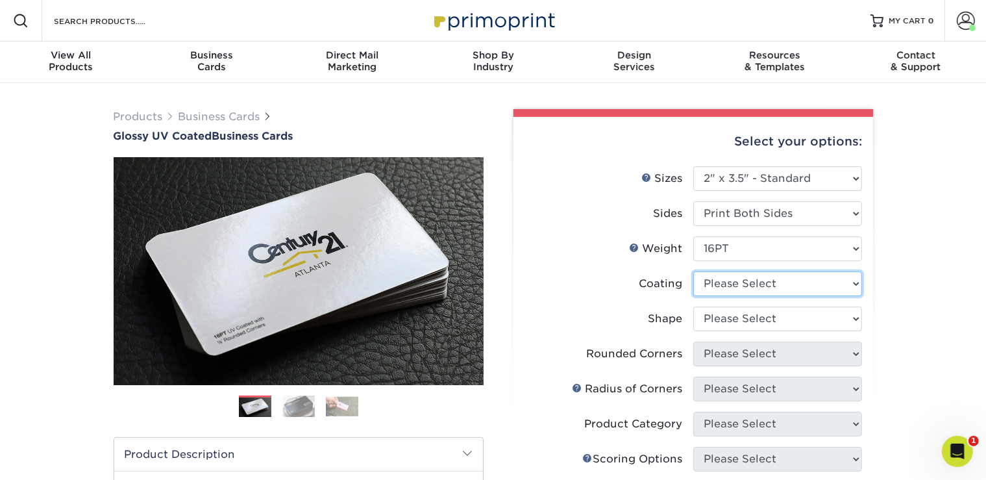
click at [693, 271] on select at bounding box center [777, 283] width 169 height 25
select select "ae367451-b2b8-45df-a344-0f05b6a12993"
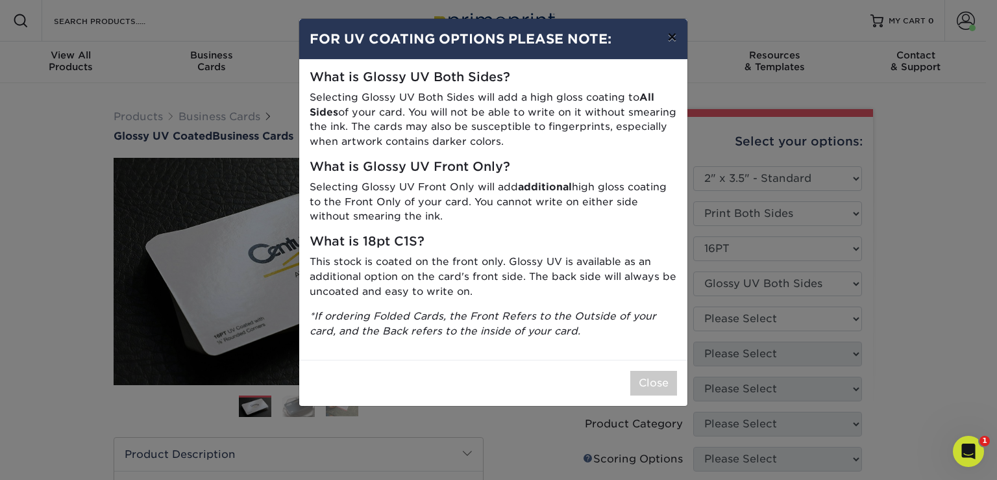
click at [672, 40] on button "×" at bounding box center [672, 37] width 30 height 36
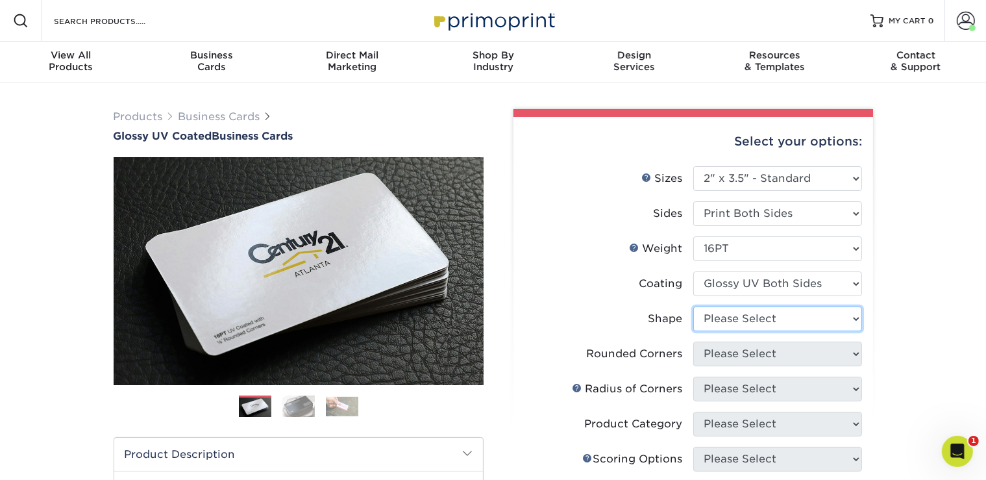
click at [693, 306] on select "Please Select Standard Oval" at bounding box center [777, 318] width 169 height 25
select select "standard"
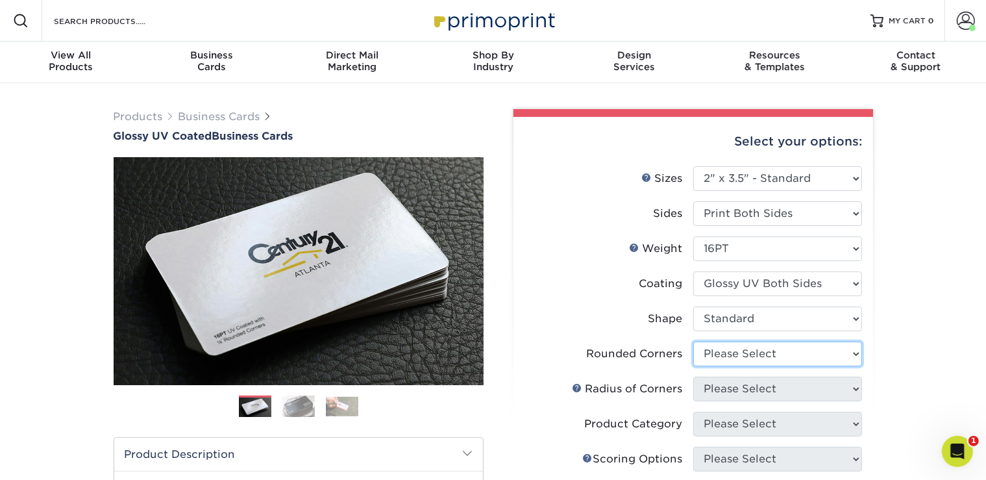
click at [693, 341] on select "Please Select Yes - Round 2 Corners Yes - Round 4 Corners No" at bounding box center [777, 353] width 169 height 25
select select "0"
click option "No" at bounding box center [0, 0] width 0 height 0
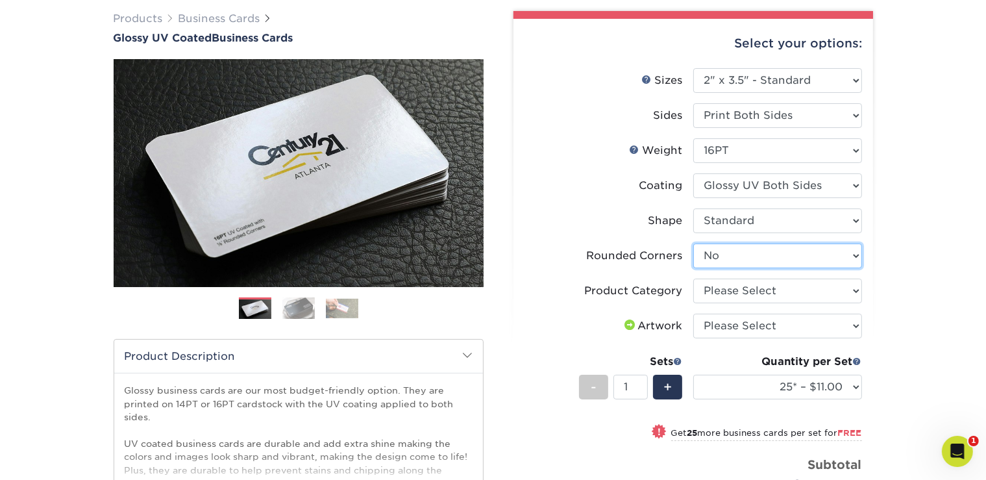
scroll to position [106, 0]
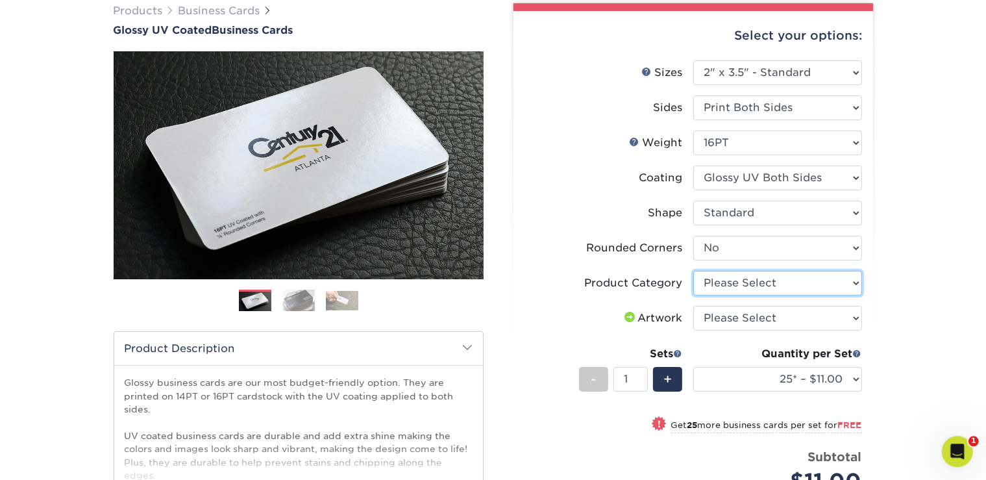
click at [693, 271] on select "Please Select Business Cards" at bounding box center [777, 283] width 169 height 25
select select "3b5148f1-0588-4f88-a218-97bcfdce65c1"
click option "Business Cards" at bounding box center [0, 0] width 0 height 0
click at [693, 306] on select "Please Select I will upload files I need a design - $100" at bounding box center [777, 318] width 169 height 25
select select "upload"
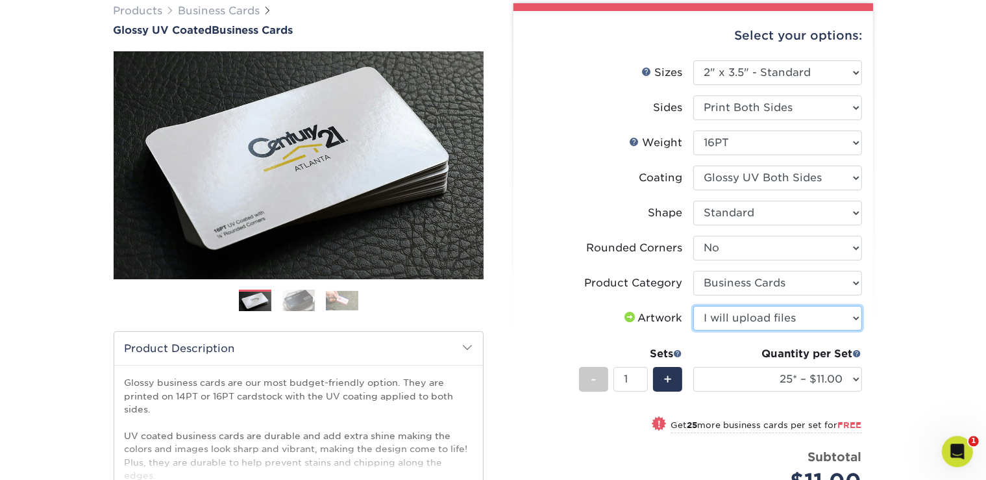
click option "I will upload files" at bounding box center [0, 0] width 0 height 0
click at [662, 384] on div "+" at bounding box center [667, 379] width 29 height 25
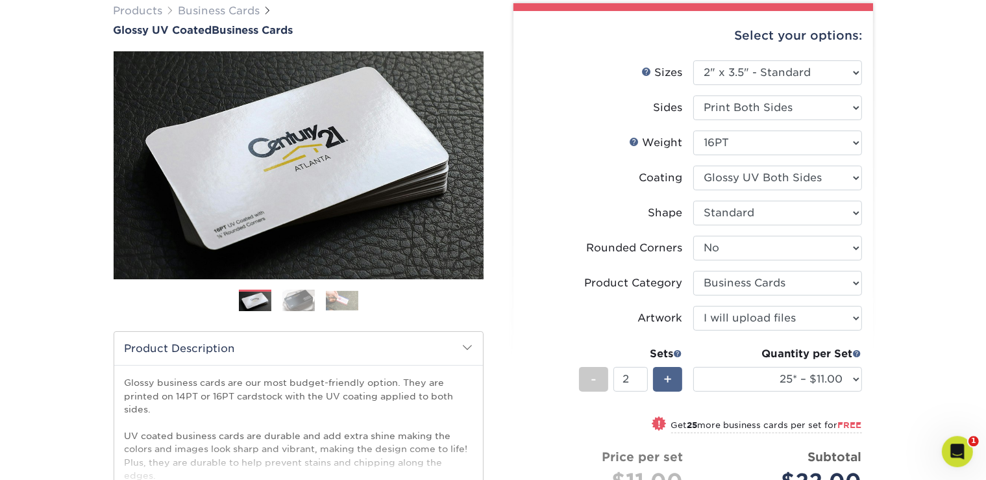
click at [662, 384] on div "+" at bounding box center [667, 379] width 29 height 25
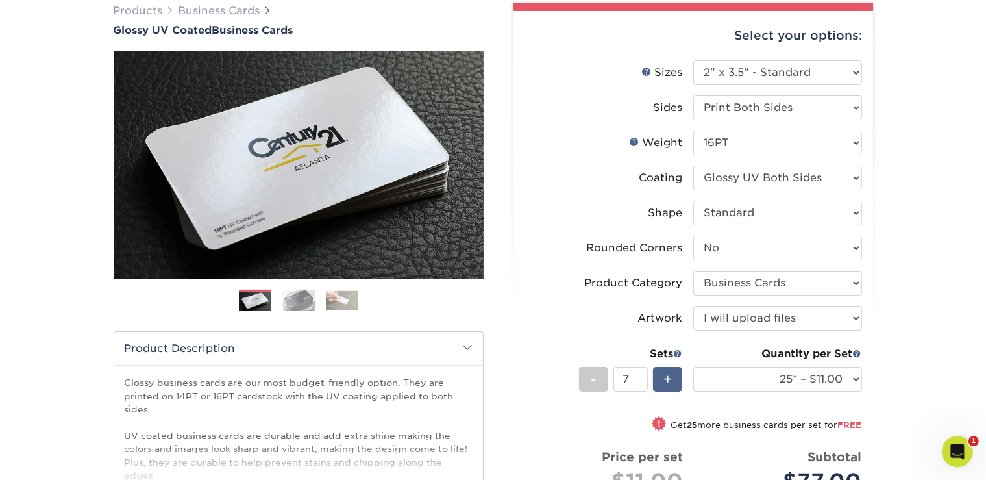
click at [662, 384] on div "+" at bounding box center [667, 379] width 29 height 25
type input "11"
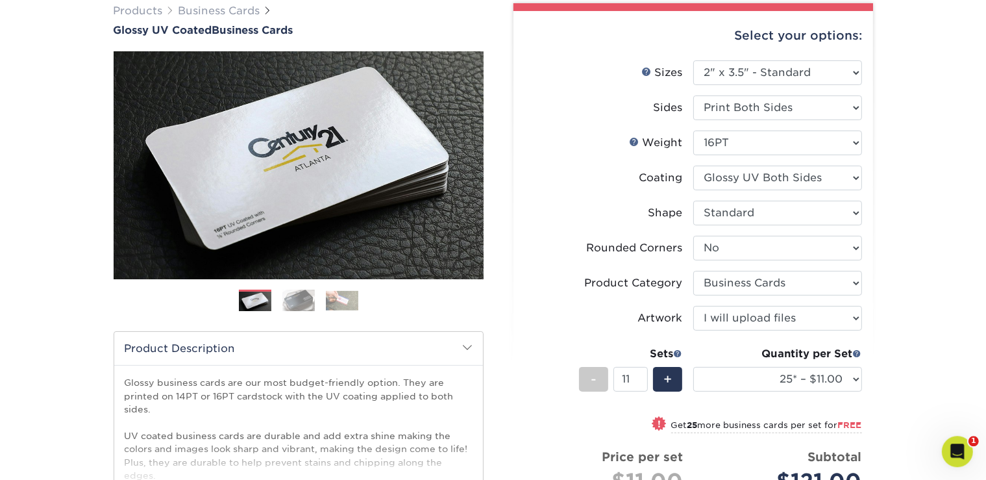
scroll to position [163, 0]
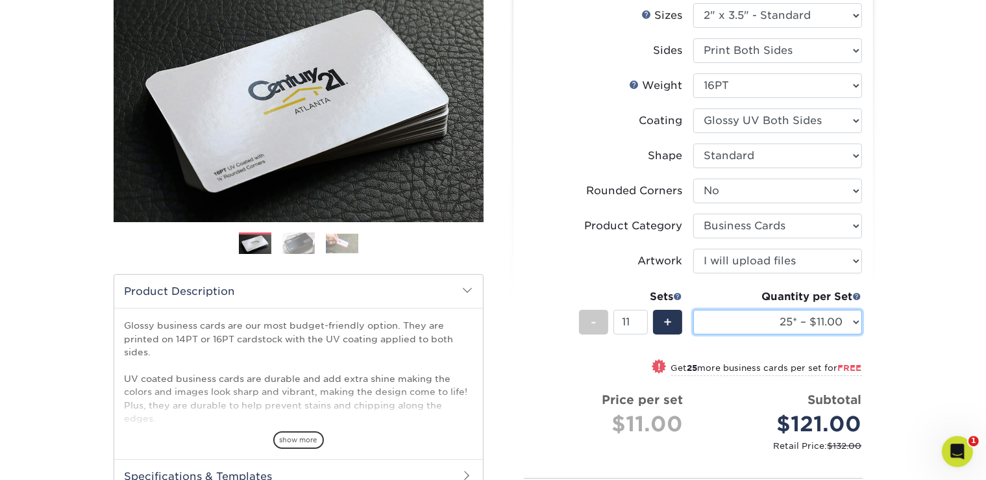
click at [693, 310] on select "25* – $11.00 50* – $11.00 100* – $11.00 250* – $20.00 500 – $39.00 1000 – $49.0…" at bounding box center [777, 322] width 169 height 25
select select "250* – $20.00"
click option "250* – $20.00" at bounding box center [0, 0] width 0 height 0
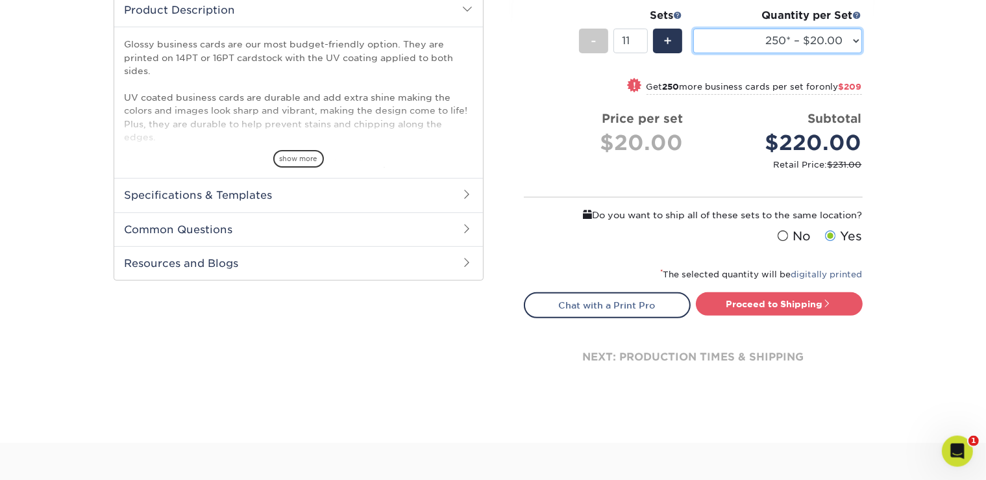
scroll to position [445, 0]
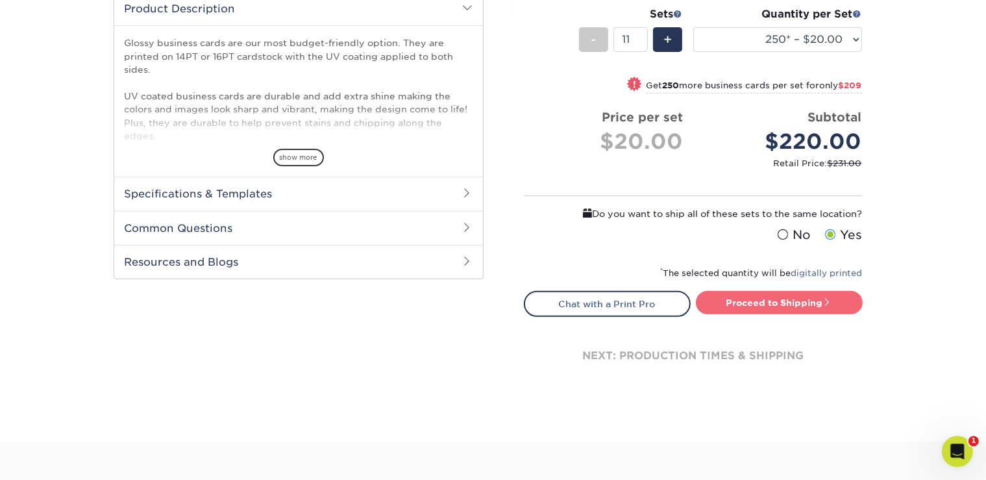
click at [798, 300] on link "Proceed to Shipping" at bounding box center [779, 302] width 167 height 23
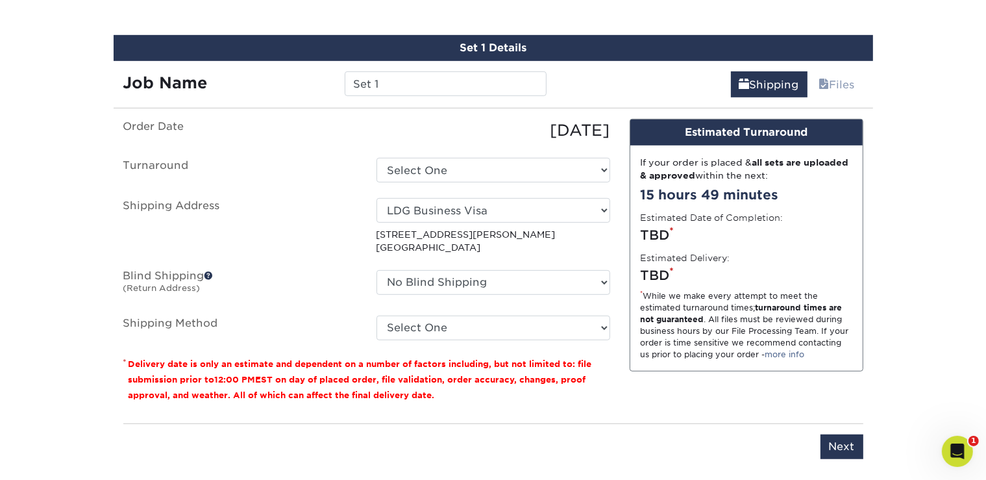
scroll to position [769, 0]
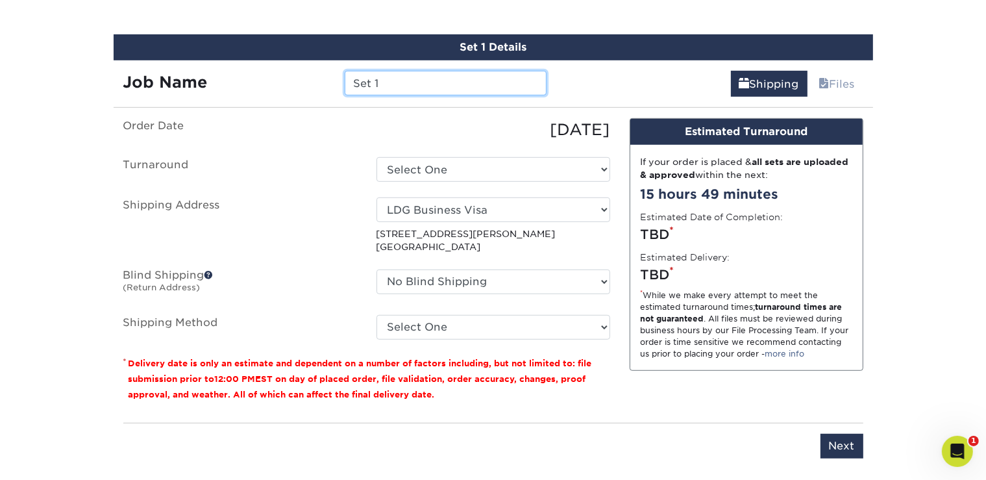
drag, startPoint x: 404, startPoint y: 87, endPoint x: 320, endPoint y: 83, distance: 83.8
click at [345, 83] on input "Set 1" at bounding box center [446, 83] width 202 height 25
type input "Redline Business Cards"
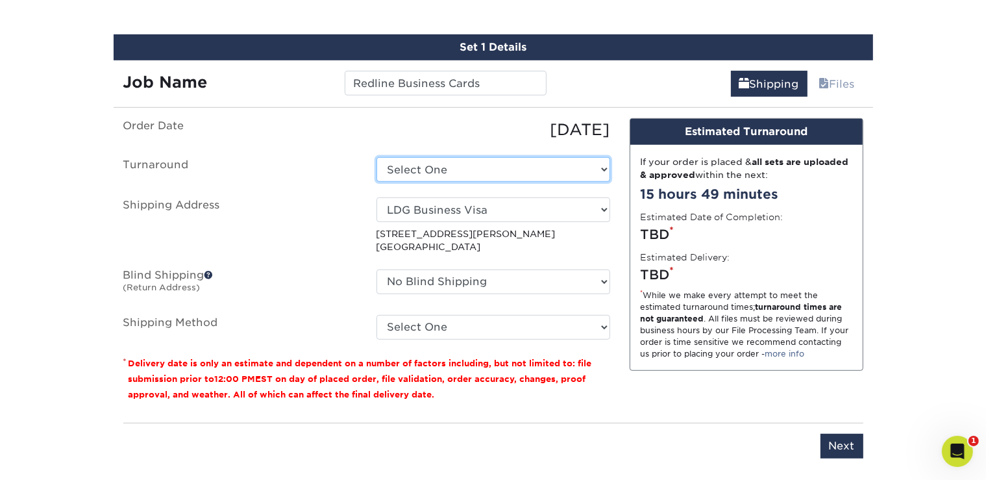
click at [376, 157] on select "Select One 2-4 Business Days 2 Day Next Business Day" at bounding box center [493, 169] width 234 height 25
select select "6166188b-2f9f-4f00-9b95-4d4d27bd6181"
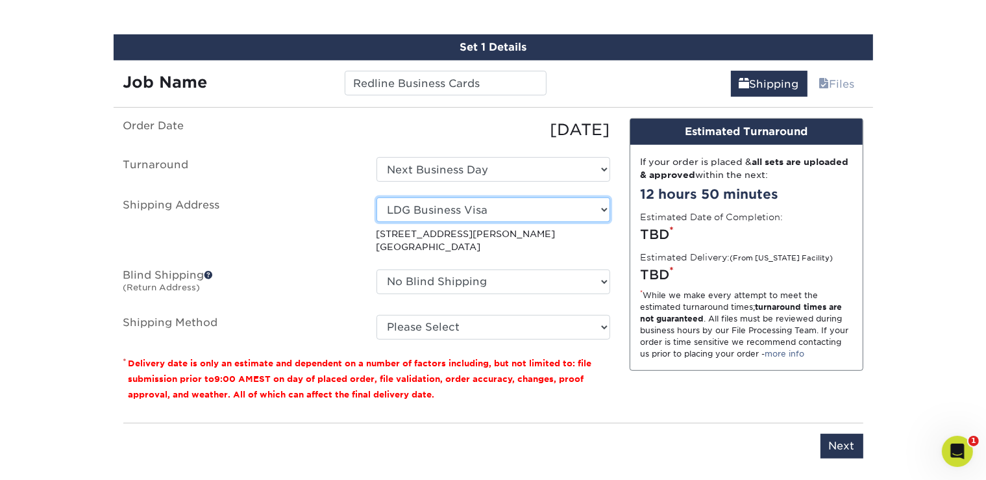
click at [376, 197] on select "Select One [PERSON_NAME] CLEANING At Home Tax Service Cal Electro, Inc Chantal …" at bounding box center [493, 209] width 234 height 25
select select "10042"
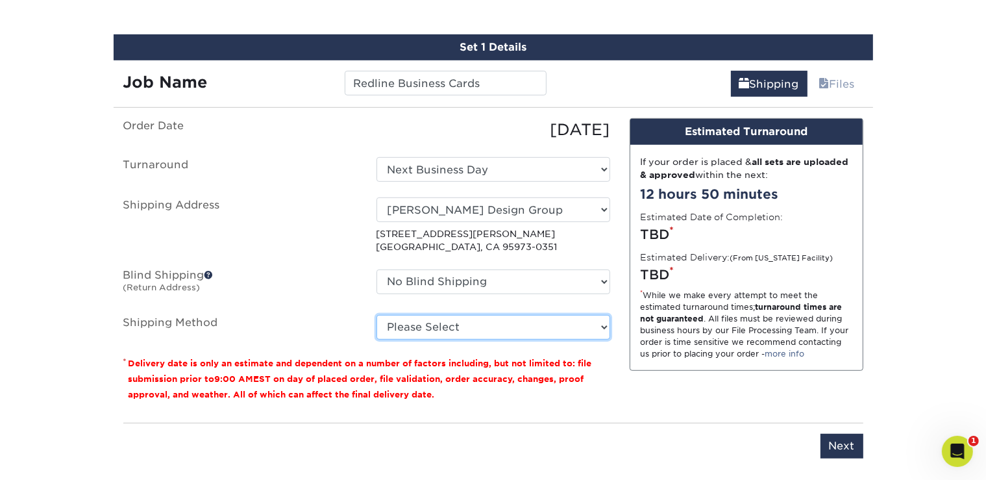
click at [376, 315] on select "Please Select Ground Shipping (+$26.23) 3 Day Shipping Service (+$27.83) 2 Day …" at bounding box center [493, 327] width 234 height 25
select select "03"
click option "Ground Shipping (+$26.23)" at bounding box center [0, 0] width 0 height 0
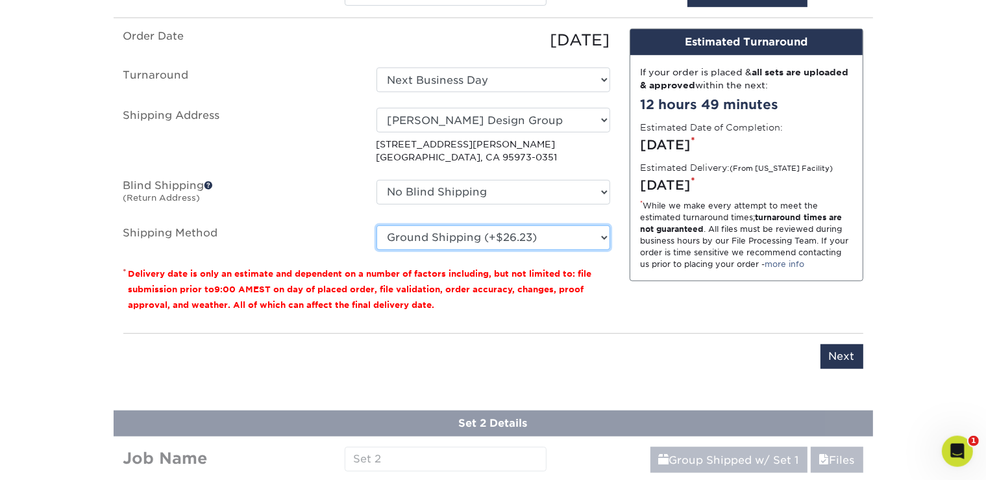
scroll to position [886, 0]
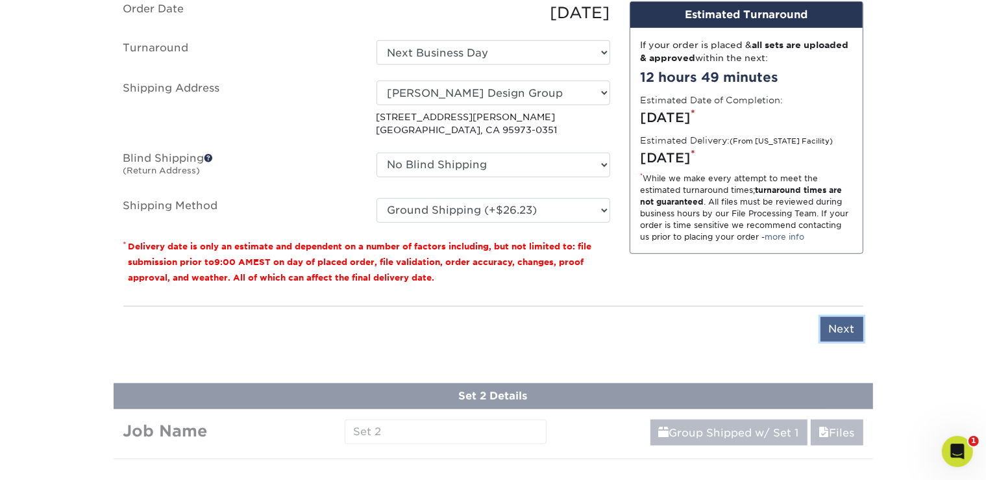
click at [842, 330] on input "Next" at bounding box center [841, 329] width 43 height 25
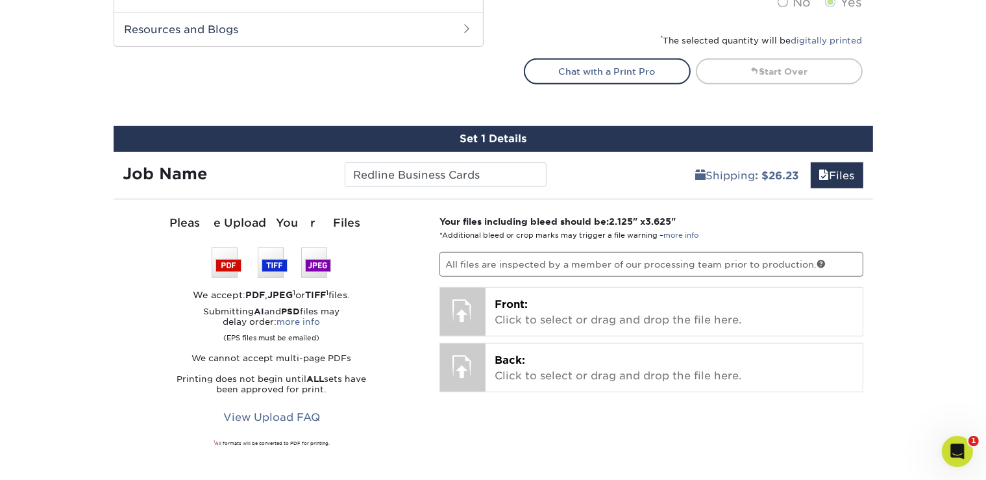
scroll to position [677, 0]
drag, startPoint x: 506, startPoint y: 170, endPoint x: 346, endPoint y: 166, distance: 160.3
click at [346, 166] on input "Redline Business Cards" at bounding box center [446, 174] width 202 height 25
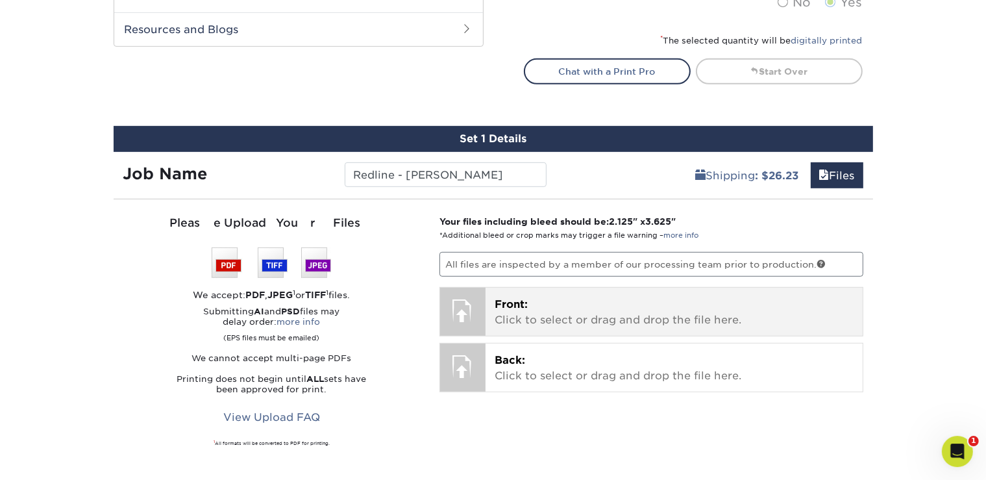
click at [558, 322] on p "Front: Click to select or drag and drop the file here." at bounding box center [673, 312] width 359 height 31
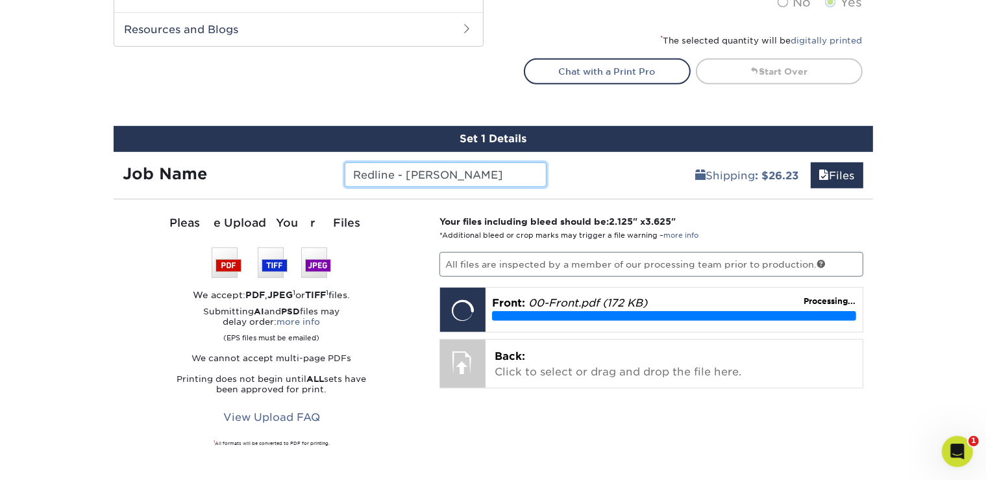
click at [450, 170] on input "Redline - [PERSON_NAME]" at bounding box center [446, 174] width 202 height 25
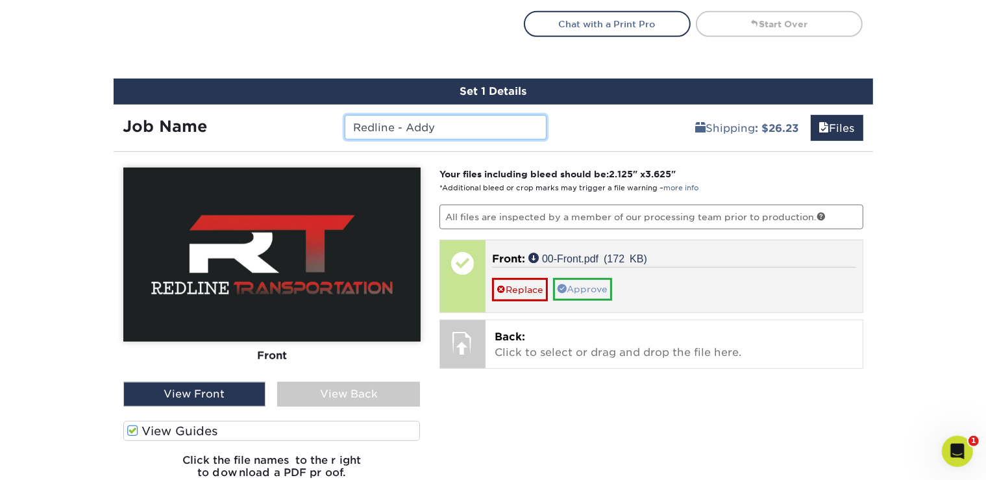
scroll to position [724, 0]
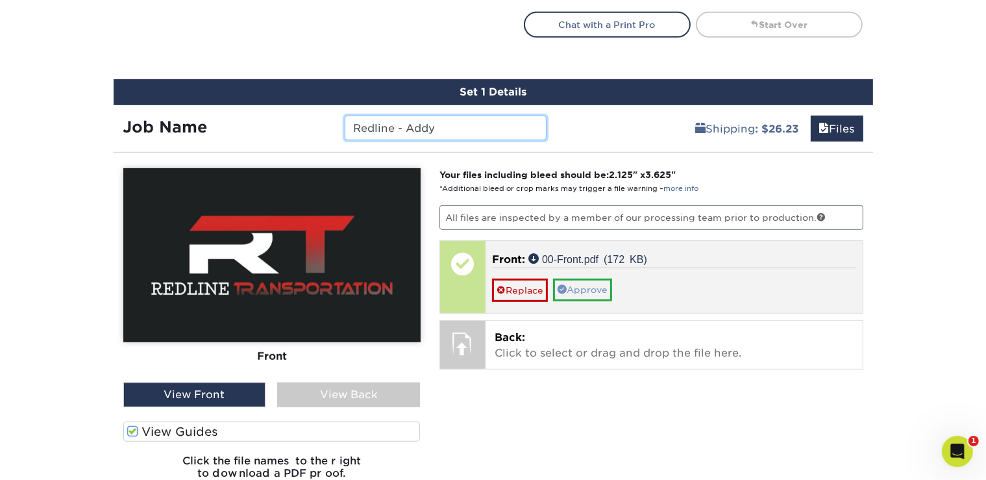
type input "Redline - Addy"
click at [589, 285] on link "Approve" at bounding box center [582, 289] width 59 height 22
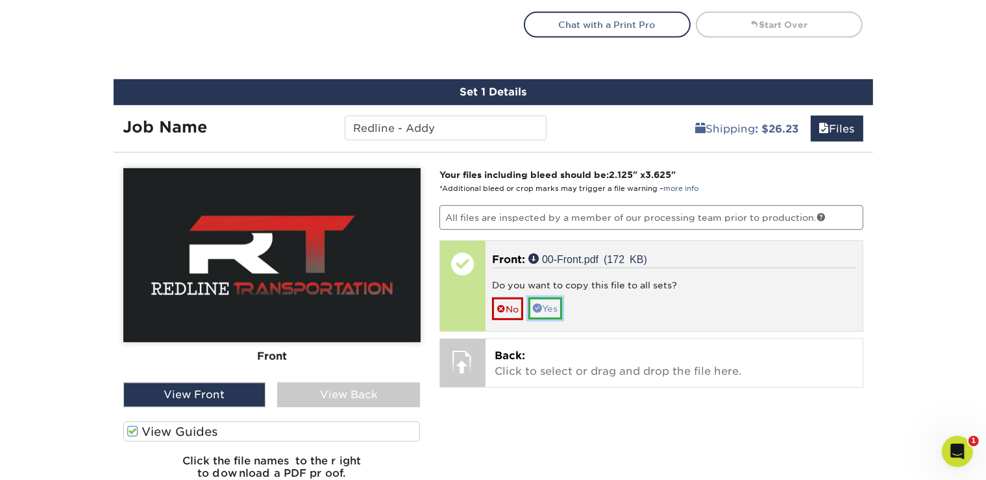
click at [561, 311] on link "Yes" at bounding box center [545, 308] width 34 height 22
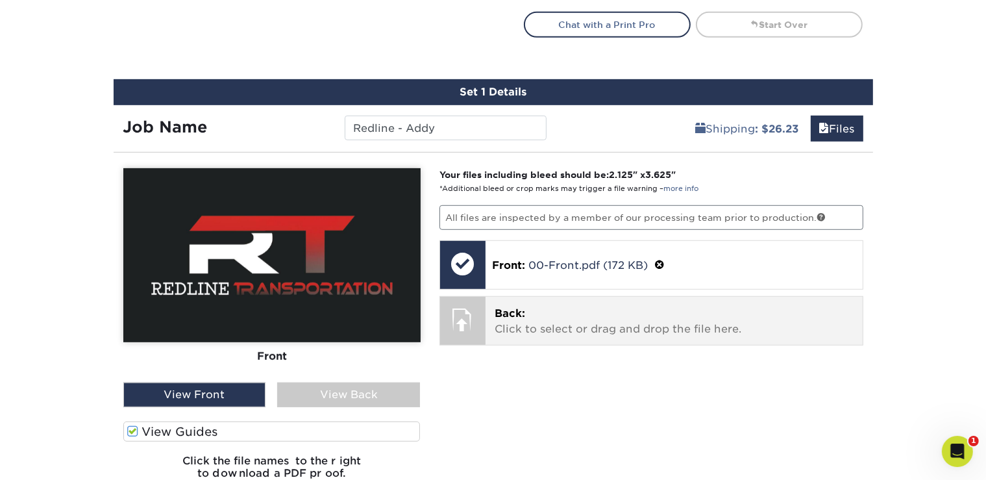
click at [561, 335] on div "Back: Click to select or drag and drop the file here. Choose file" at bounding box center [673, 321] width 377 height 48
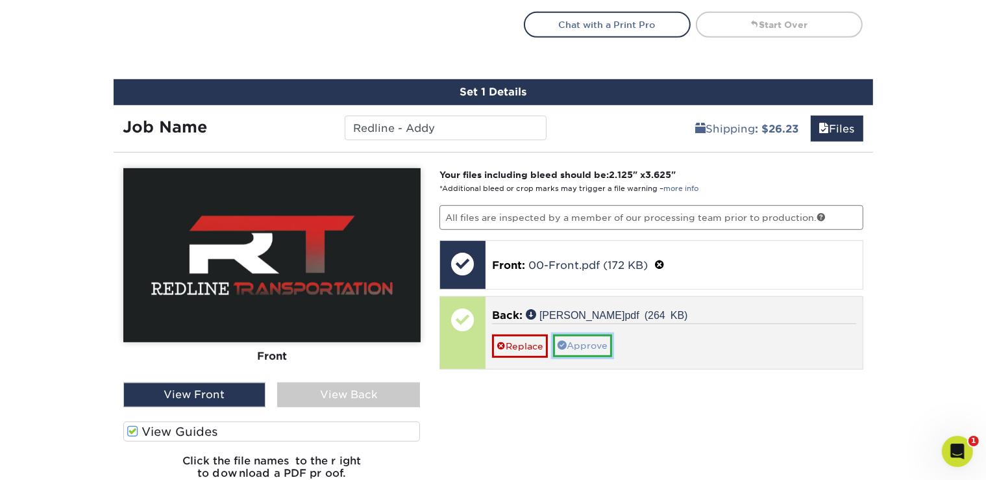
click at [598, 342] on link "Approve" at bounding box center [582, 345] width 59 height 22
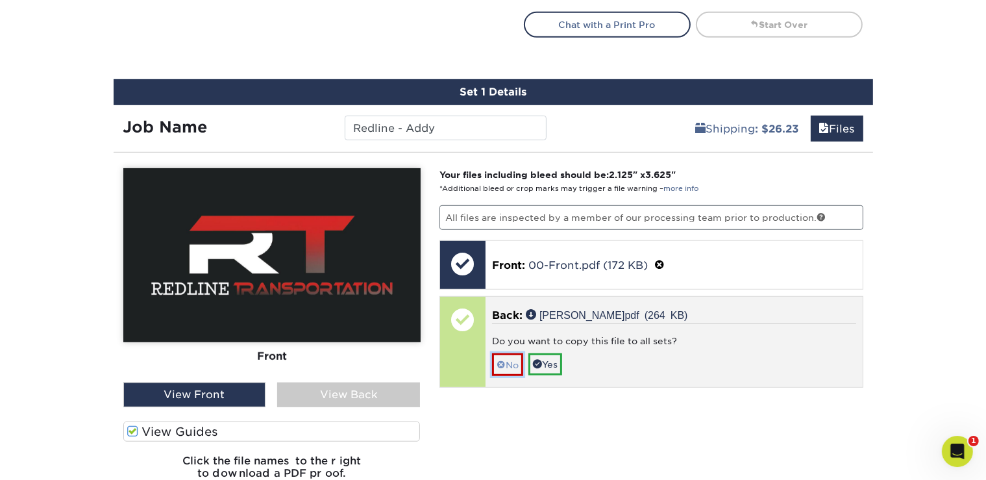
click at [521, 361] on link "No" at bounding box center [507, 364] width 31 height 23
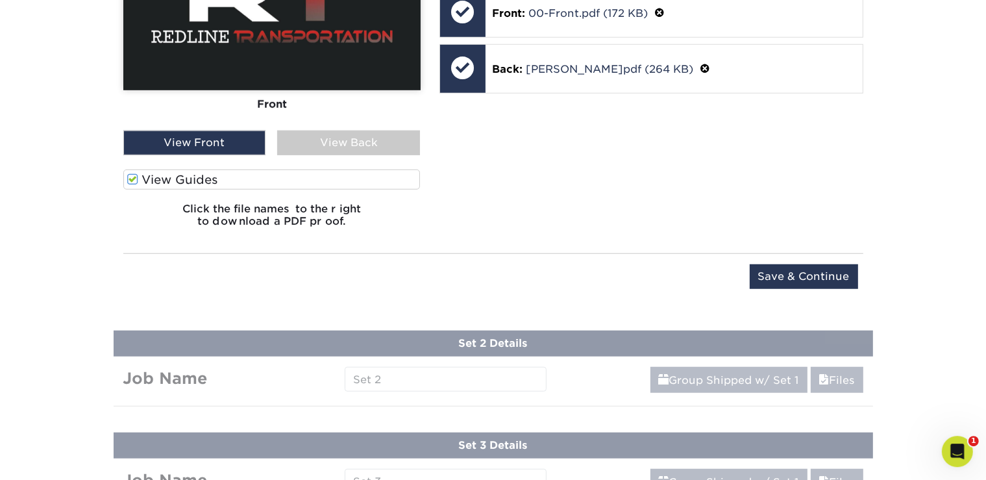
scroll to position [978, 0]
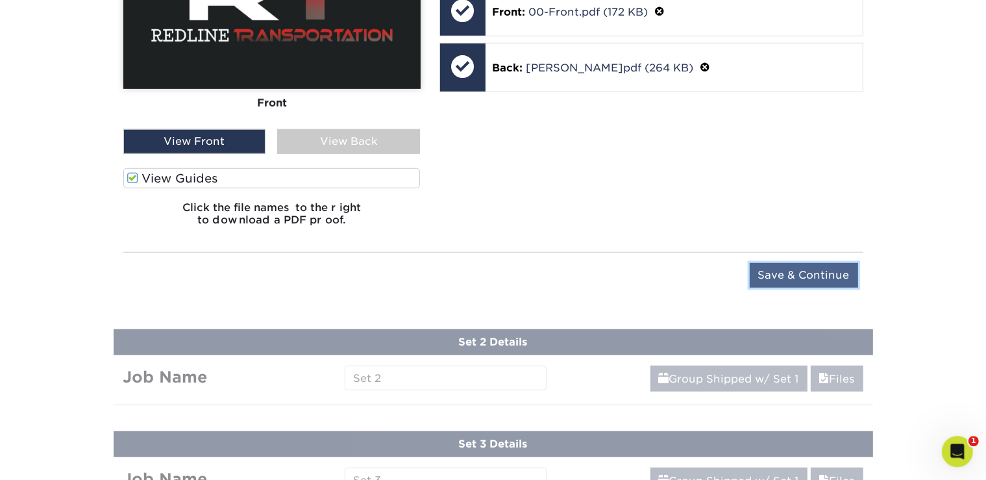
click at [836, 274] on input "Save & Continue" at bounding box center [804, 274] width 108 height 25
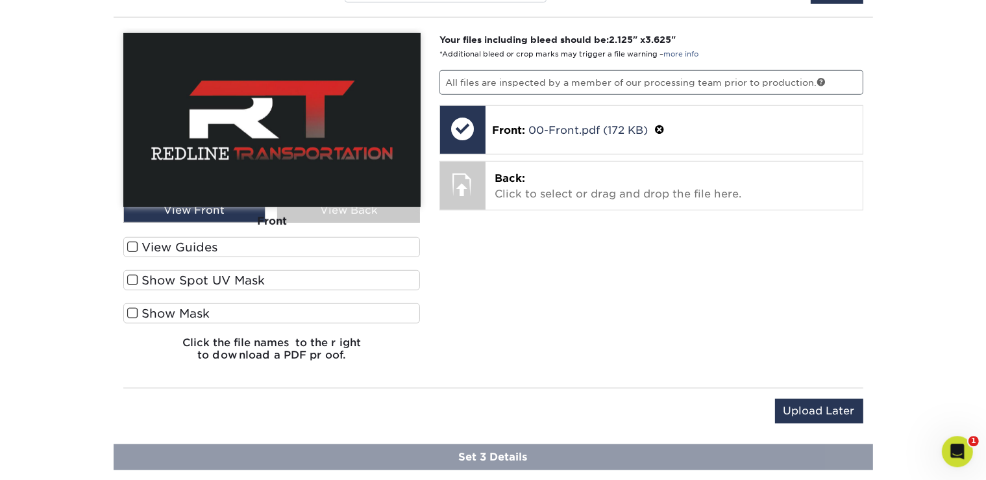
scroll to position [885, 0]
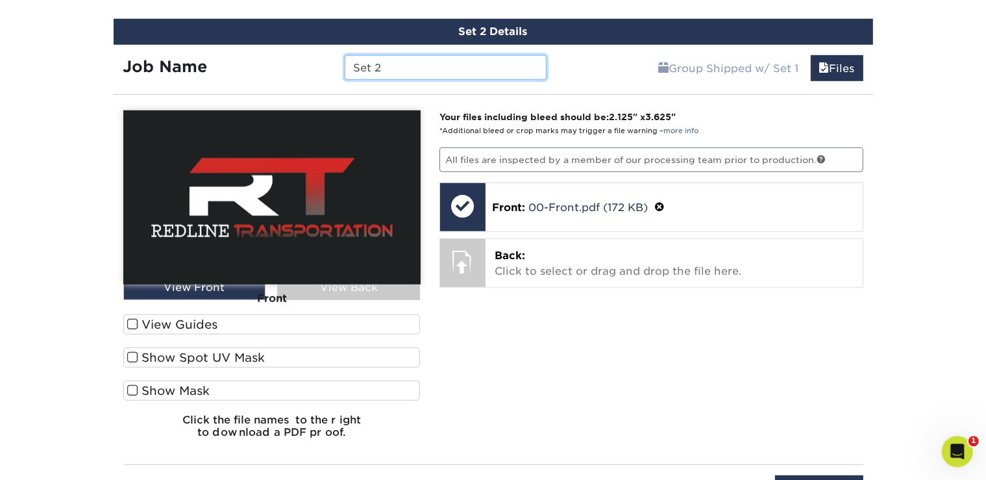
drag, startPoint x: 395, startPoint y: 64, endPoint x: 308, endPoint y: 60, distance: 87.0
click at [345, 60] on input "Set 2" at bounding box center [446, 67] width 202 height 25
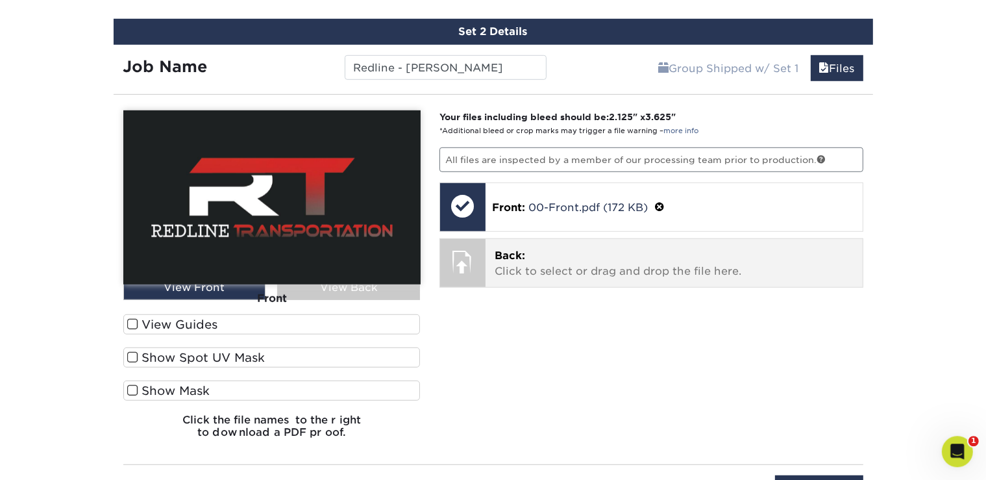
click at [515, 262] on p "Back: Click to select or drag and drop the file here." at bounding box center [673, 262] width 359 height 31
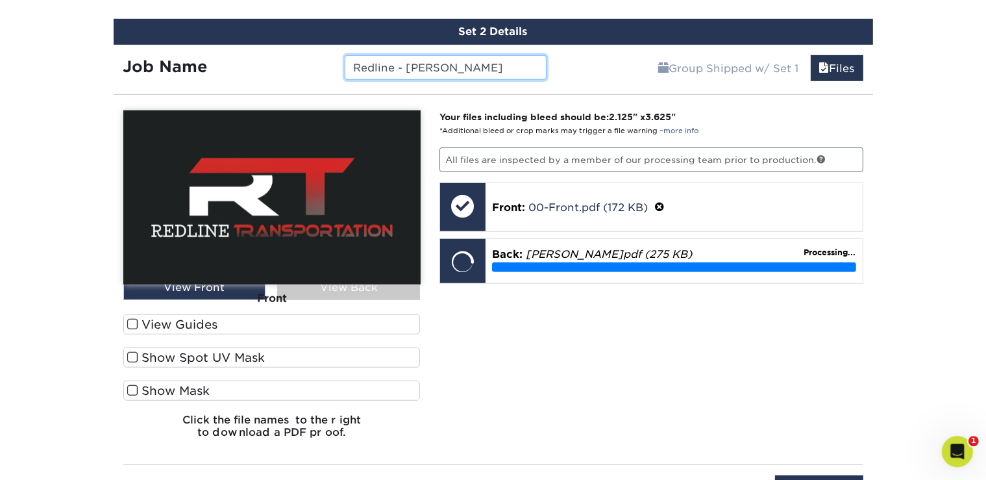
drag, startPoint x: 414, startPoint y: 60, endPoint x: 514, endPoint y: 77, distance: 101.4
click at [514, 77] on input "Redline - [PERSON_NAME]" at bounding box center [446, 67] width 202 height 25
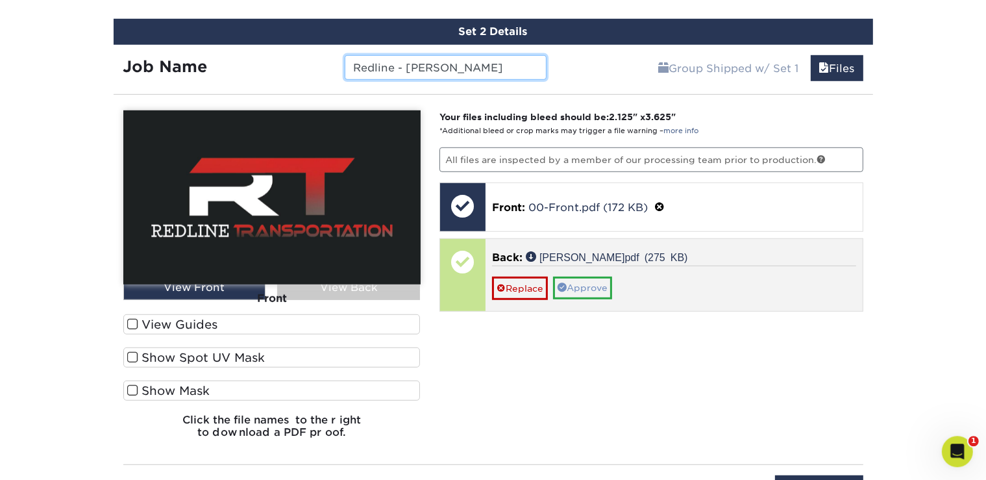
type input "Redline - [PERSON_NAME]"
click at [596, 284] on link "Approve" at bounding box center [582, 287] width 59 height 22
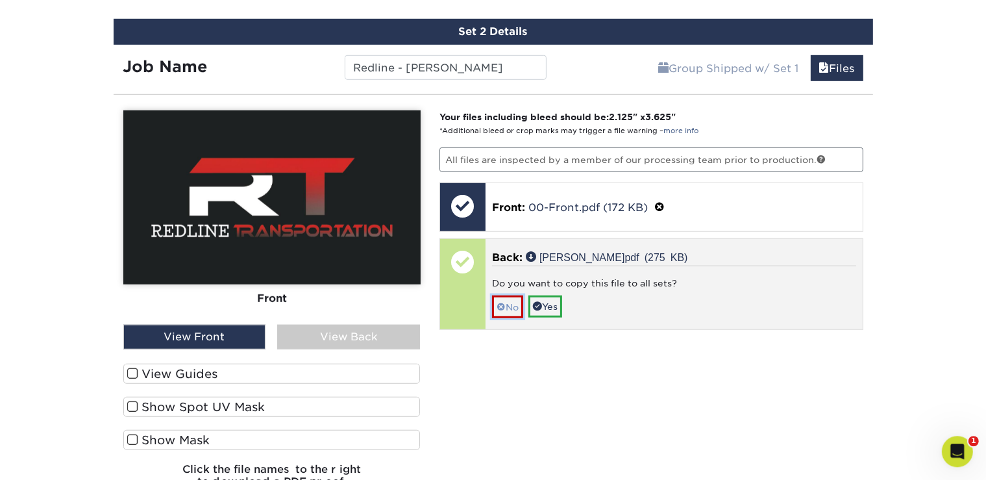
click at [506, 300] on link "No" at bounding box center [507, 306] width 31 height 23
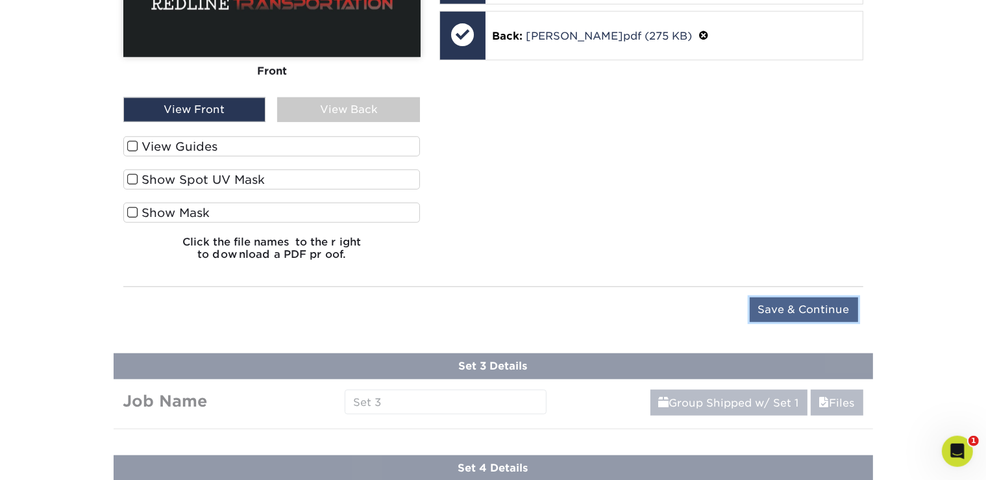
click at [803, 297] on input "Save & Continue" at bounding box center [804, 309] width 108 height 25
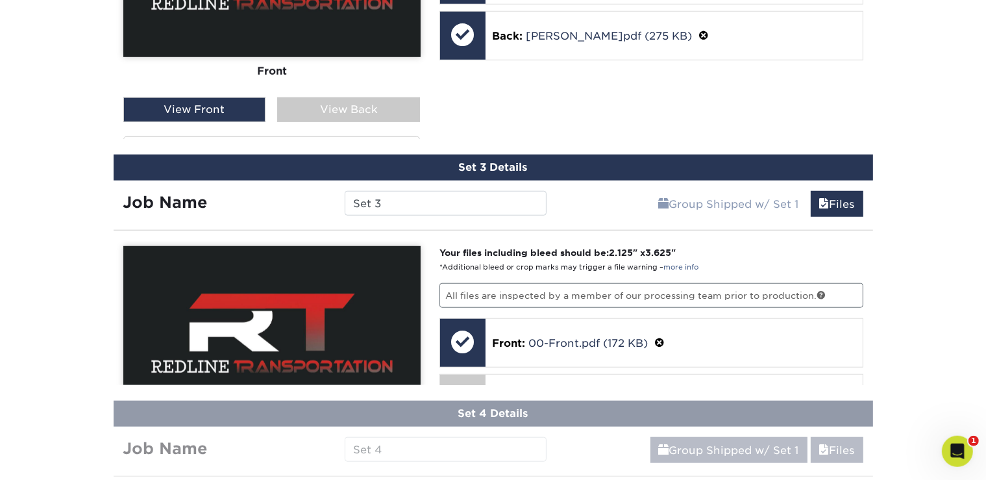
scroll to position [989, 0]
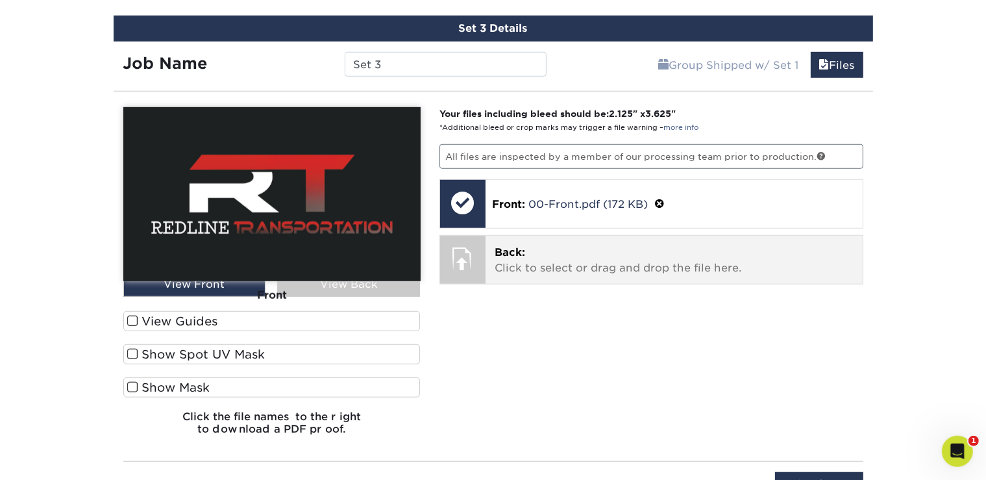
click at [574, 262] on p "Back: Click to select or drag and drop the file here." at bounding box center [673, 260] width 359 height 31
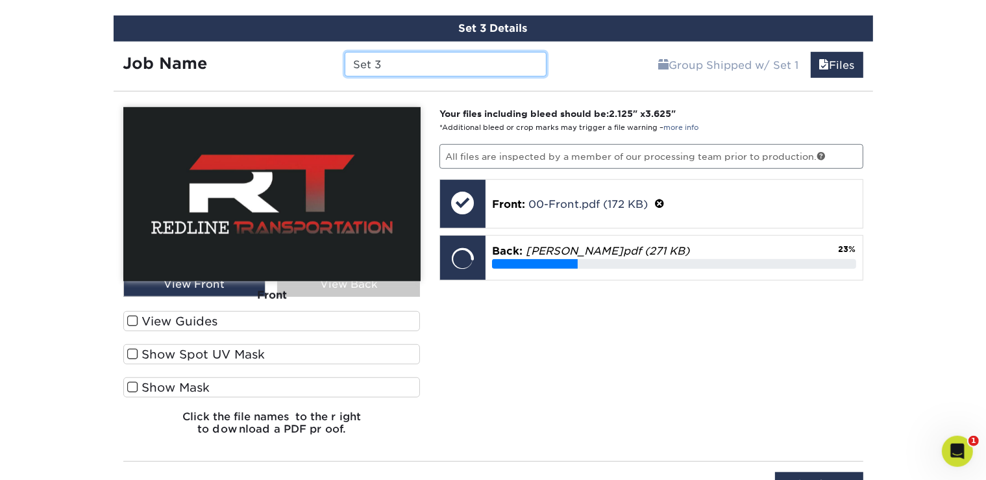
click at [393, 62] on input "Set 3" at bounding box center [446, 64] width 202 height 25
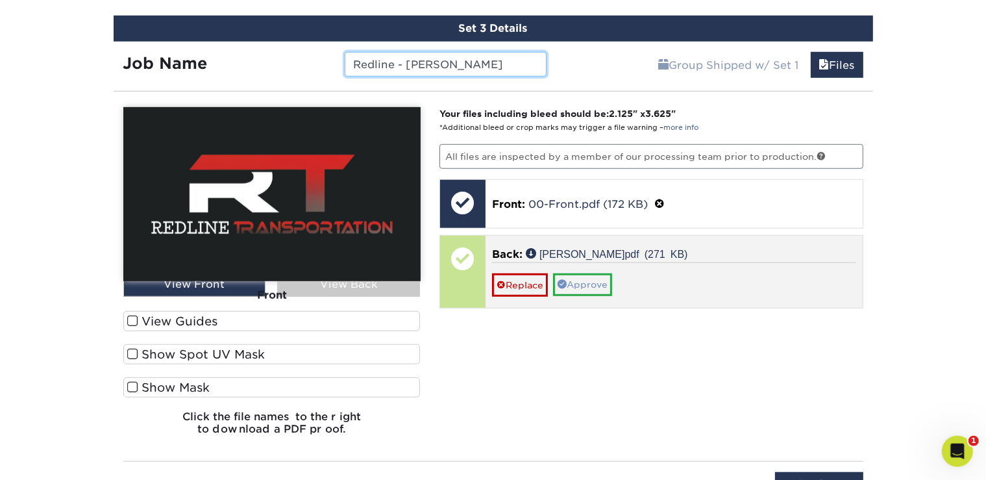
type input "Redline - [PERSON_NAME]"
click at [580, 281] on link "Approve" at bounding box center [582, 284] width 59 height 22
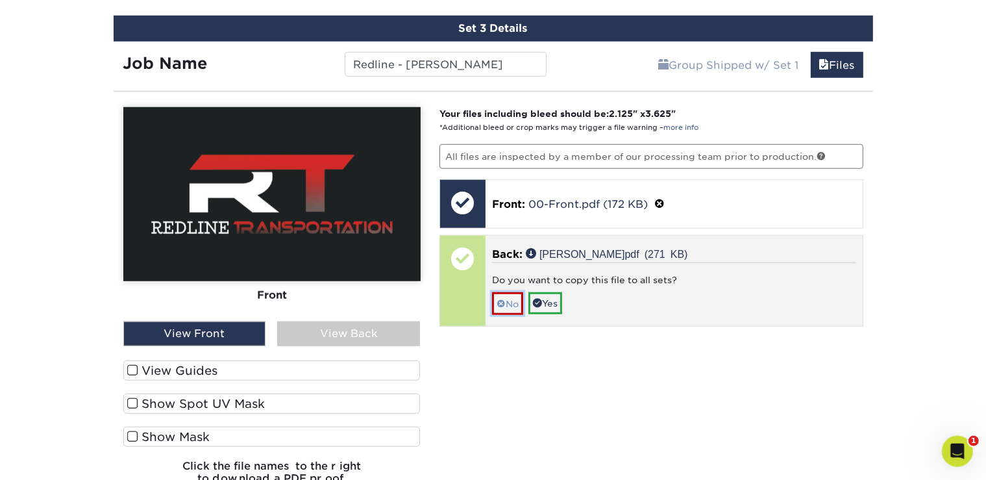
click at [508, 295] on link "No" at bounding box center [507, 303] width 31 height 23
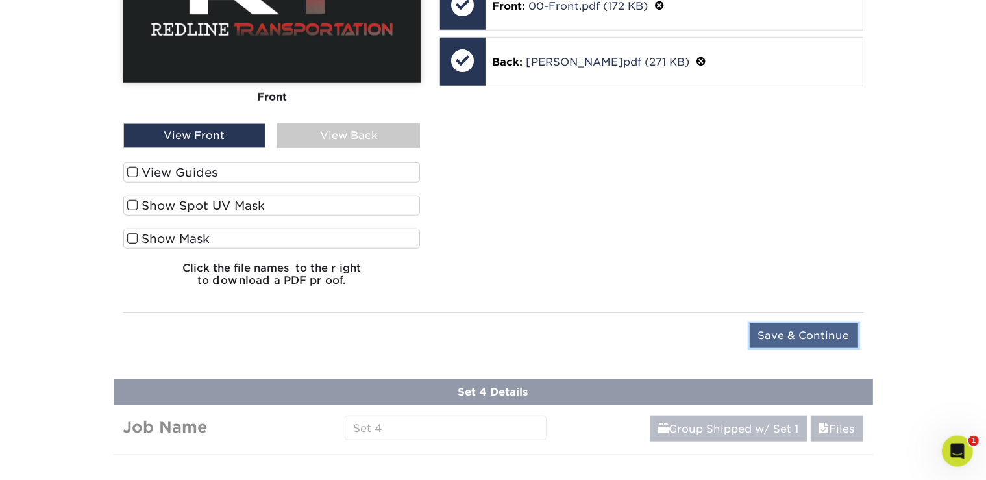
click at [827, 336] on input "Save & Continue" at bounding box center [804, 335] width 108 height 25
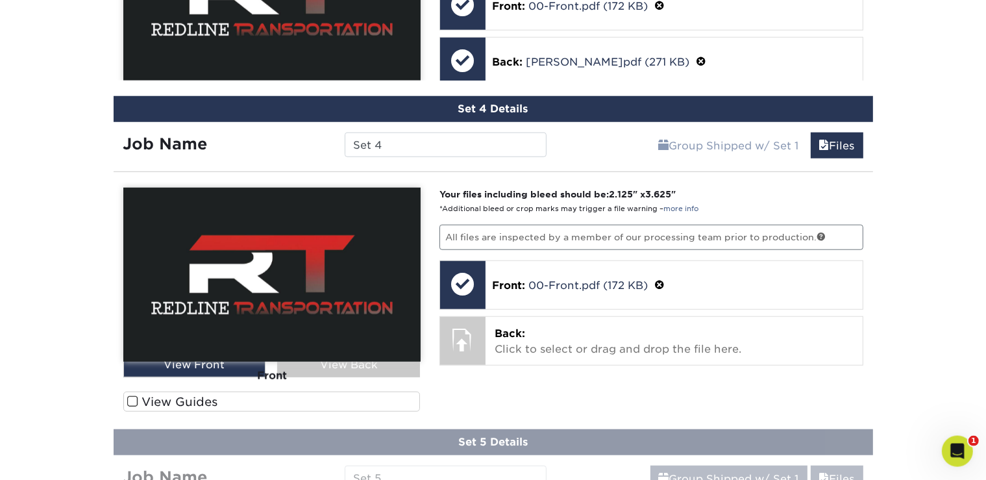
scroll to position [1103, 0]
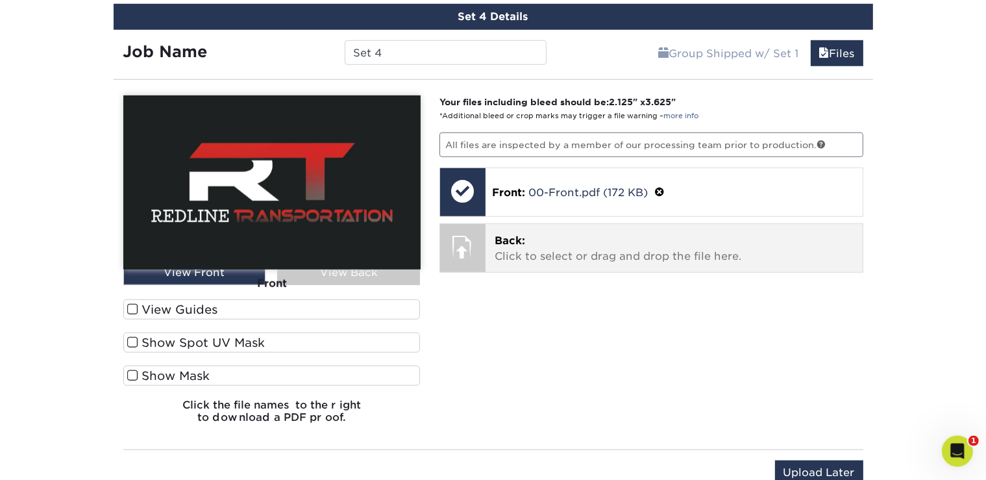
click at [528, 252] on p "Back: Click to select or drag and drop the file here." at bounding box center [673, 248] width 359 height 31
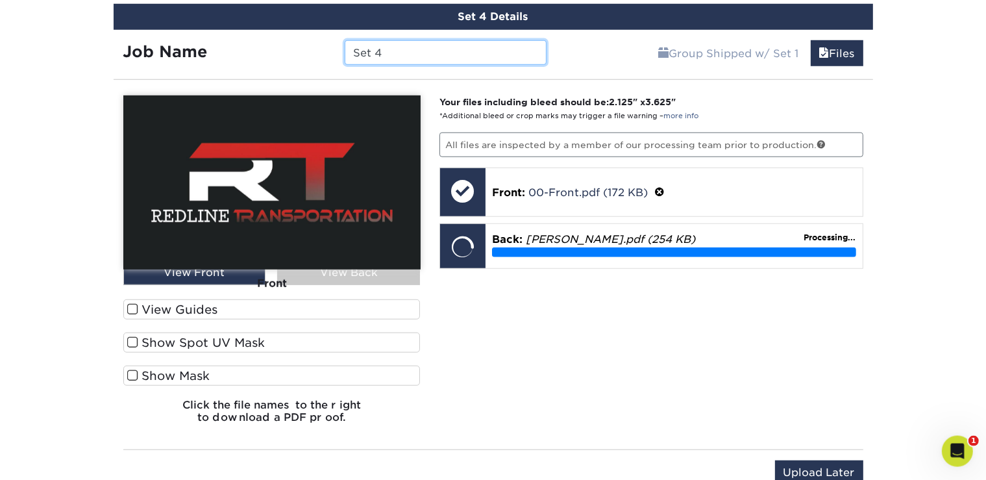
drag, startPoint x: 398, startPoint y: 44, endPoint x: 313, endPoint y: 43, distance: 85.0
click at [345, 43] on input "Set 4" at bounding box center [446, 52] width 202 height 25
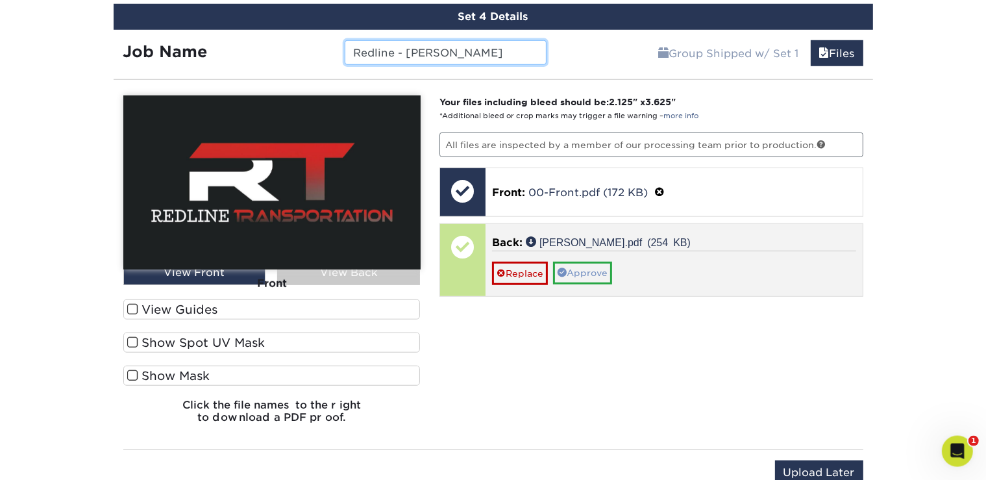
type input "Redline - [PERSON_NAME]"
click at [592, 264] on link "Approve" at bounding box center [582, 273] width 59 height 22
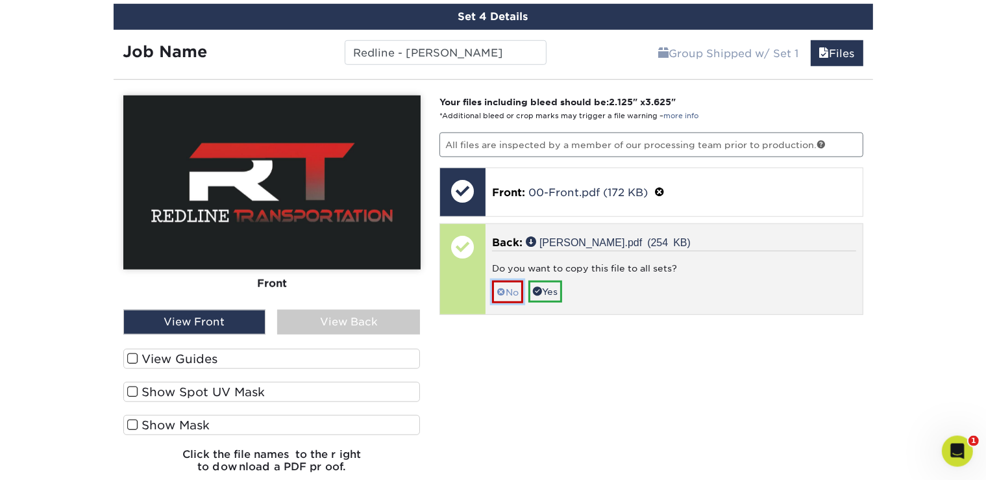
click at [511, 282] on link "No" at bounding box center [507, 291] width 31 height 23
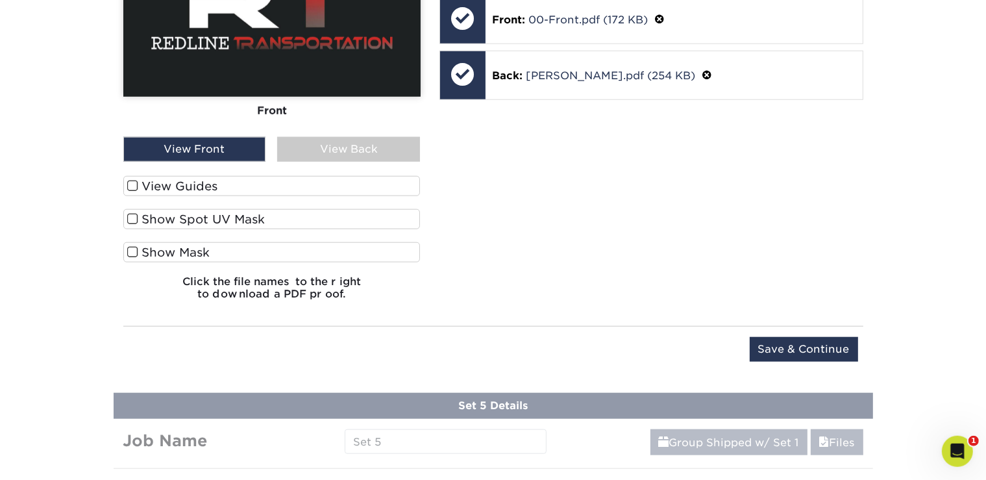
scroll to position [1285, 0]
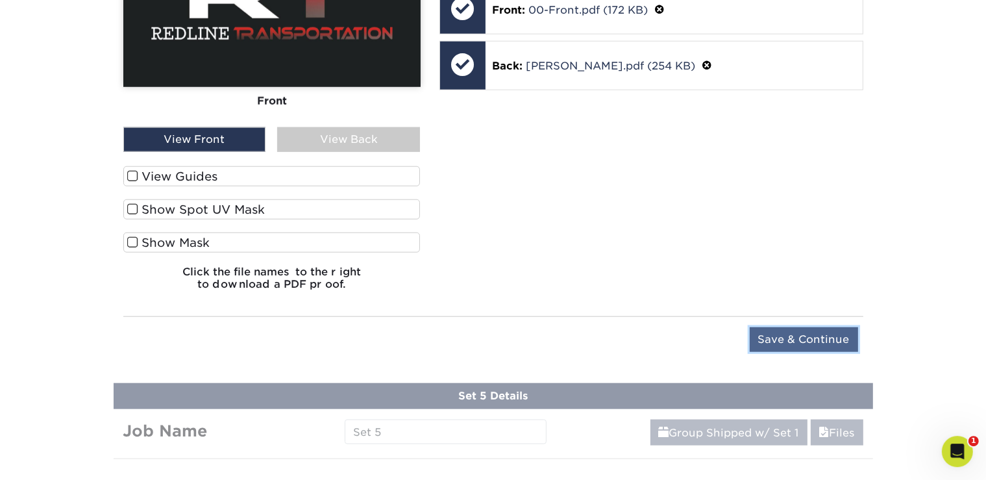
click at [785, 333] on input "Save & Continue" at bounding box center [804, 339] width 108 height 25
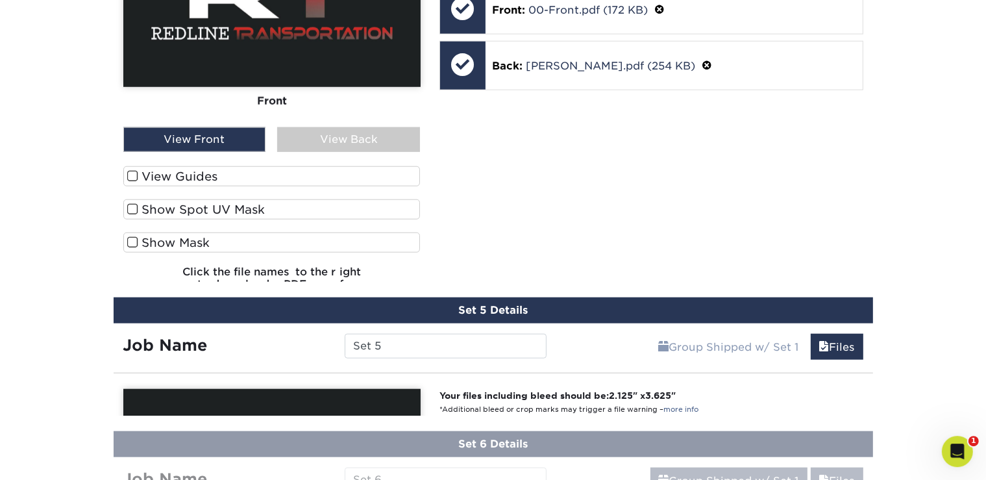
scroll to position [1209, 0]
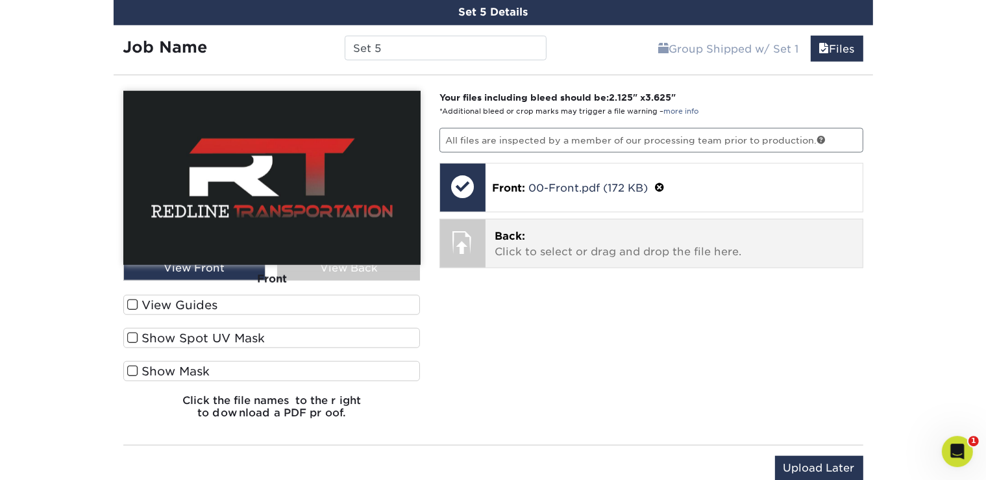
click at [564, 239] on p "Back: Click to select or drag and drop the file here." at bounding box center [673, 243] width 359 height 31
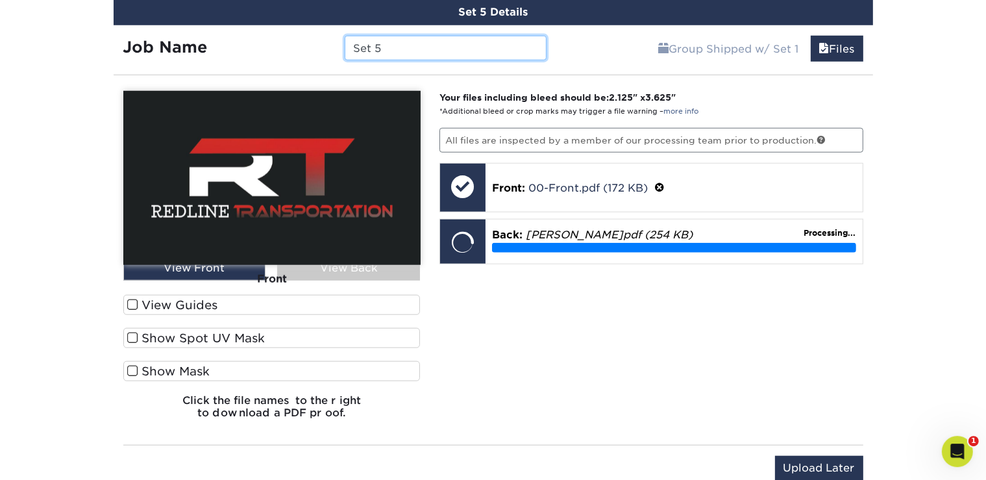
drag, startPoint x: 393, startPoint y: 47, endPoint x: 324, endPoint y: 43, distance: 69.5
click at [345, 43] on input "Set 5" at bounding box center [446, 48] width 202 height 25
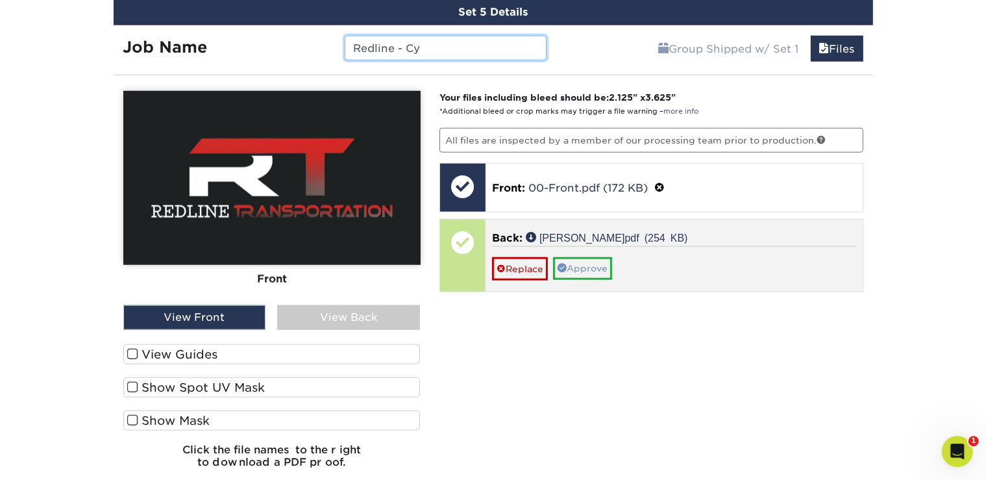
type input "Redline - Cy"
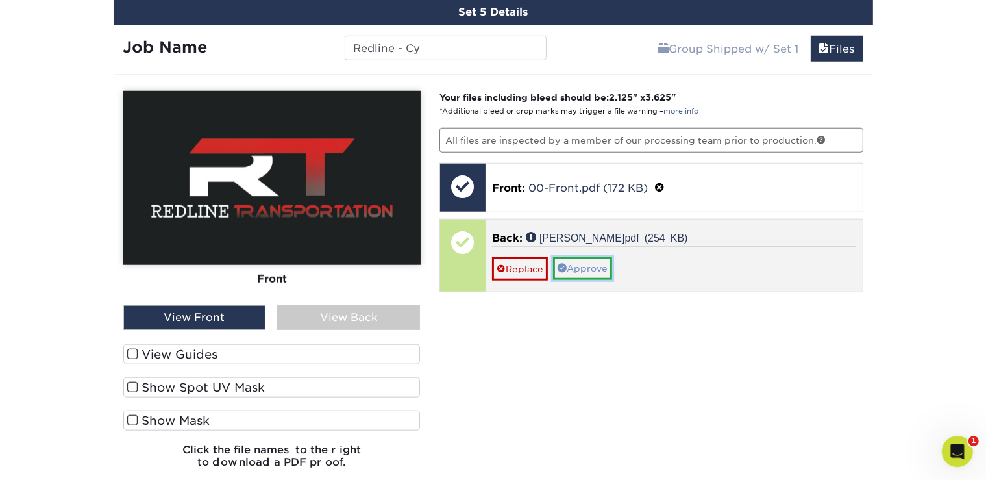
click at [596, 260] on link "Approve" at bounding box center [582, 268] width 59 height 22
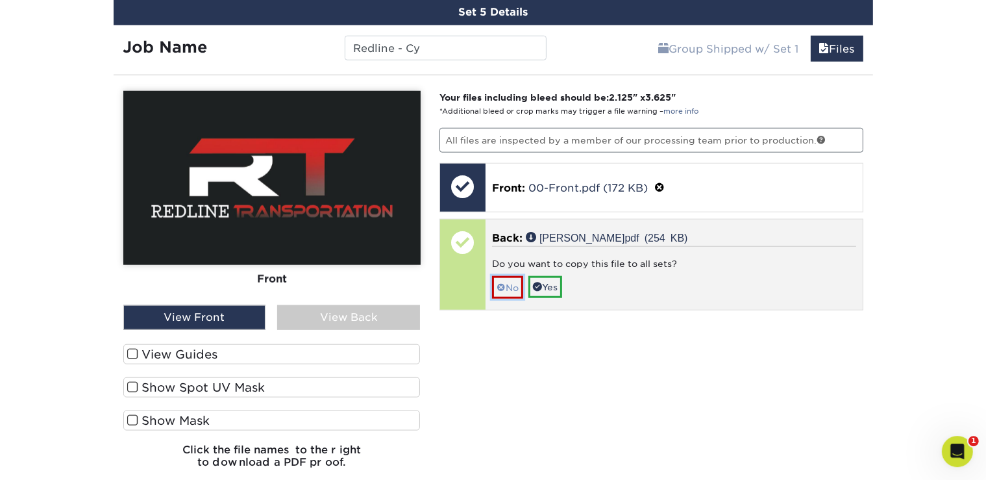
click at [502, 282] on span at bounding box center [500, 287] width 9 height 10
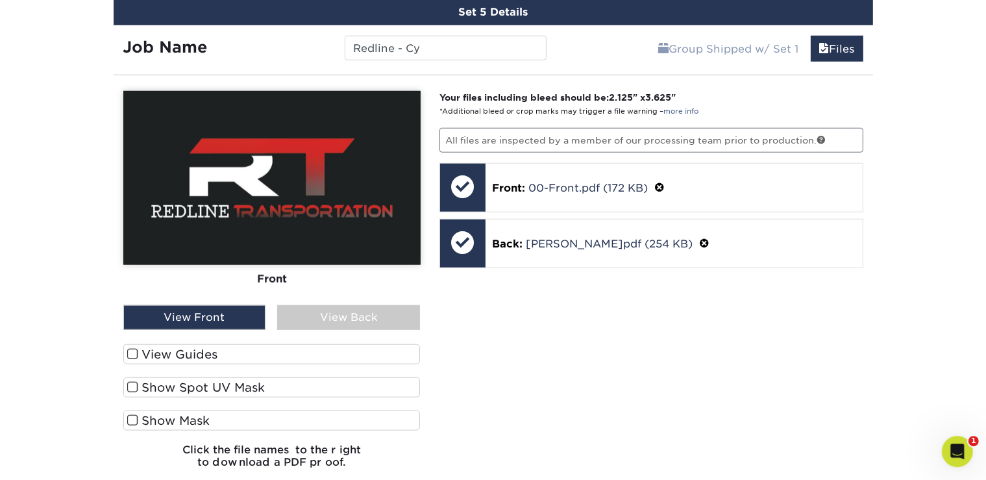
scroll to position [1396, 0]
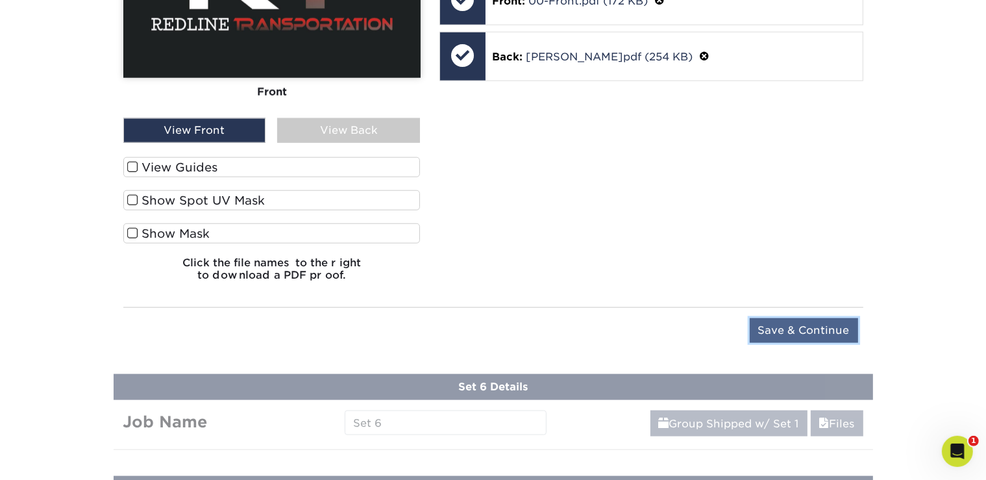
click at [803, 318] on input "Save & Continue" at bounding box center [804, 330] width 108 height 25
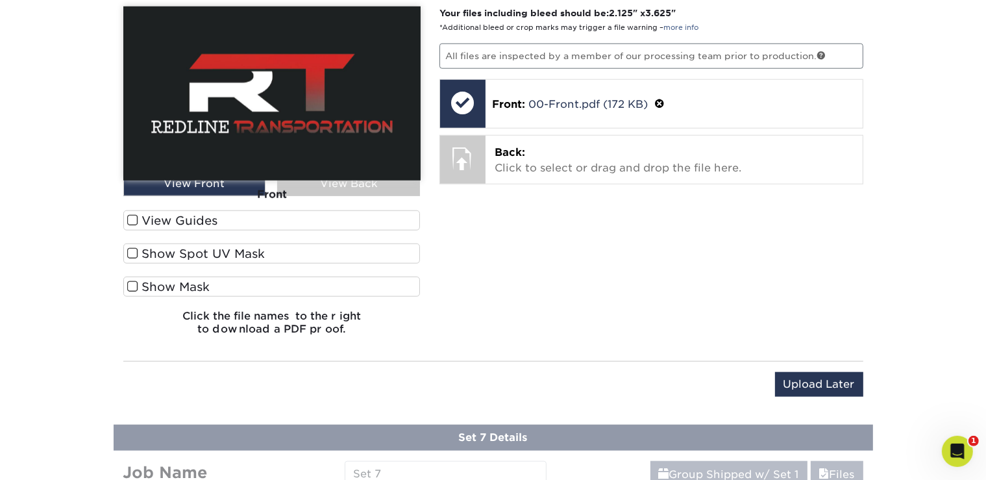
scroll to position [1310, 0]
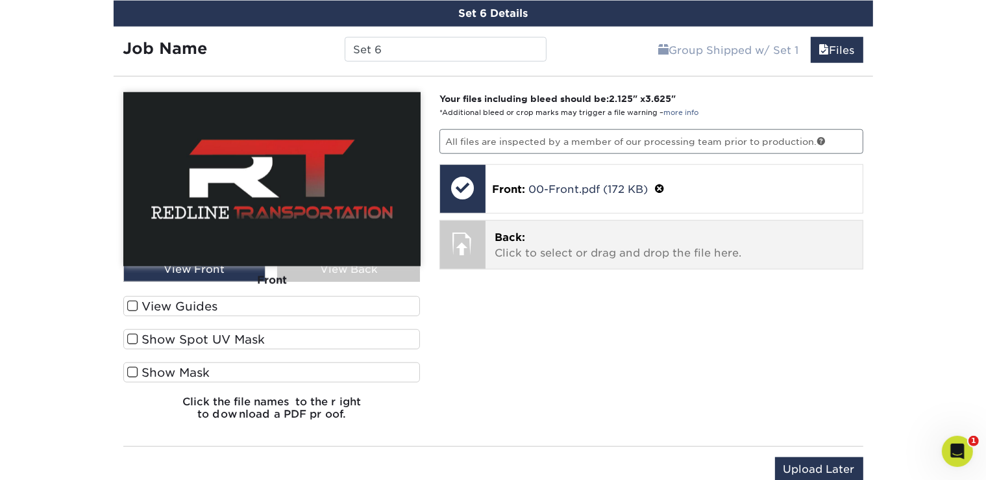
click at [564, 259] on div "Back: Click to select or drag and drop the file here. Choose file" at bounding box center [673, 245] width 377 height 48
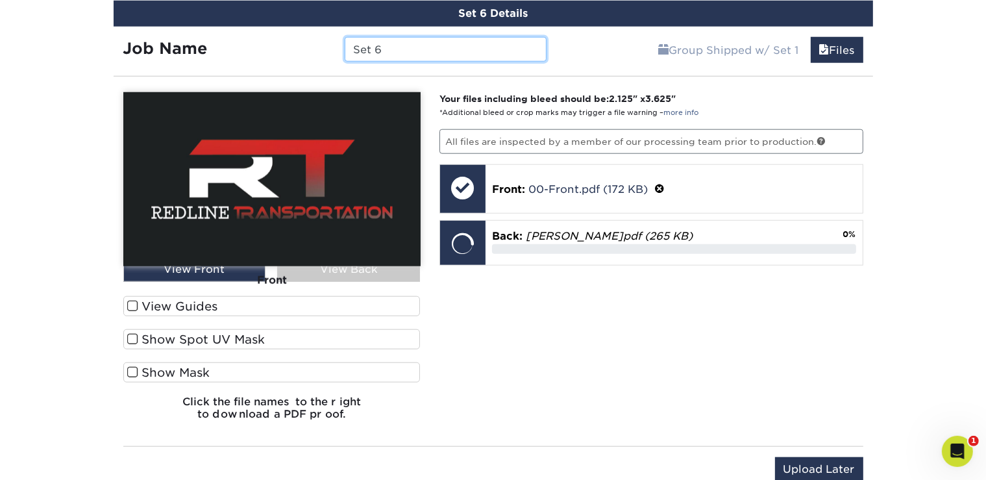
drag, startPoint x: 404, startPoint y: 47, endPoint x: 347, endPoint y: 51, distance: 56.6
click at [347, 51] on input "Set 6" at bounding box center [446, 49] width 202 height 25
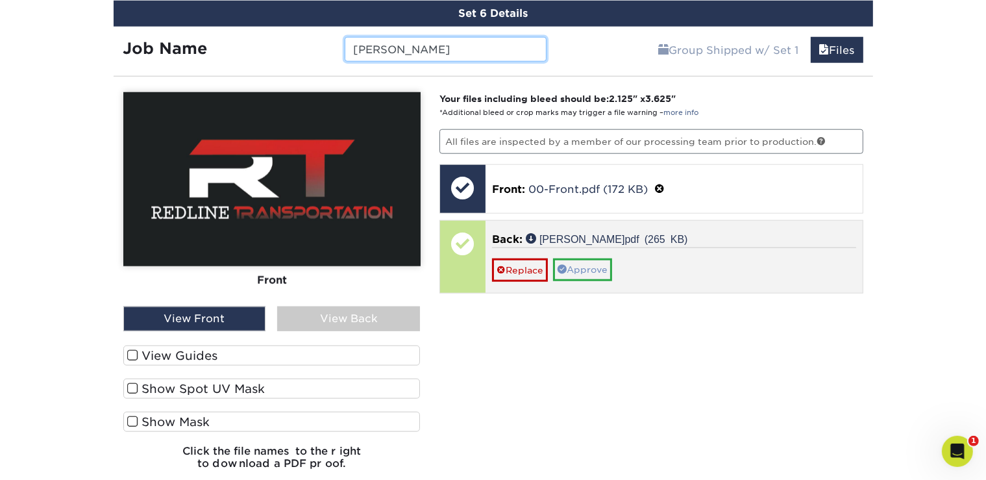
type input "[PERSON_NAME]"
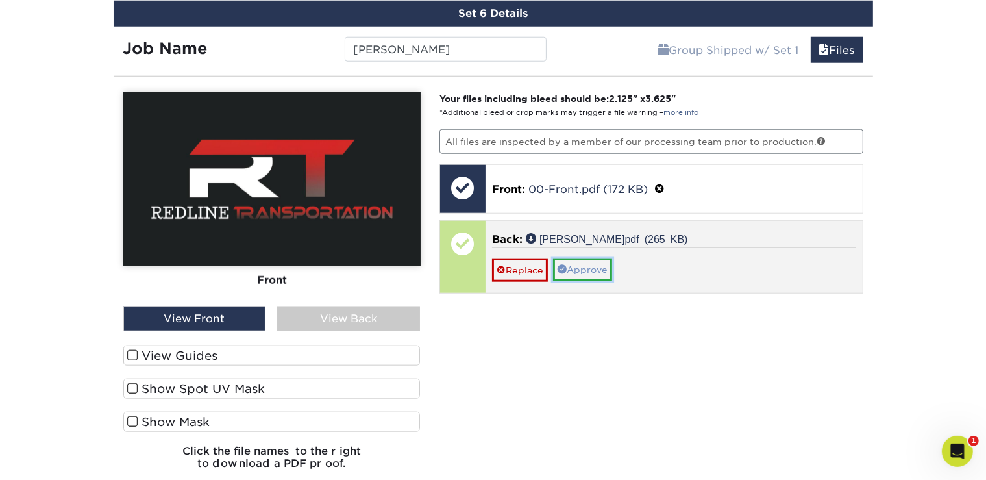
click at [585, 258] on link "Approve" at bounding box center [582, 269] width 59 height 22
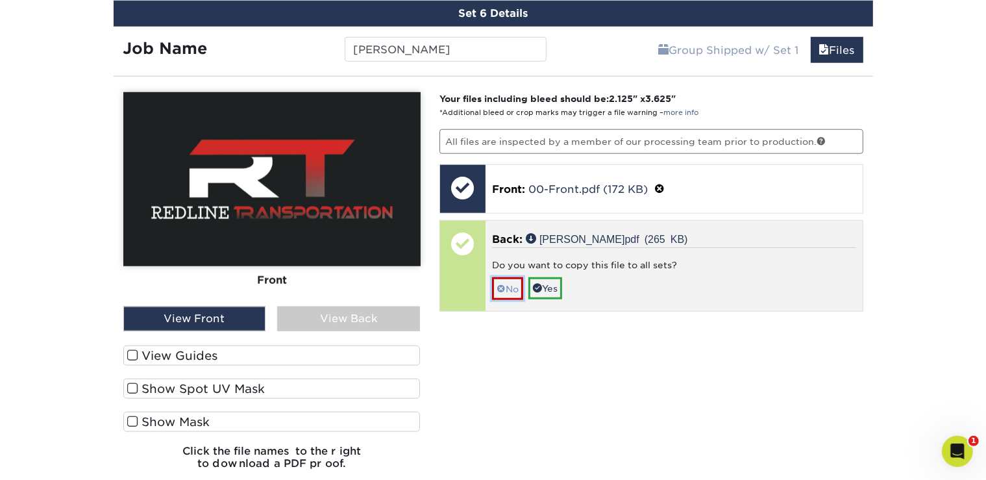
click at [494, 277] on link "No" at bounding box center [507, 288] width 31 height 23
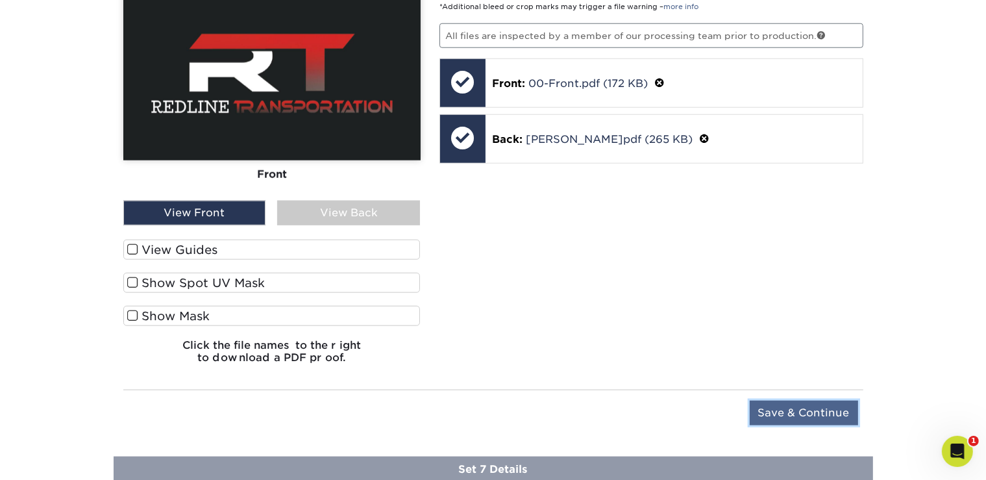
click at [784, 400] on input "Save & Continue" at bounding box center [804, 412] width 108 height 25
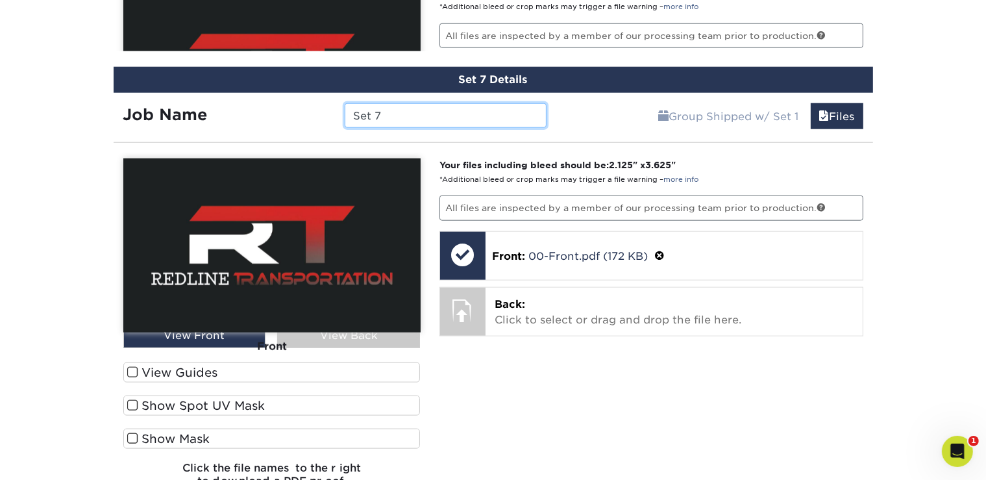
scroll to position [1408, 0]
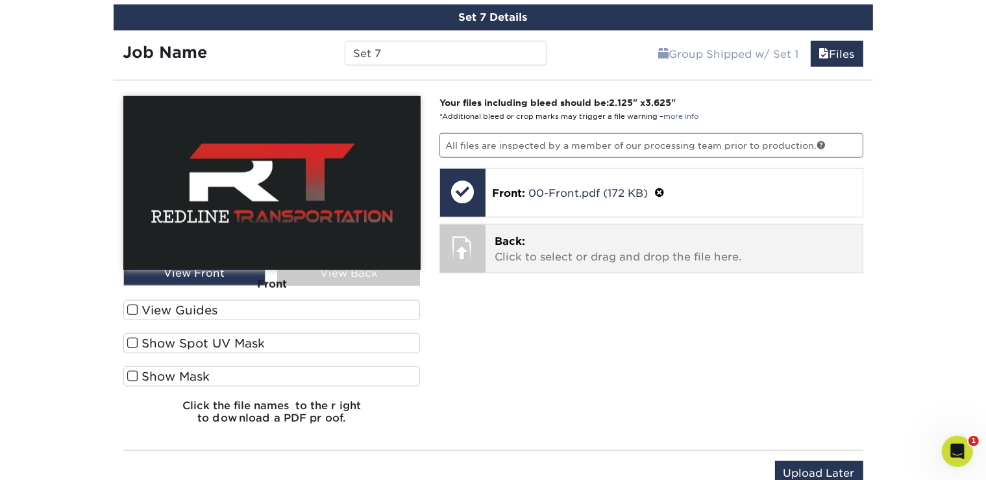
click at [570, 245] on p "Back: Click to select or drag and drop the file here." at bounding box center [673, 249] width 359 height 31
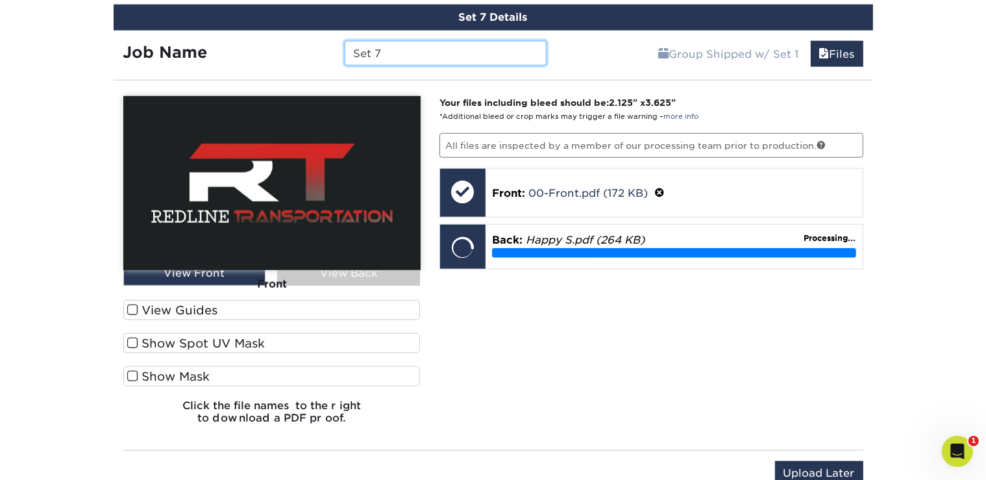
drag, startPoint x: 395, startPoint y: 50, endPoint x: 298, endPoint y: 39, distance: 97.3
click at [345, 41] on input "Set 7" at bounding box center [446, 53] width 202 height 25
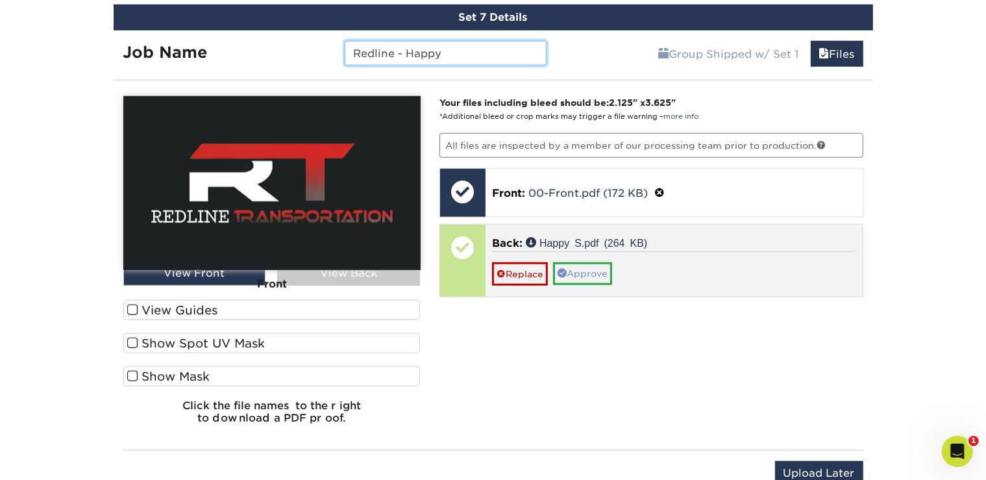
type input "Redline - Happy"
click at [591, 266] on link "Approve" at bounding box center [582, 273] width 59 height 22
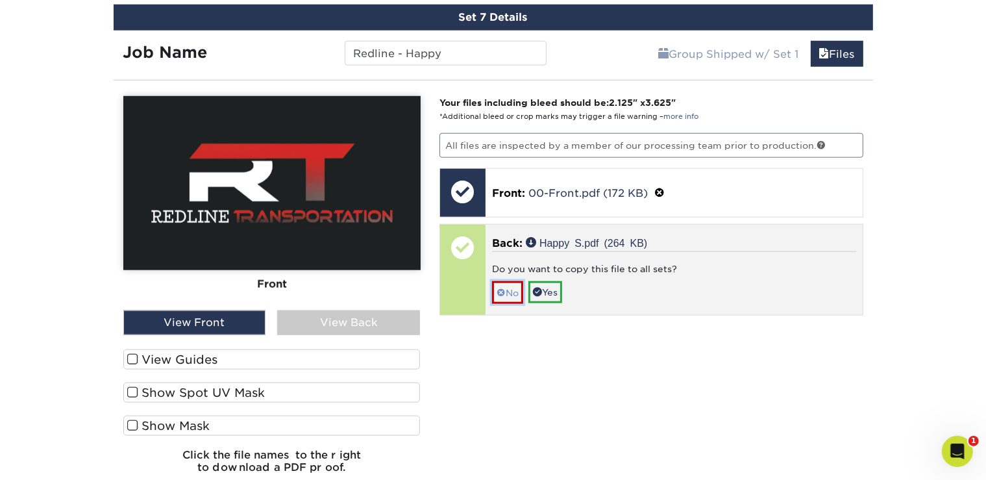
click at [511, 281] on link "No" at bounding box center [507, 292] width 31 height 23
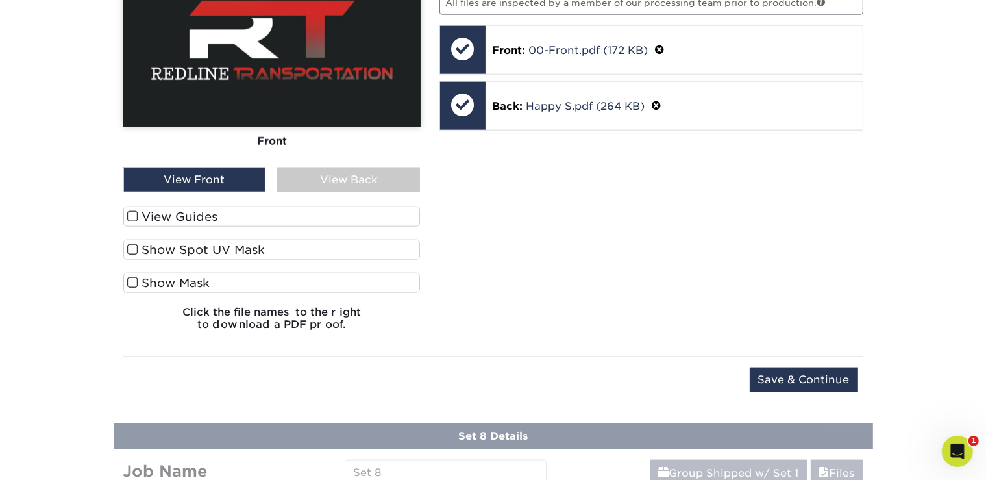
scroll to position [1553, 0]
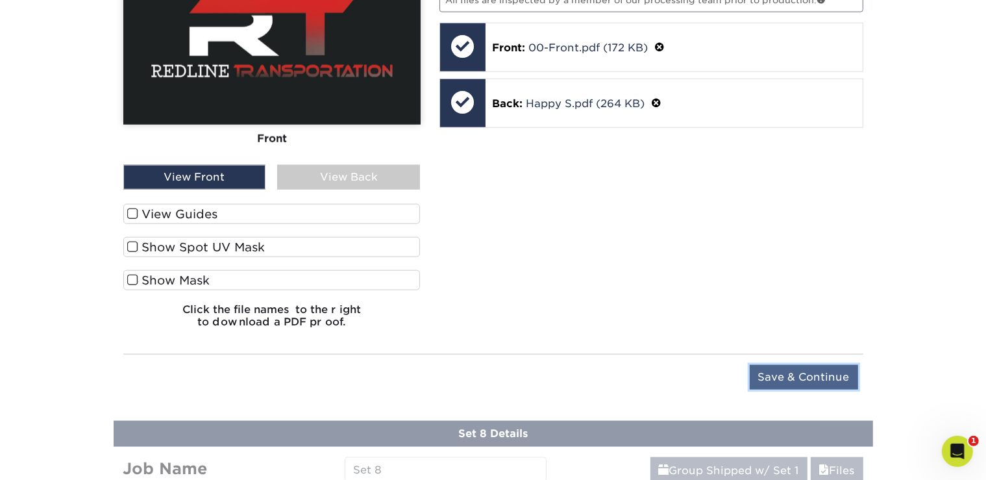
click at [786, 374] on input "Save & Continue" at bounding box center [804, 377] width 108 height 25
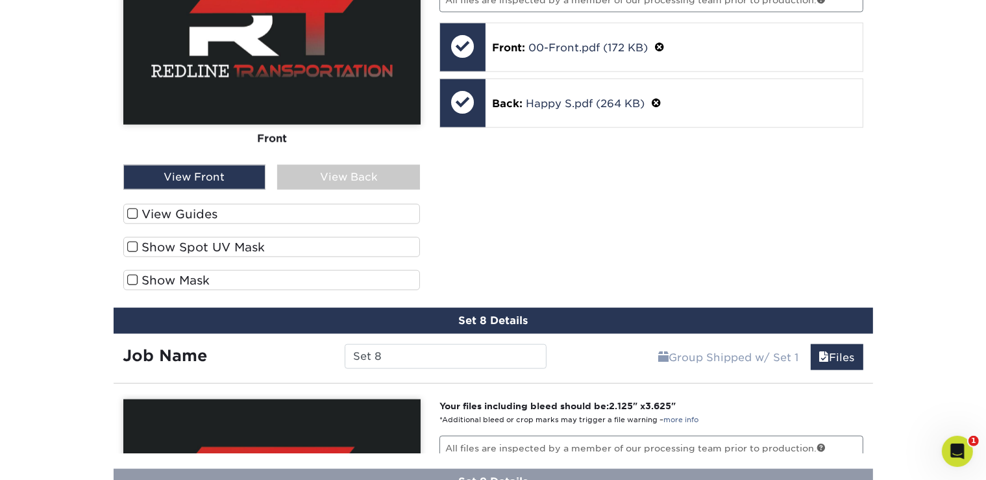
scroll to position [1505, 0]
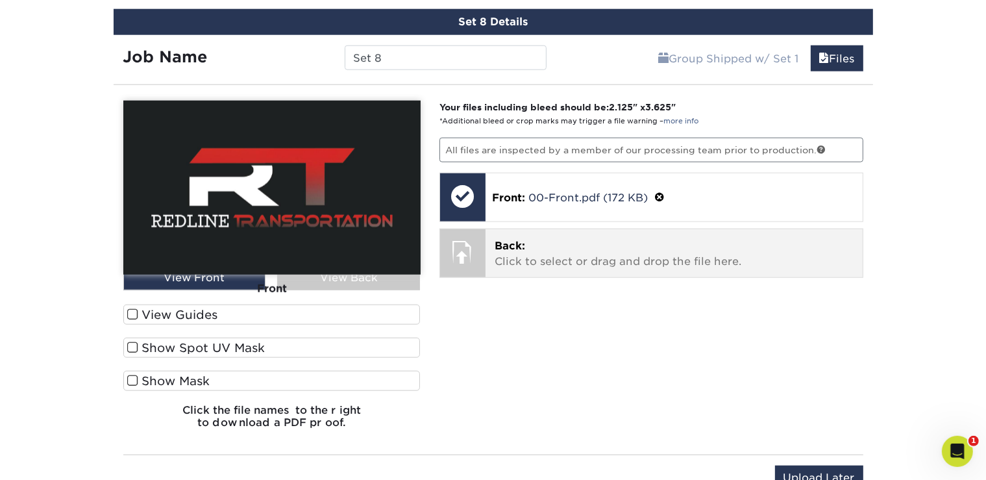
click at [537, 249] on p "Back: Click to select or drag and drop the file here." at bounding box center [673, 253] width 359 height 31
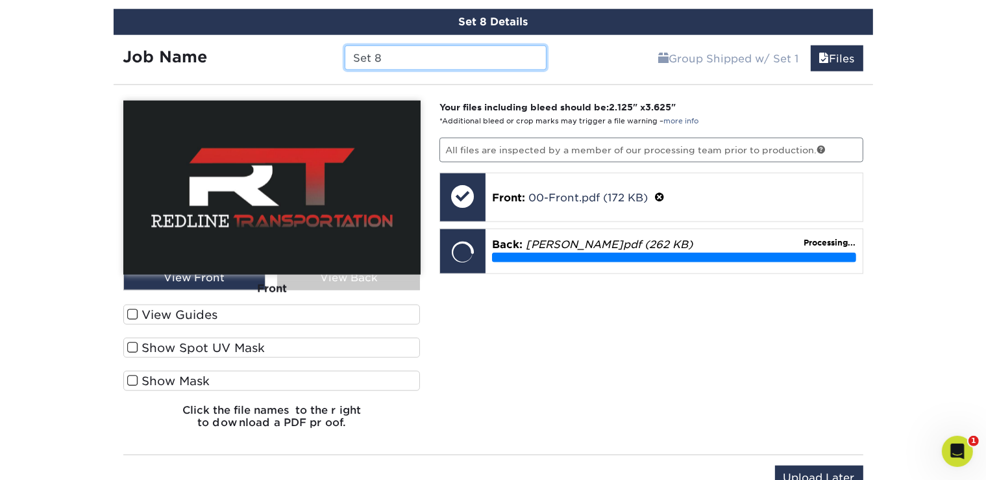
drag, startPoint x: 408, startPoint y: 47, endPoint x: 320, endPoint y: 48, distance: 87.6
click at [345, 48] on input "Set 8" at bounding box center [446, 57] width 202 height 25
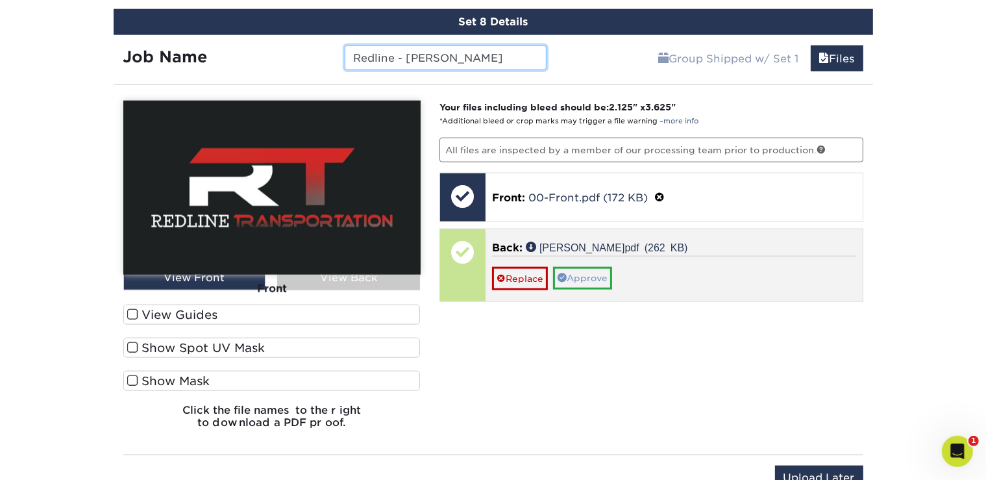
type input "Redline - [PERSON_NAME]"
click at [593, 267] on link "Approve" at bounding box center [582, 278] width 59 height 22
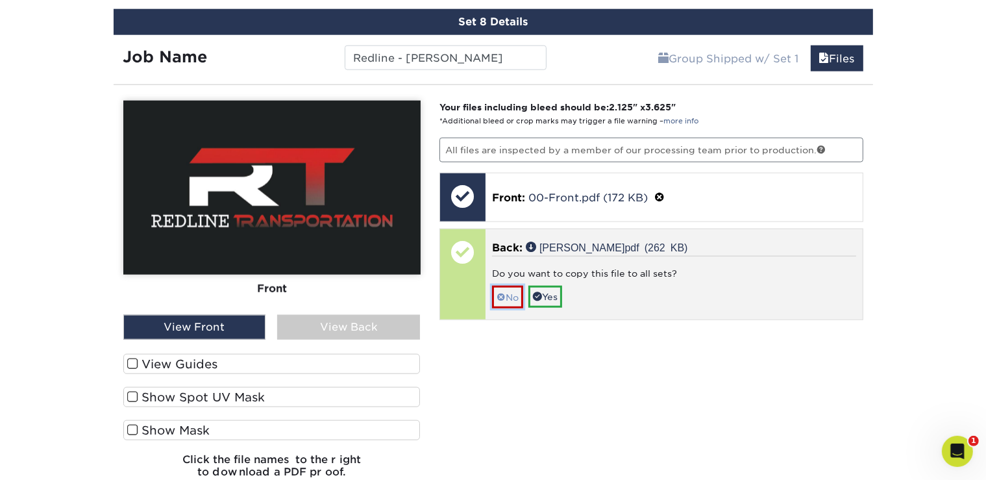
click at [515, 286] on link "No" at bounding box center [507, 297] width 31 height 23
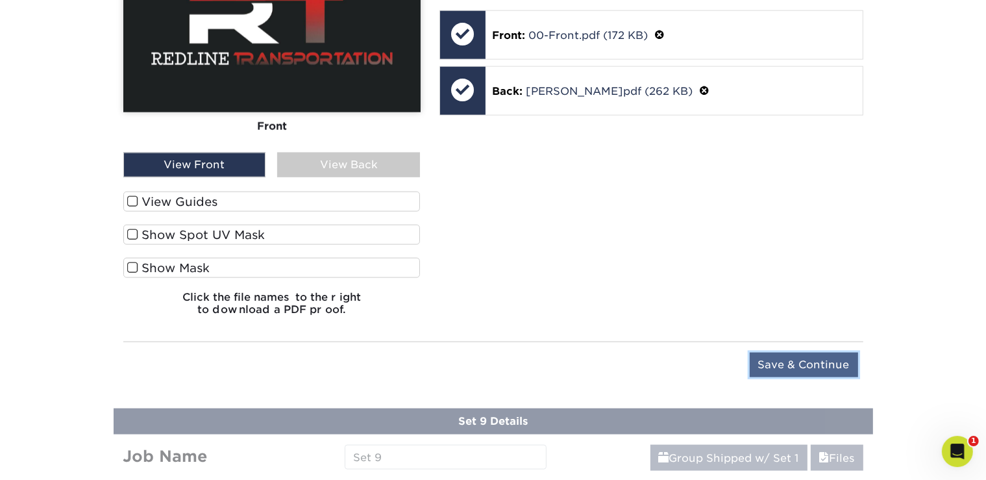
click at [788, 356] on input "Save & Continue" at bounding box center [804, 364] width 108 height 25
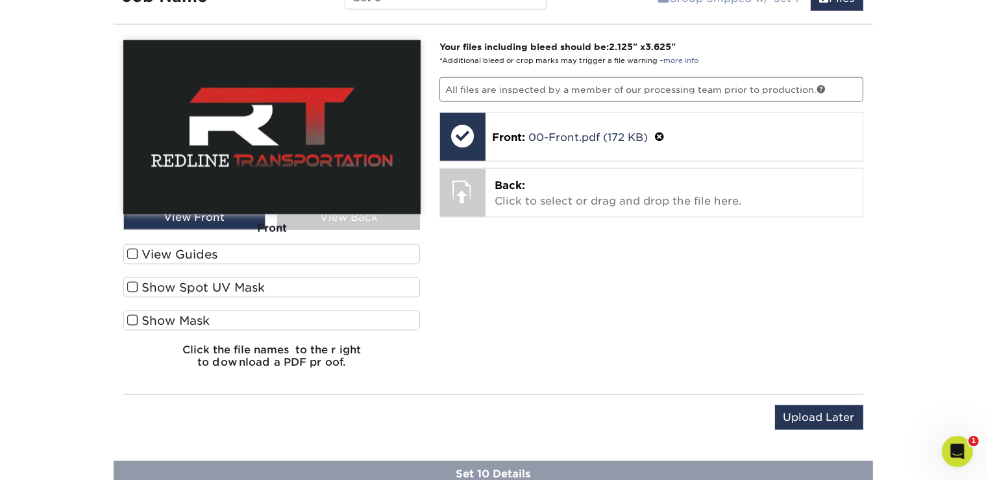
scroll to position [1609, 0]
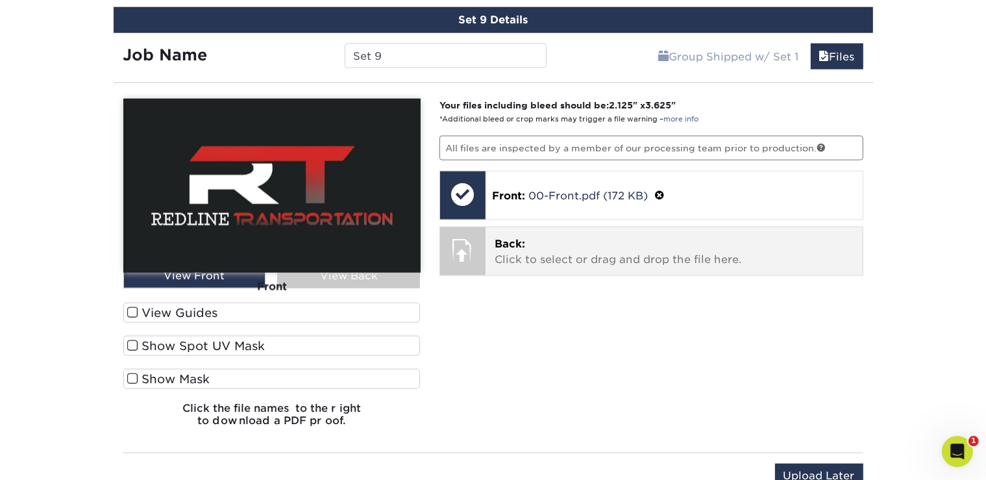
click at [571, 247] on p "Back: Click to select or drag and drop the file here." at bounding box center [673, 251] width 359 height 31
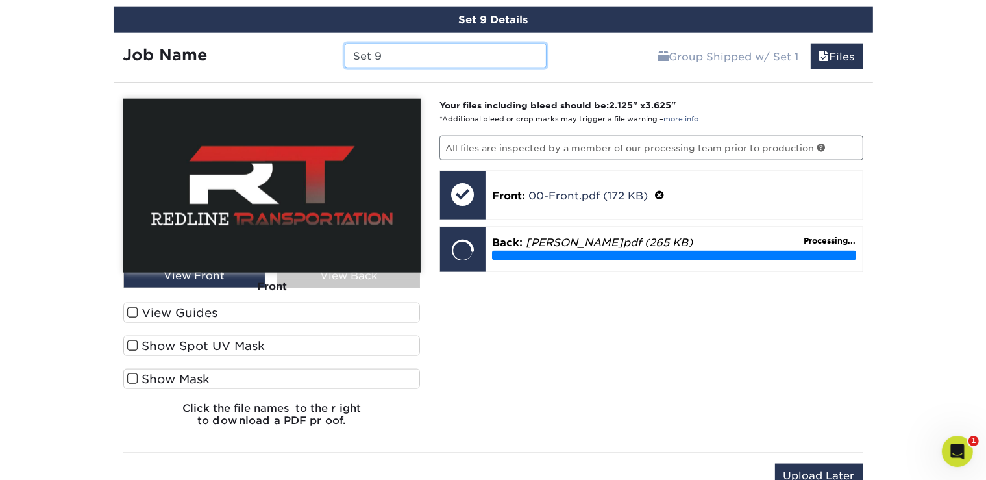
drag, startPoint x: 417, startPoint y: 49, endPoint x: 291, endPoint y: 48, distance: 126.5
click at [345, 48] on input "Set 9" at bounding box center [446, 55] width 202 height 25
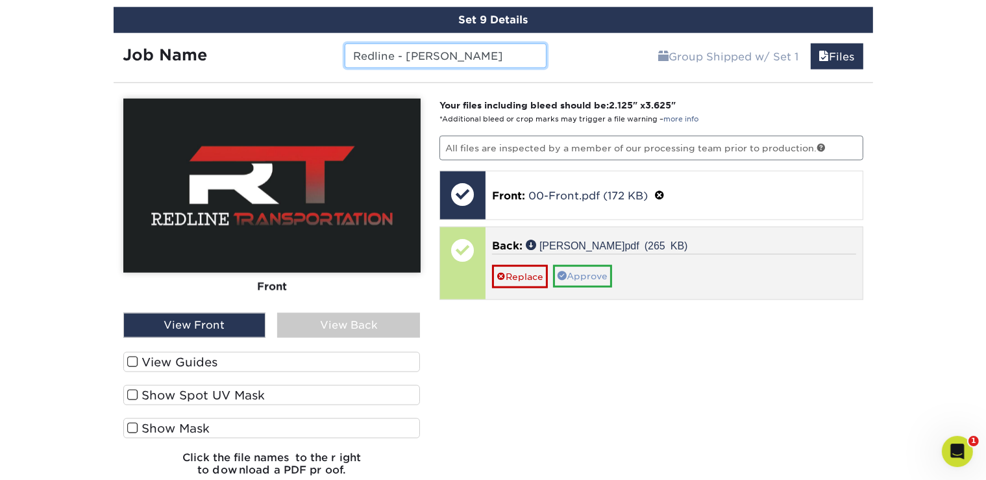
type input "Redline - [PERSON_NAME]"
click at [589, 273] on link "Approve" at bounding box center [582, 275] width 59 height 22
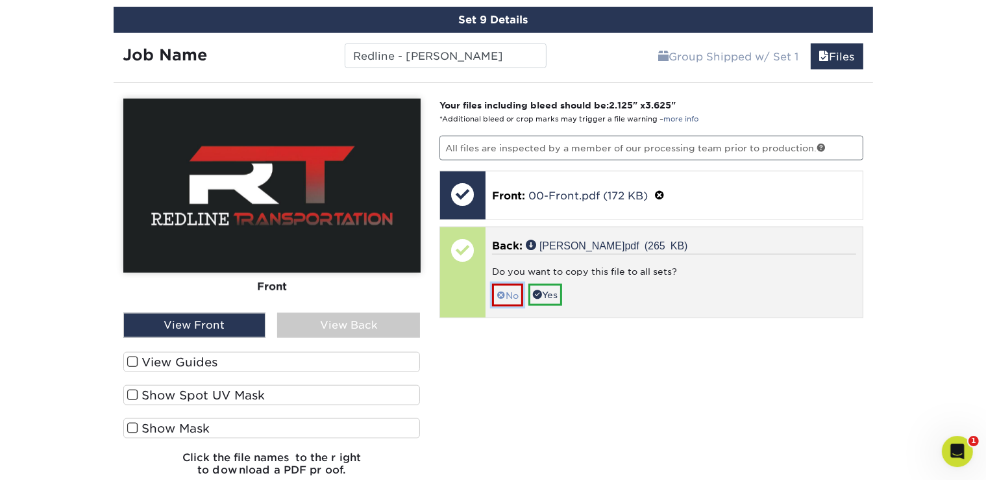
click at [500, 283] on link "No" at bounding box center [507, 294] width 31 height 23
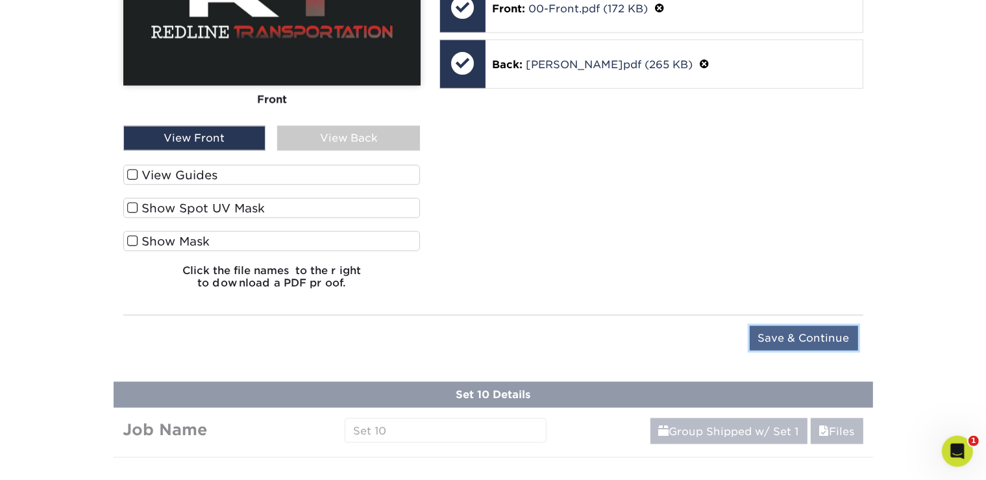
click at [770, 326] on input "Save & Continue" at bounding box center [804, 338] width 108 height 25
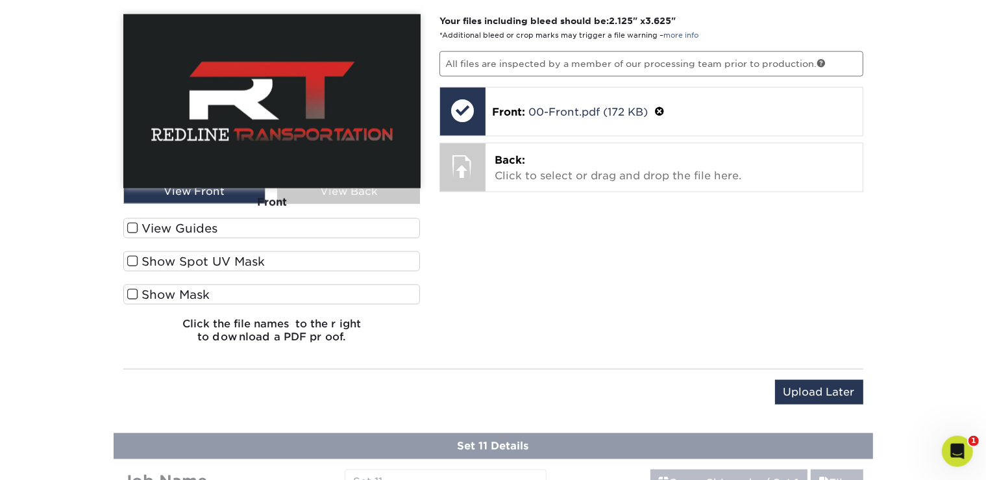
scroll to position [1722, 0]
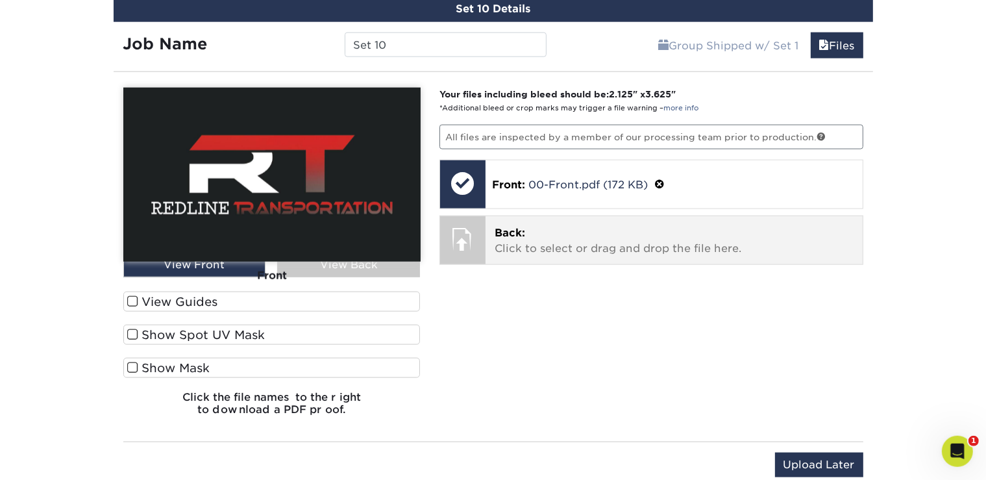
click at [539, 232] on p "Back: Click to select or drag and drop the file here." at bounding box center [673, 240] width 359 height 31
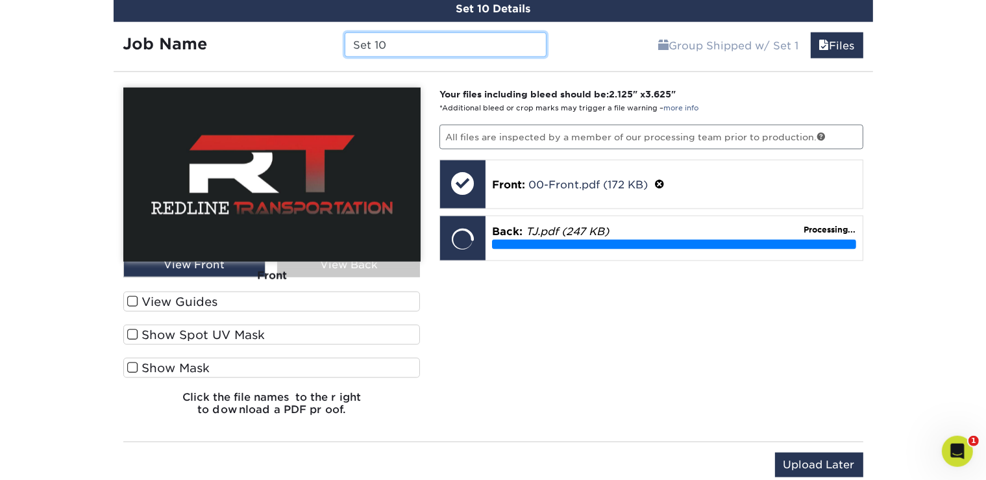
drag, startPoint x: 413, startPoint y: 40, endPoint x: 311, endPoint y: 42, distance: 101.3
click at [345, 42] on input "Set 10" at bounding box center [446, 44] width 202 height 25
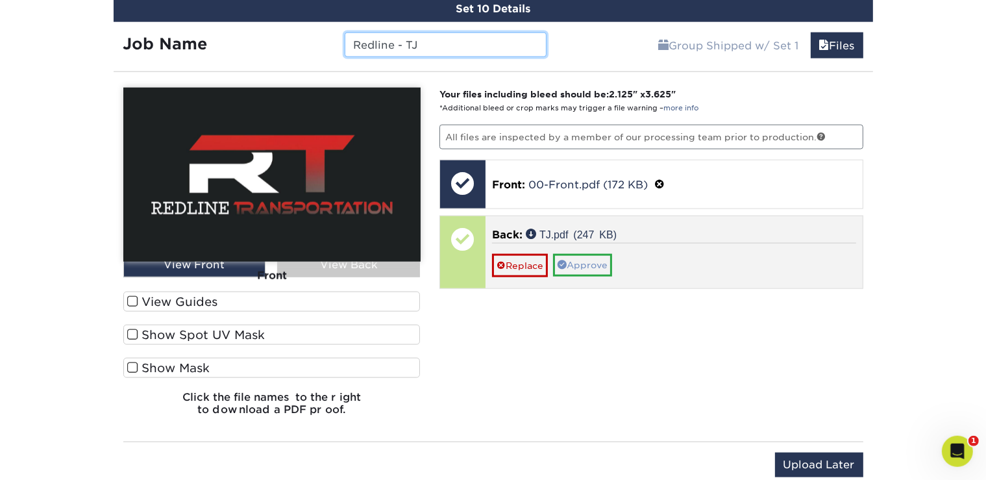
type input "Redline - TJ"
click at [578, 256] on link "Approve" at bounding box center [582, 265] width 59 height 22
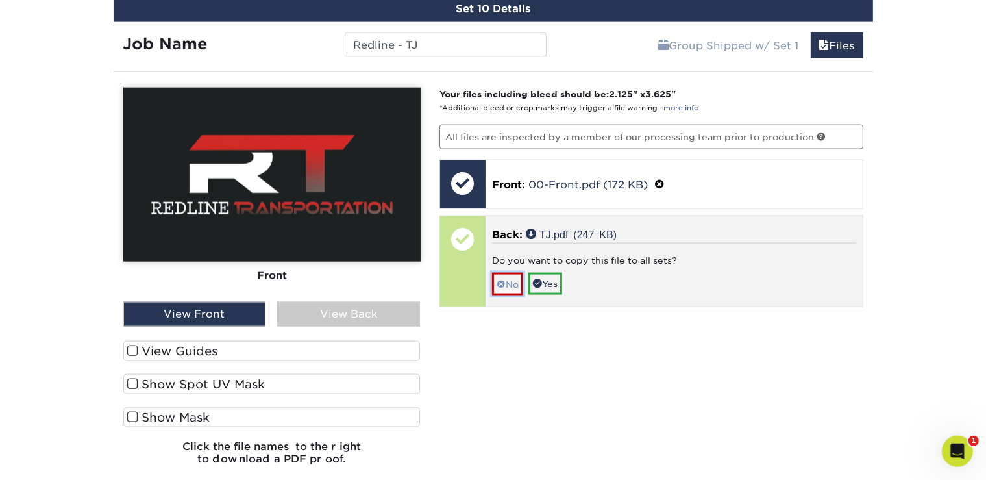
click at [501, 279] on span at bounding box center [500, 284] width 9 height 10
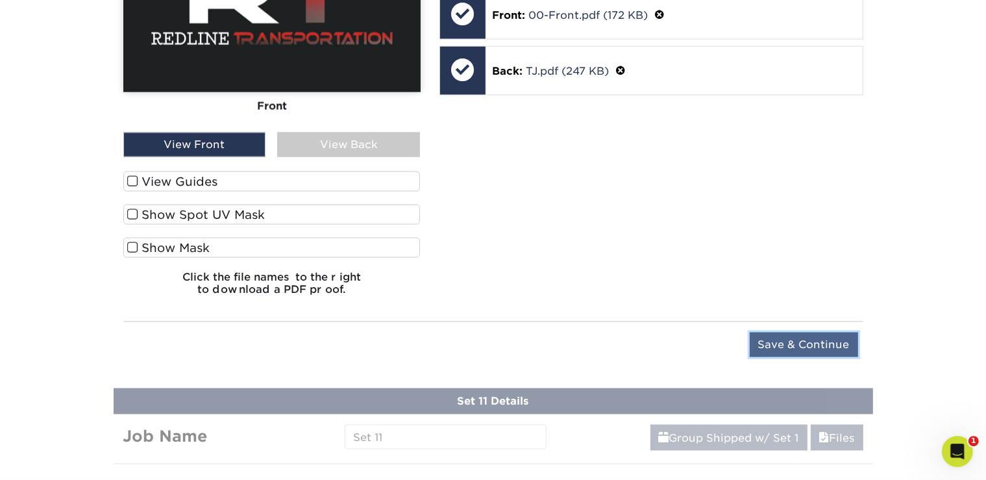
click at [785, 338] on input "Save & Continue" at bounding box center [804, 344] width 108 height 25
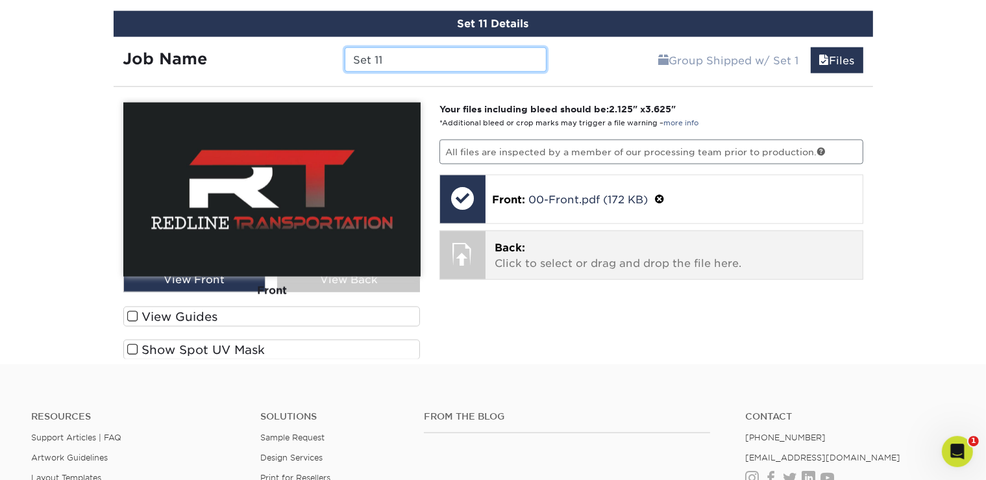
scroll to position [1803, 0]
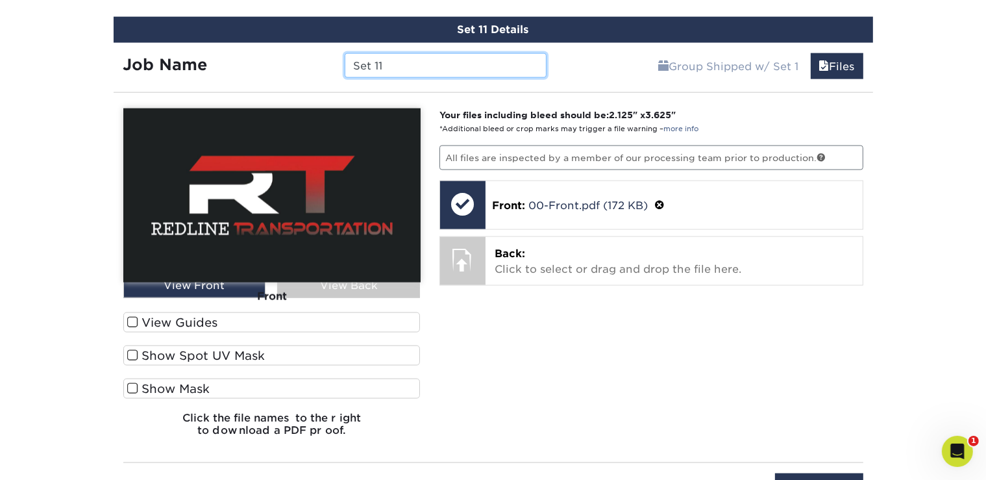
drag, startPoint x: 403, startPoint y: 55, endPoint x: 311, endPoint y: 53, distance: 91.5
click at [345, 53] on input "Set 11" at bounding box center [446, 65] width 202 height 25
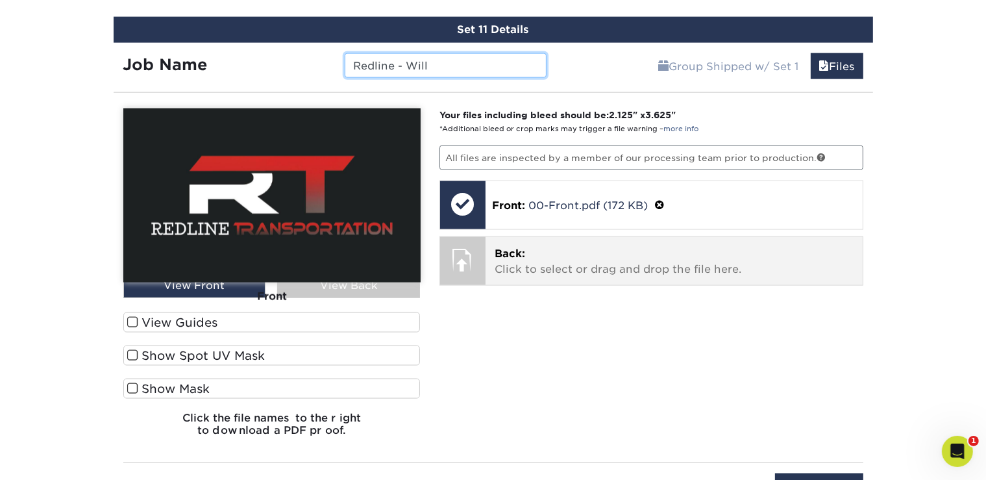
type input "Redline - Will"
click at [543, 261] on p "Back: Click to select or drag and drop the file here." at bounding box center [673, 261] width 359 height 31
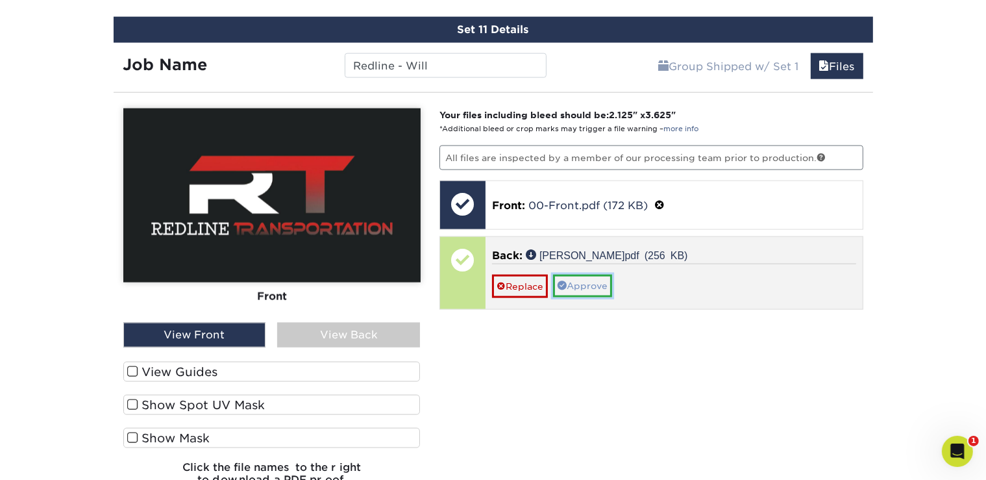
click at [567, 275] on link "Approve" at bounding box center [582, 286] width 59 height 22
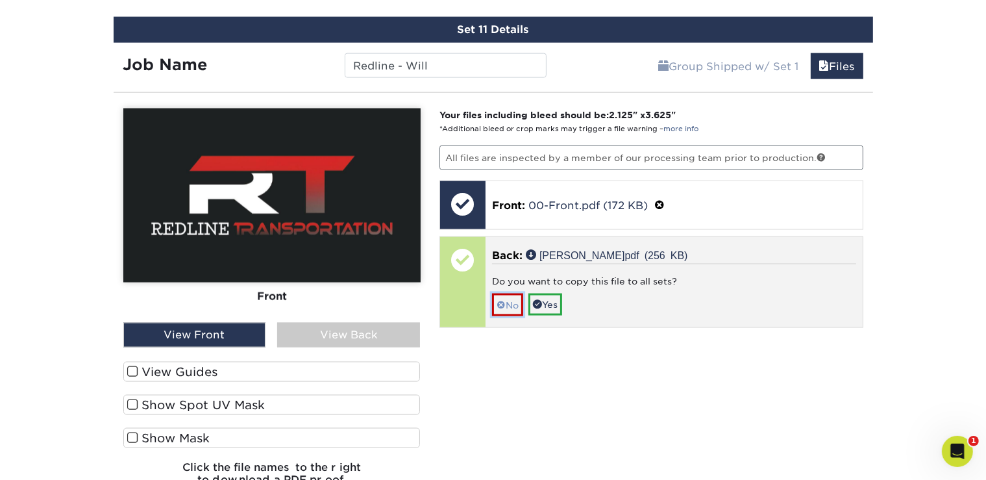
click at [494, 293] on link "No" at bounding box center [507, 304] width 31 height 23
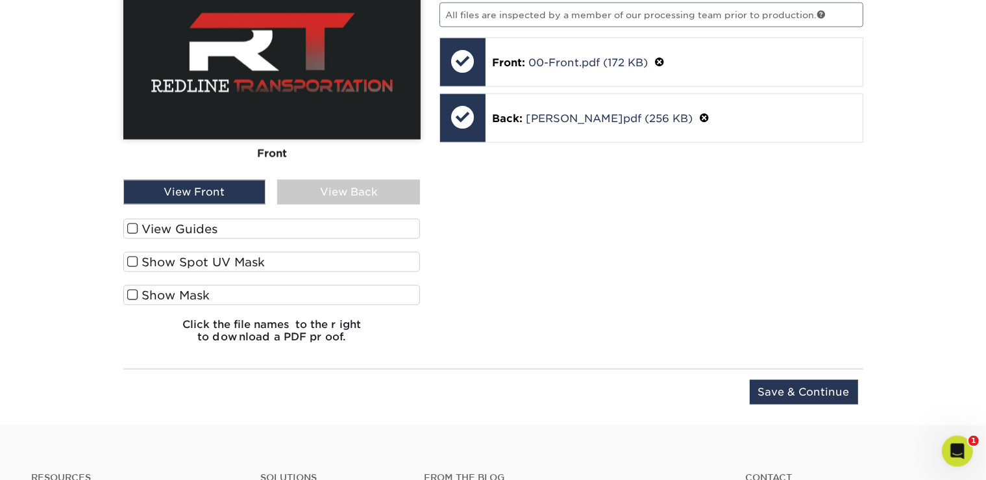
scroll to position [1947, 0]
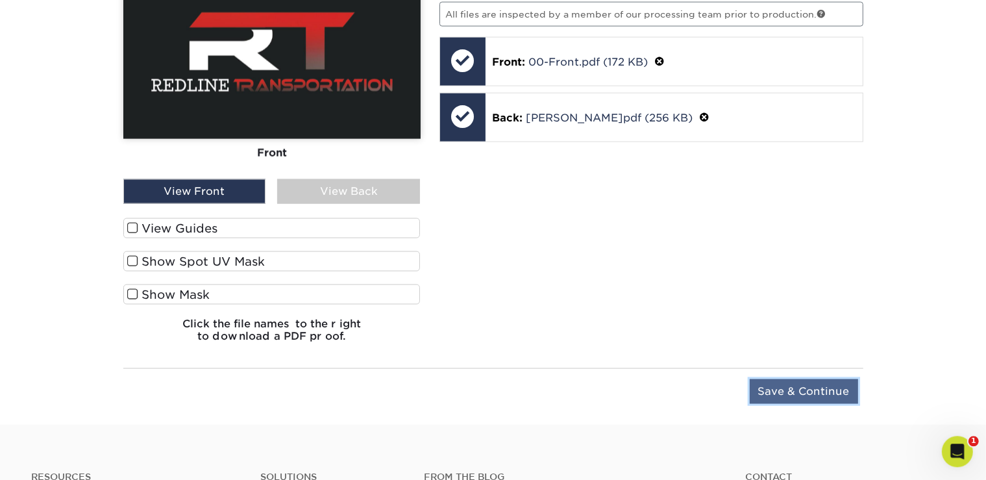
click at [778, 380] on input "Save & Continue" at bounding box center [804, 390] width 108 height 25
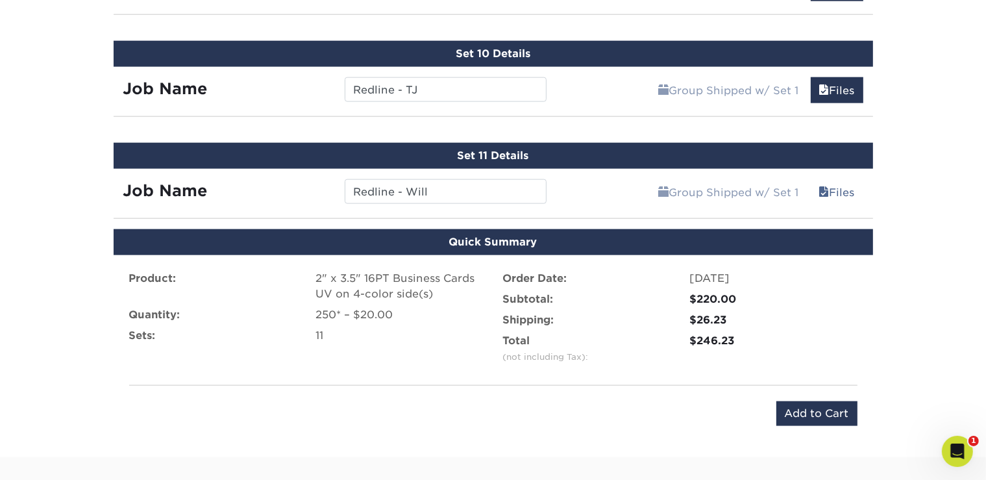
scroll to position [1677, 0]
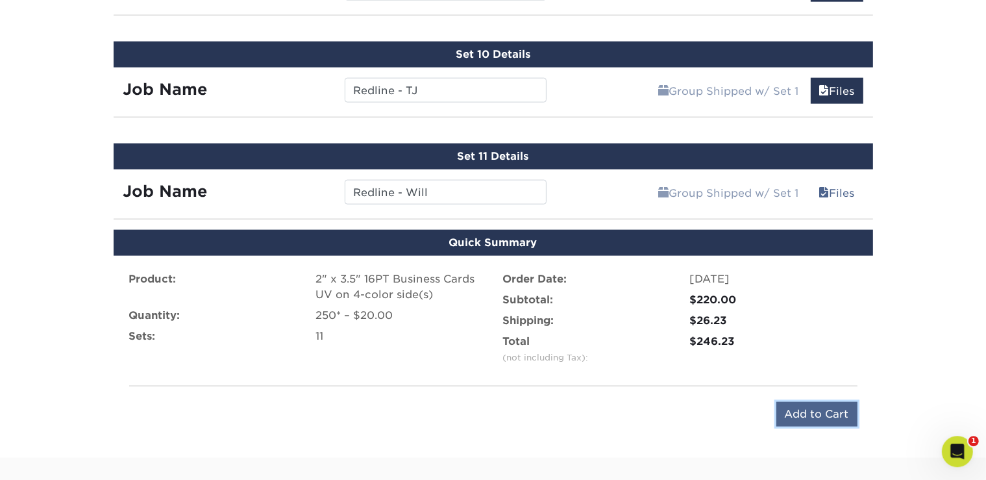
click at [803, 401] on input "Add to Cart" at bounding box center [816, 413] width 81 height 25
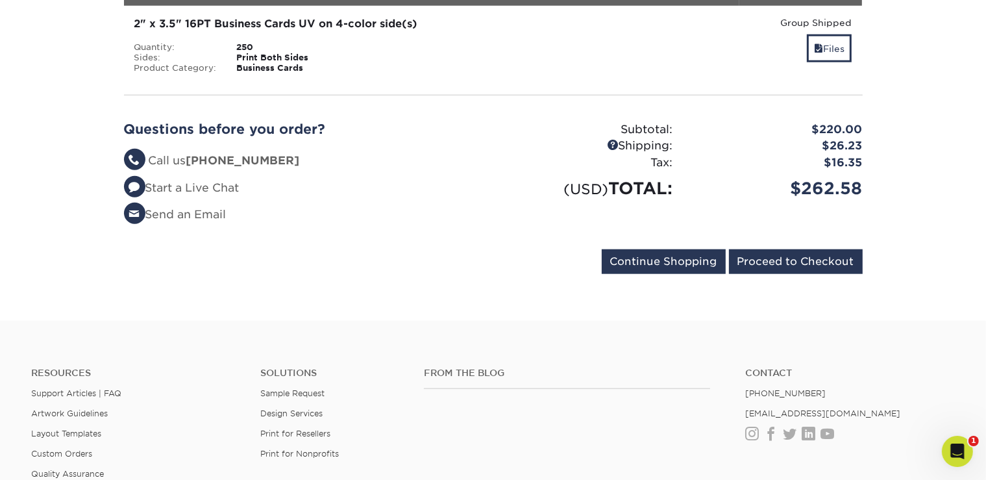
scroll to position [1381, 0]
